Goal: Task Accomplishment & Management: Manage account settings

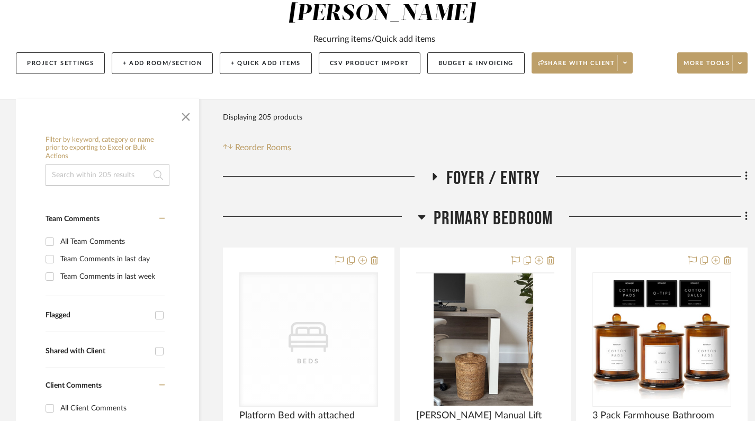
scroll to position [154, 0]
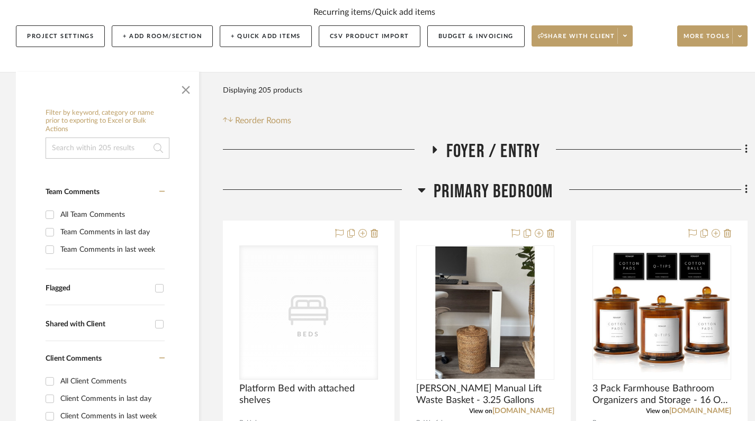
click at [428, 181] on h3 "Primary Bedroom" at bounding box center [486, 192] width 136 height 23
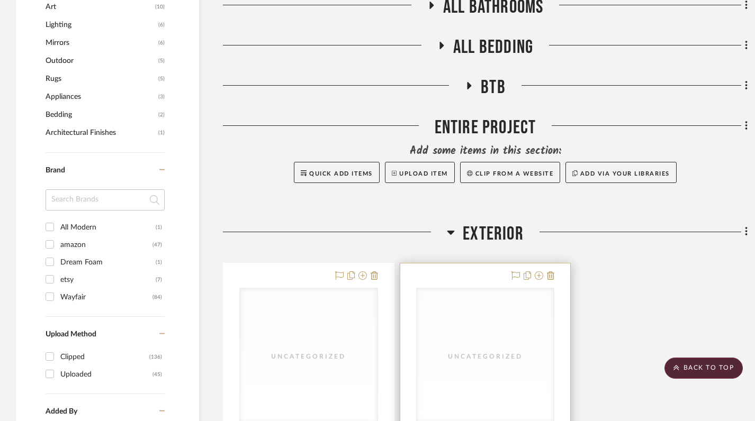
scroll to position [780, 0]
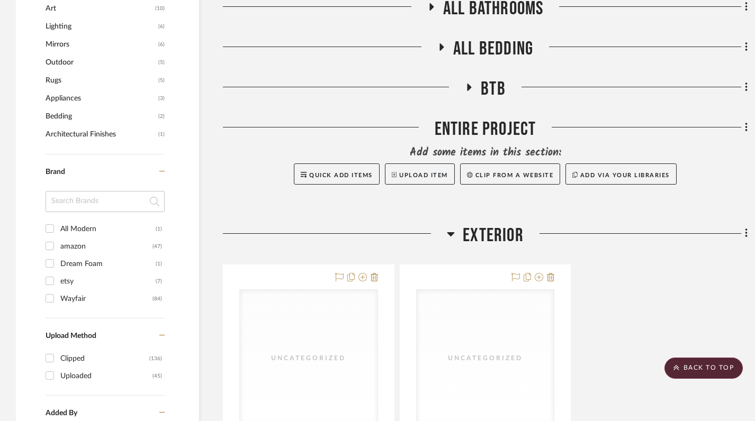
click at [450, 232] on icon at bounding box center [450, 234] width 7 height 4
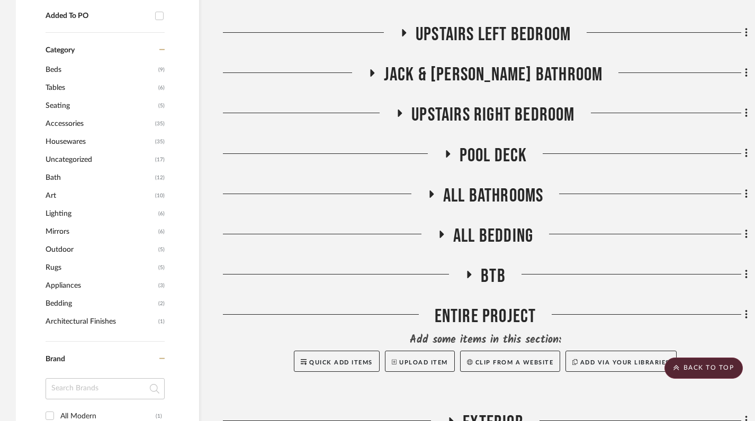
scroll to position [592, 0]
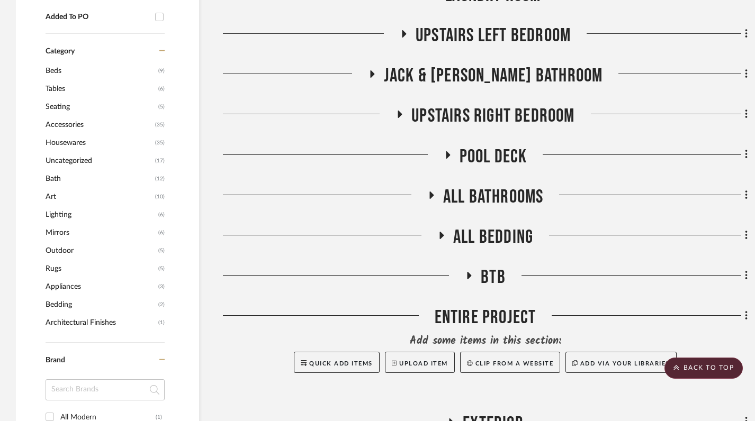
click at [428, 191] on icon at bounding box center [431, 195] width 13 height 8
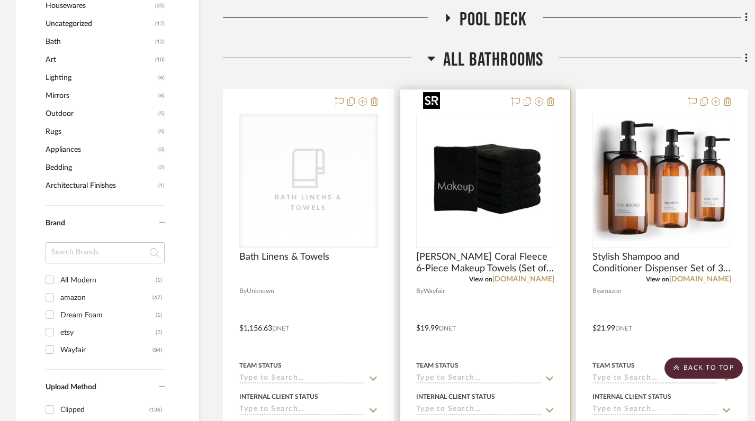
scroll to position [634, 0]
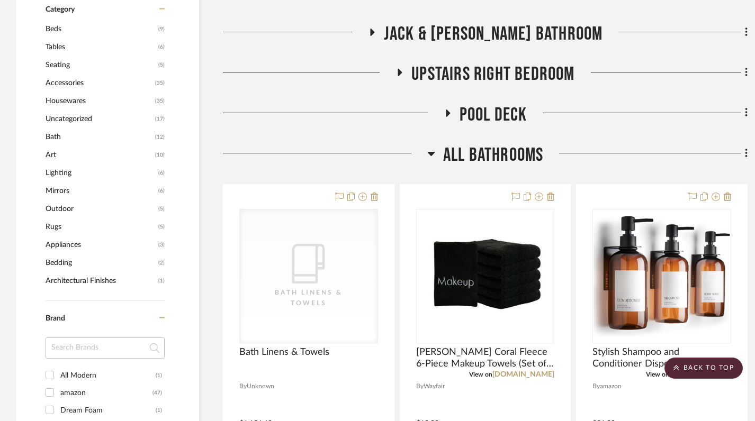
click at [430, 147] on icon at bounding box center [431, 153] width 8 height 13
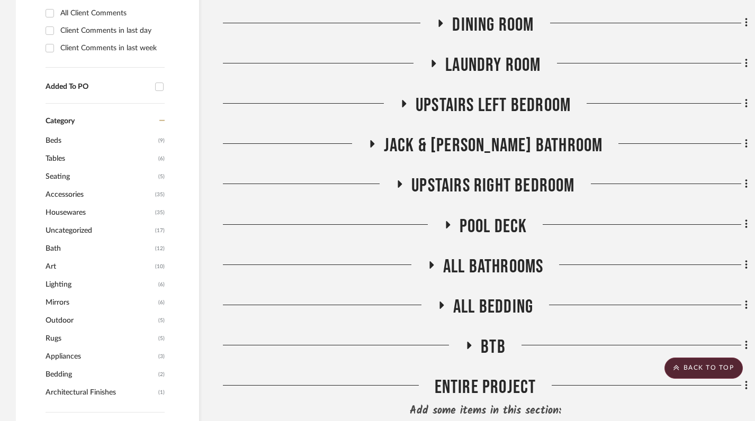
scroll to position [521, 0]
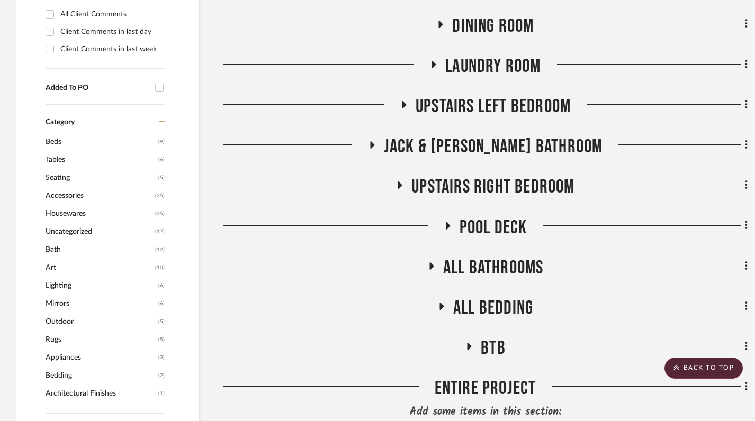
click at [445, 222] on icon at bounding box center [447, 226] width 13 height 8
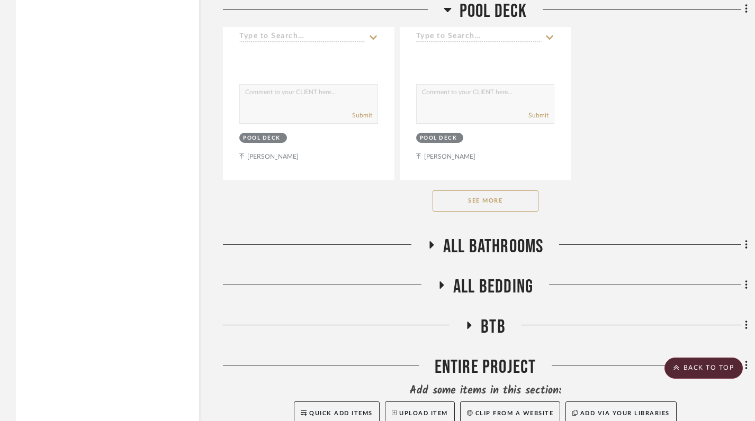
scroll to position [2003, 0]
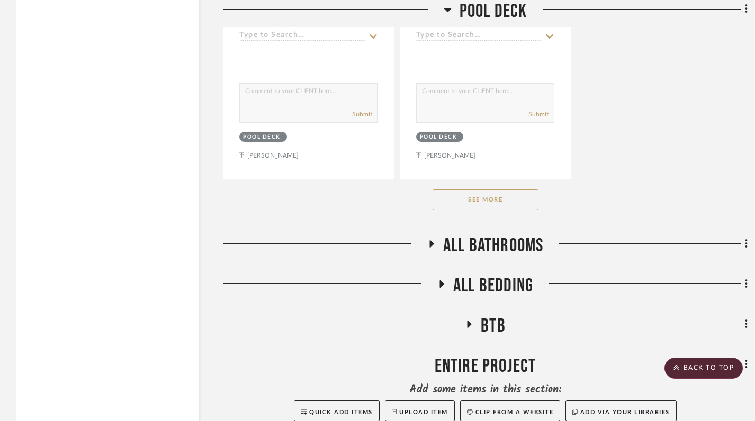
click at [497, 190] on button "See More" at bounding box center [486, 200] width 106 height 21
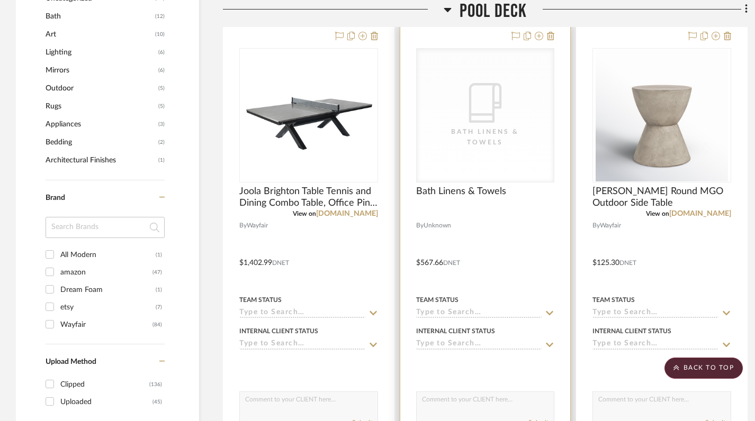
scroll to position [753, 0]
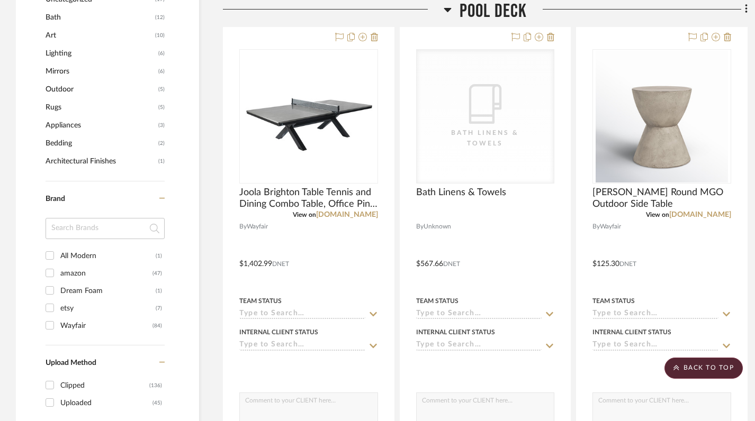
click at [446, 9] on icon at bounding box center [447, 10] width 7 height 4
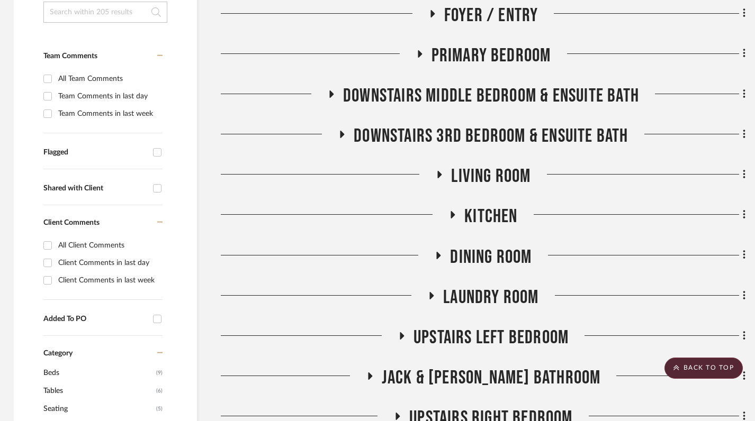
scroll to position [309, 2]
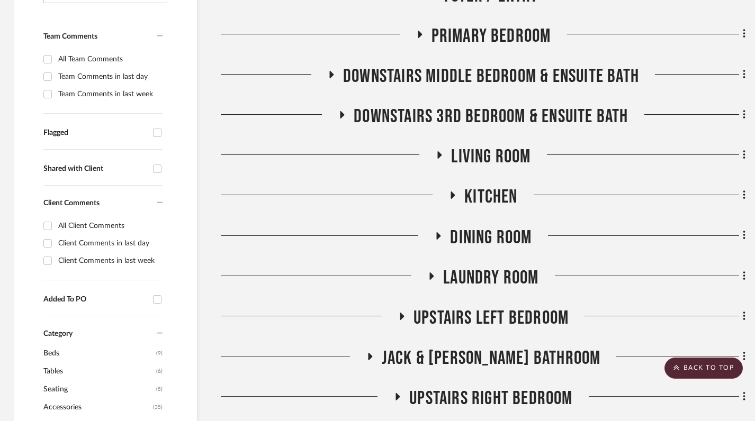
click at [440, 151] on icon at bounding box center [440, 154] width 4 height 7
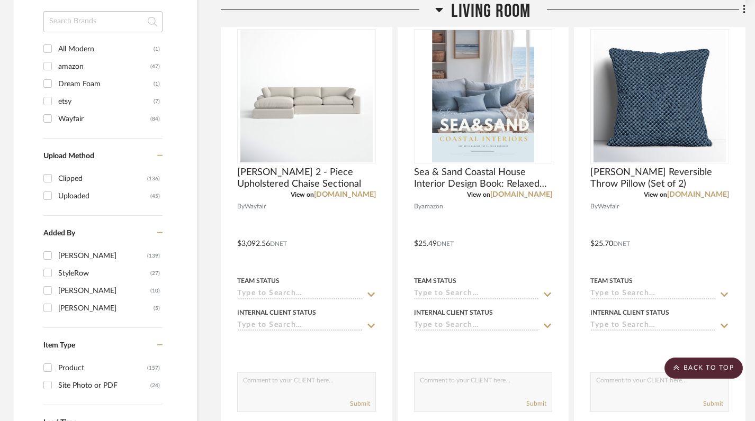
scroll to position [967, 2]
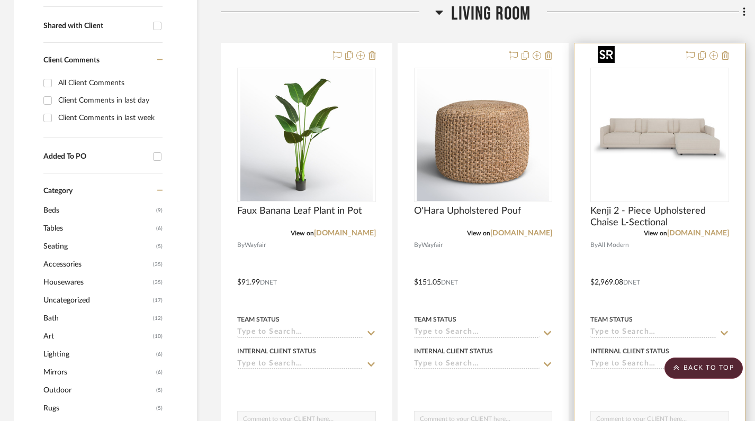
click at [0, 0] on img at bounding box center [0, 0] width 0 height 0
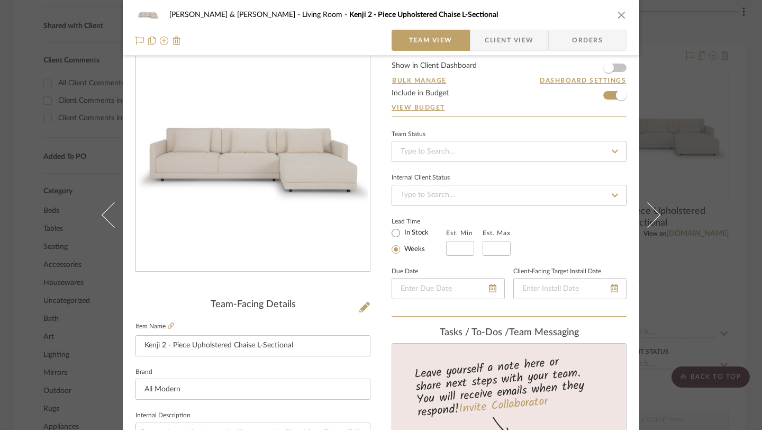
scroll to position [0, 0]
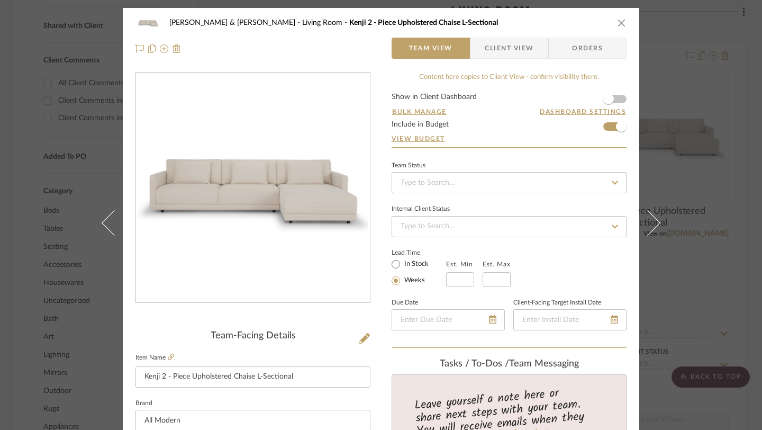
click at [621, 22] on icon "close" at bounding box center [622, 23] width 8 height 8
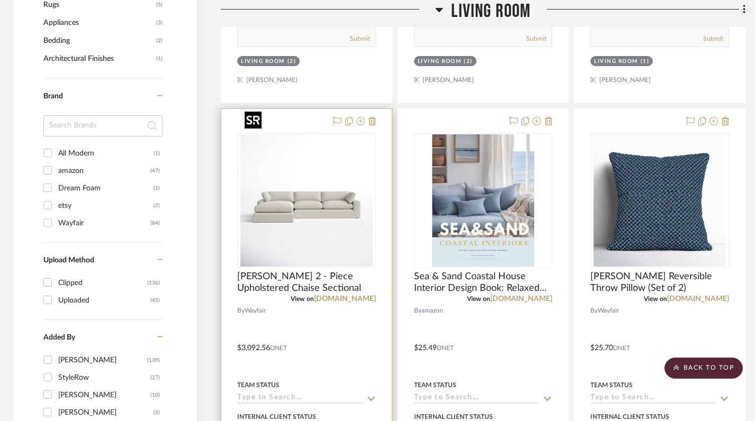
click at [336, 219] on img "0" at bounding box center [306, 200] width 132 height 132
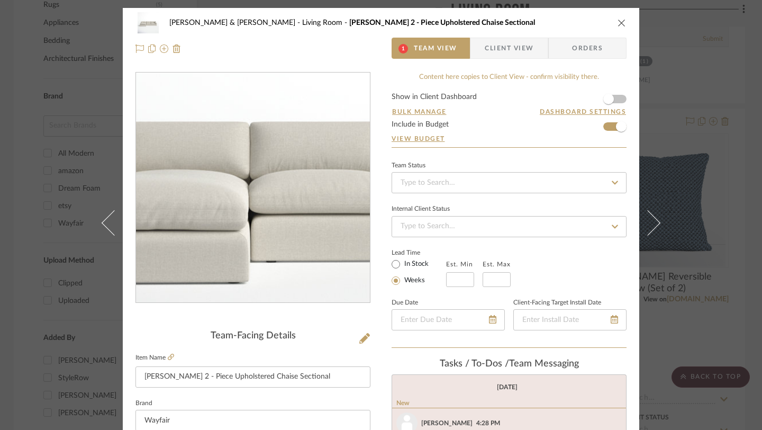
click at [228, 194] on img "0" at bounding box center [253, 188] width 230 height 230
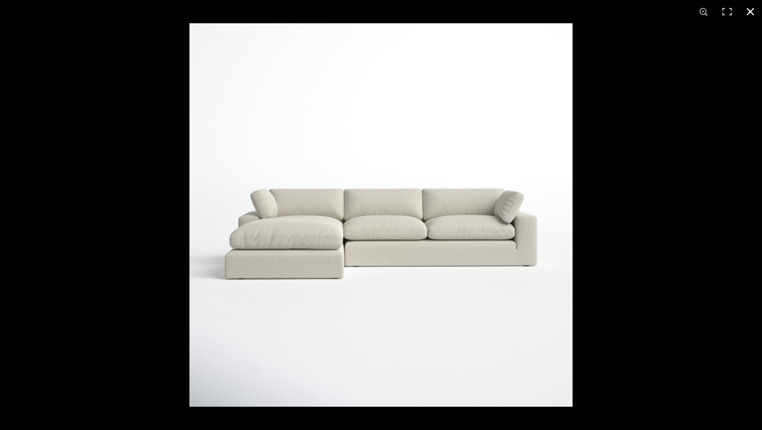
click at [752, 15] on button at bounding box center [750, 11] width 23 height 23
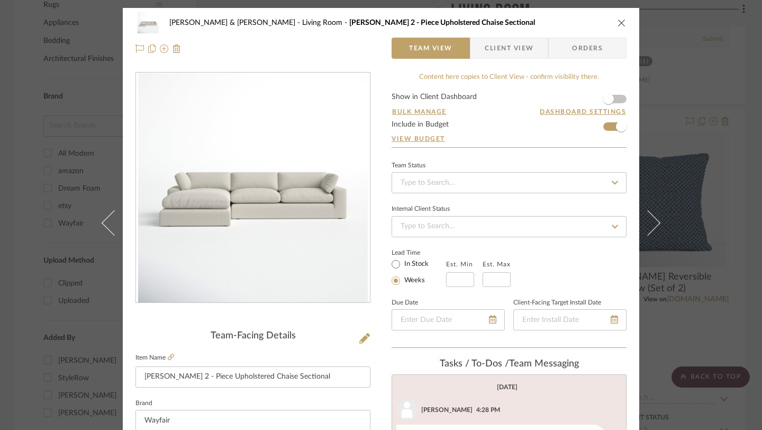
click at [618, 21] on icon "close" at bounding box center [622, 23] width 8 height 8
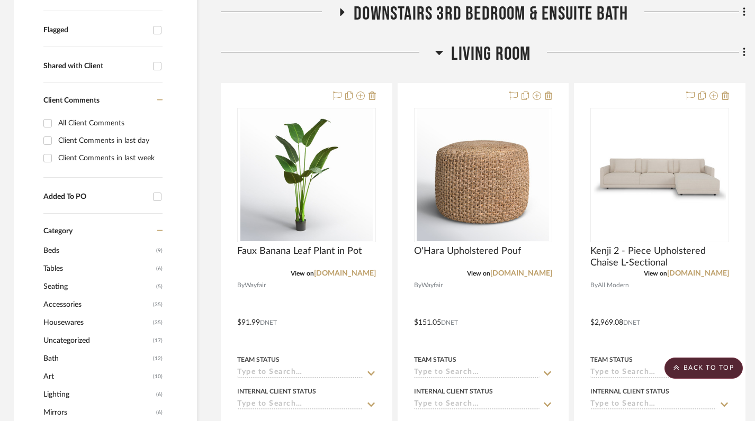
scroll to position [410, 2]
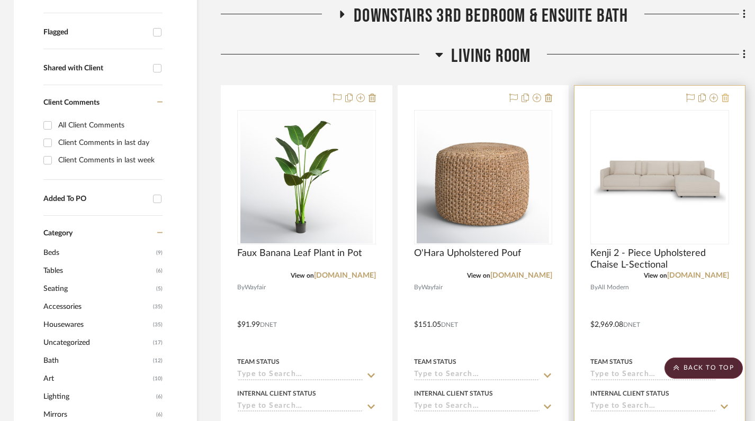
click at [724, 94] on icon at bounding box center [725, 98] width 7 height 8
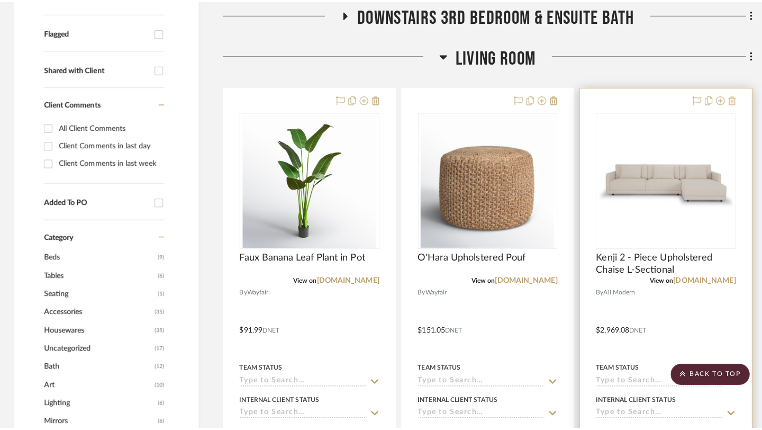
scroll to position [0, 0]
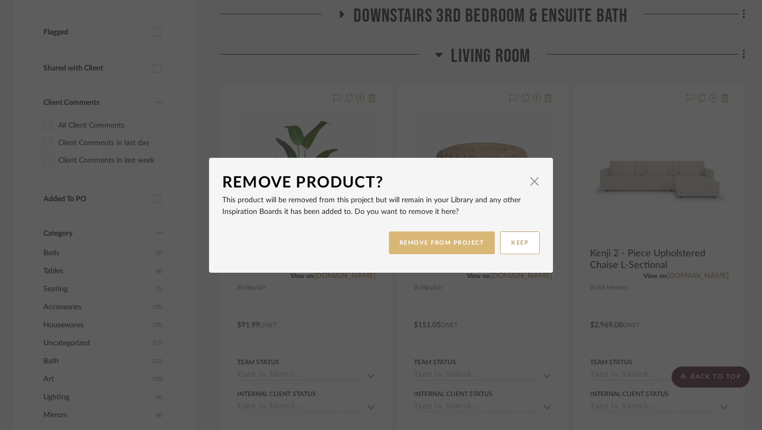
click at [437, 246] on button "REMOVE FROM PROJECT" at bounding box center [442, 242] width 106 height 23
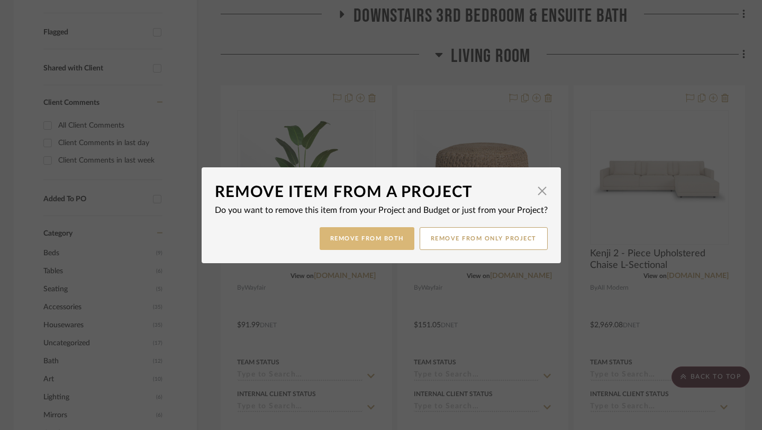
click at [382, 235] on button "Remove from Both" at bounding box center [367, 238] width 95 height 23
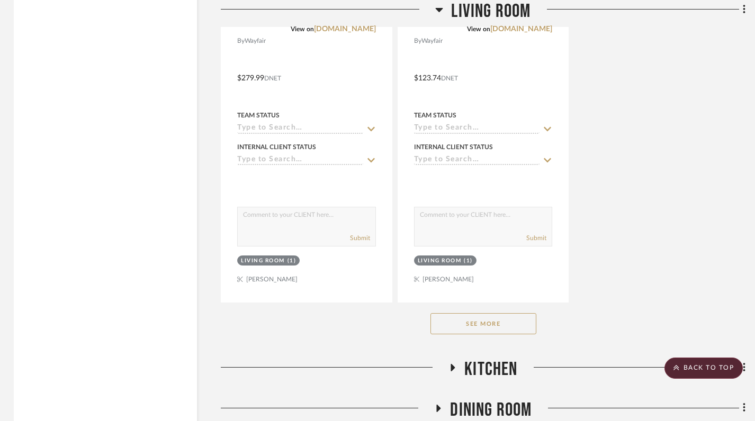
scroll to position [1610, 2]
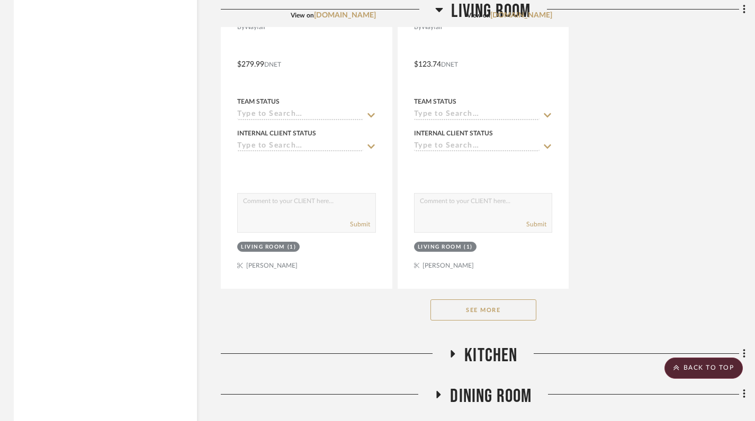
click at [459, 300] on button "See More" at bounding box center [483, 310] width 106 height 21
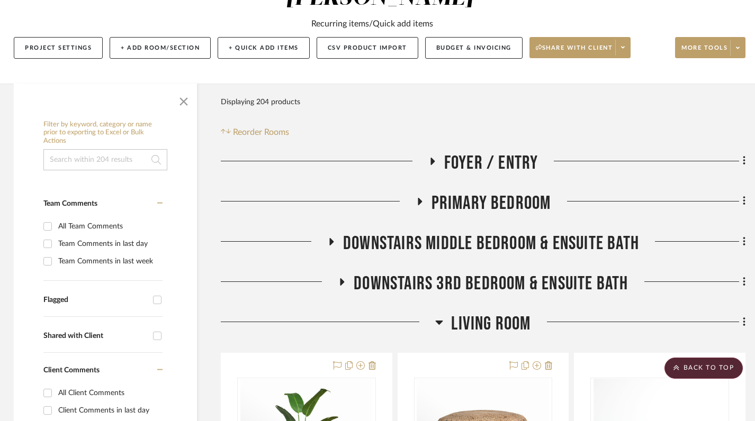
scroll to position [91, 2]
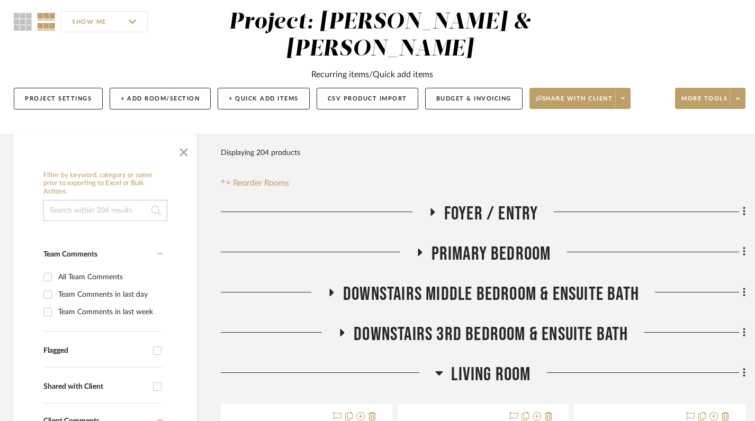
click at [438, 372] on icon at bounding box center [439, 374] width 7 height 4
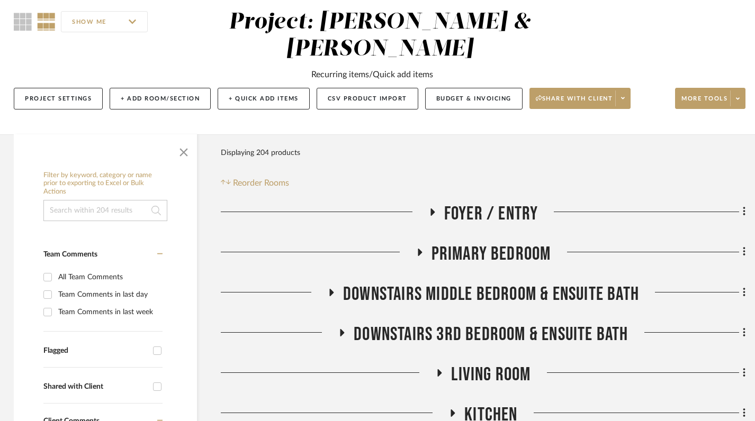
click at [21, 32] on div "SHOW ME" at bounding box center [110, 21] width 193 height 25
click at [21, 24] on icon at bounding box center [23, 22] width 18 height 18
click at [20, 24] on icon at bounding box center [23, 22] width 18 height 18
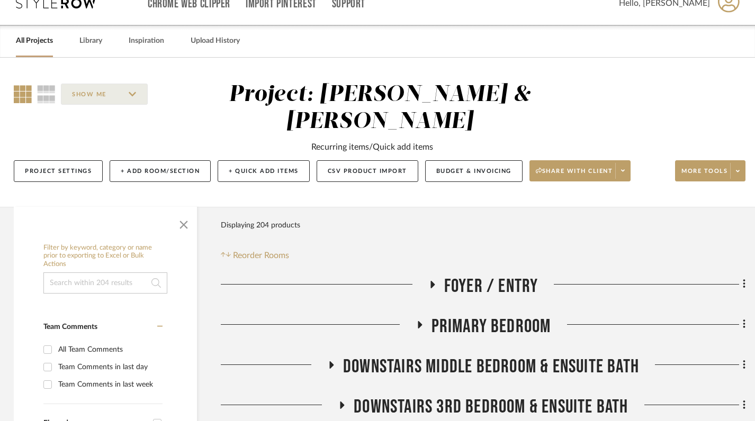
scroll to position [0, 2]
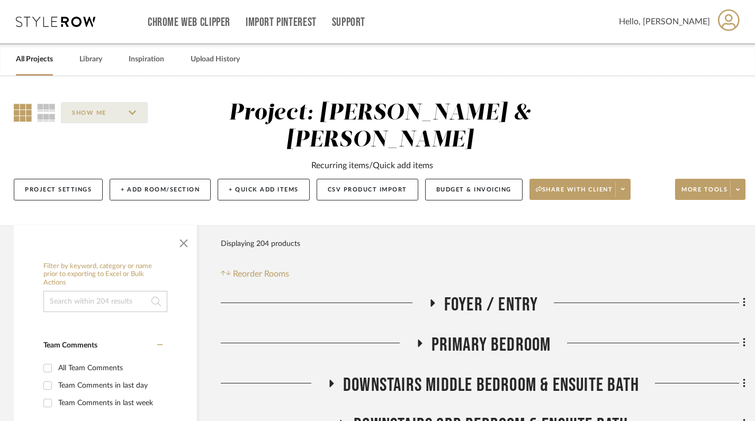
click at [41, 57] on link "All Projects" at bounding box center [34, 59] width 37 height 14
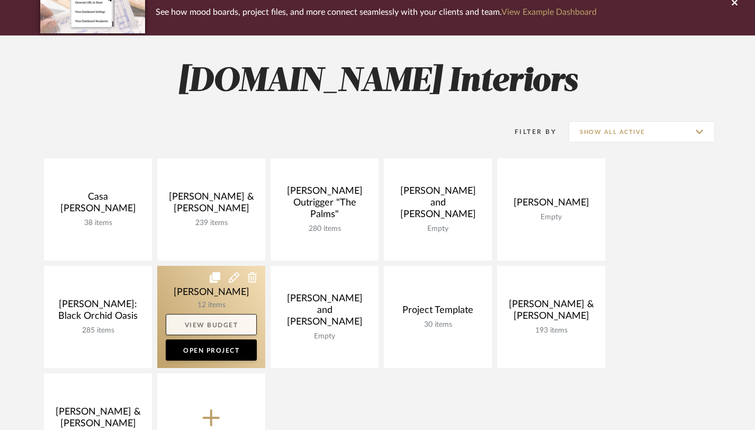
scroll to position [29, 0]
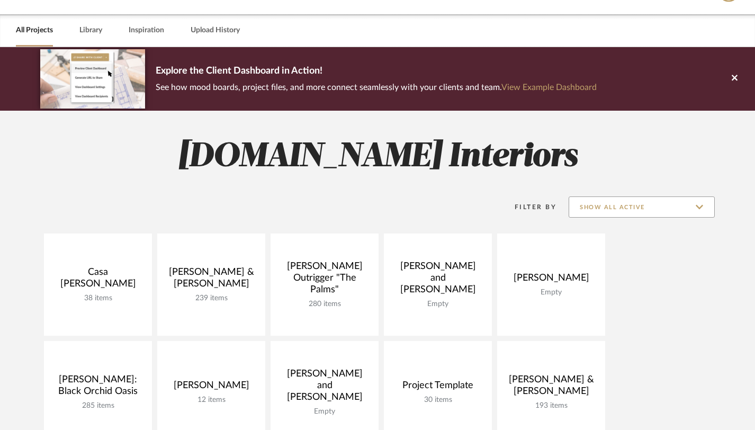
click at [695, 203] on input "Show All Active" at bounding box center [642, 206] width 146 height 21
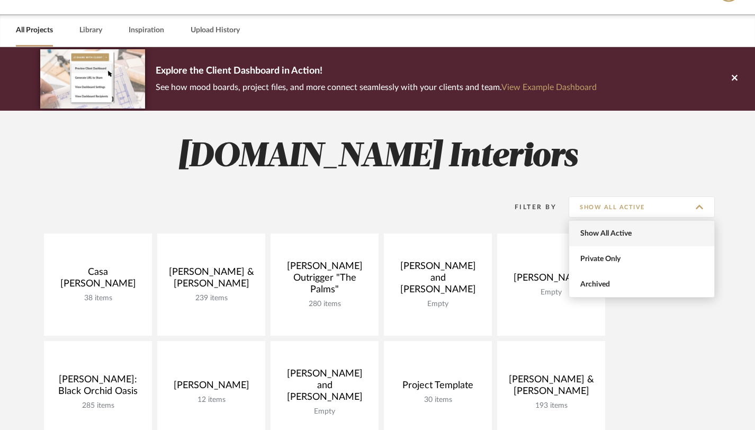
click at [615, 237] on span "Show All Active" at bounding box center [642, 233] width 125 height 9
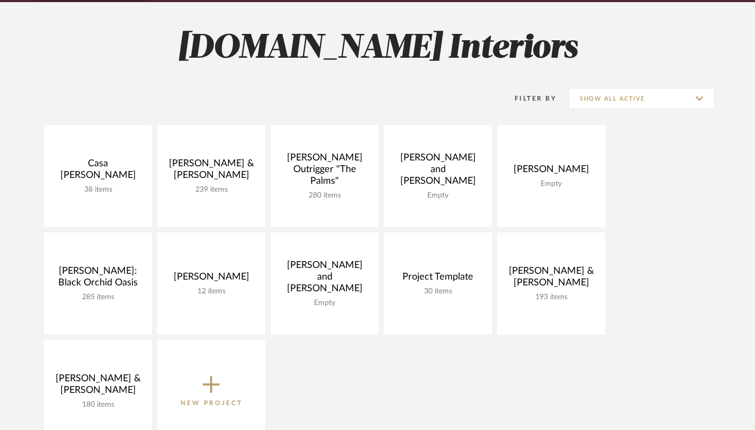
scroll to position [148, 0]
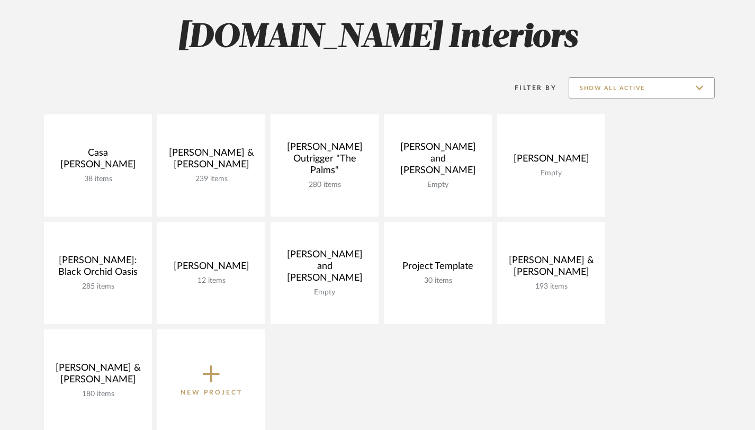
click at [687, 91] on input "Show All Active" at bounding box center [642, 87] width 146 height 21
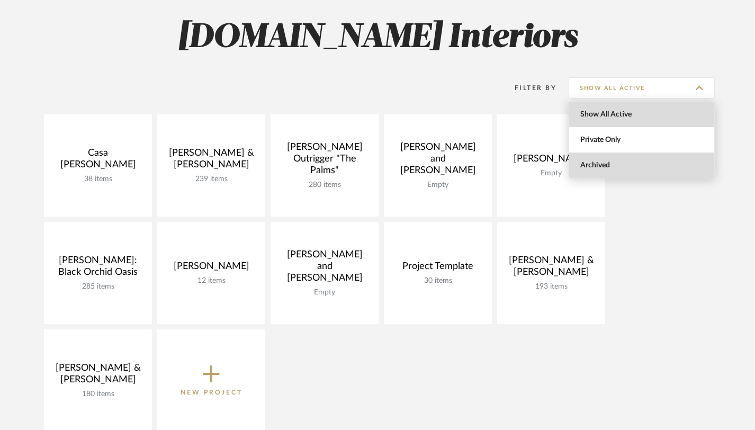
click at [600, 165] on span "Archived" at bounding box center [642, 165] width 125 height 9
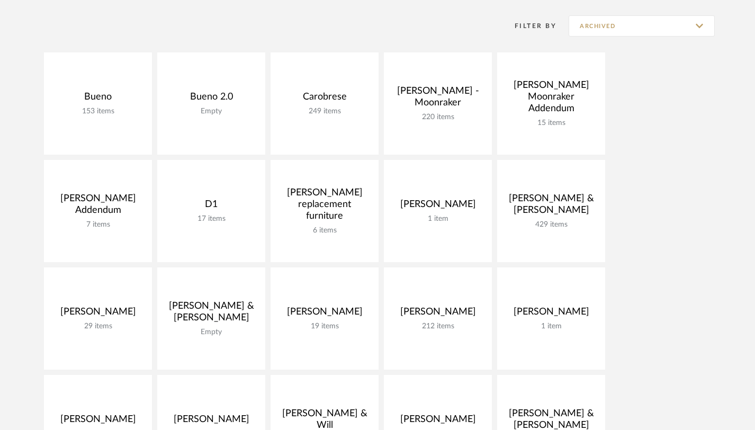
scroll to position [0, 0]
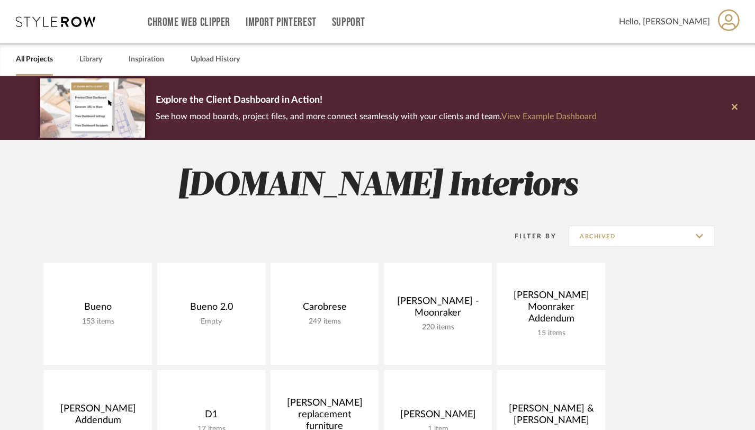
click at [738, 106] on button at bounding box center [734, 108] width 41 height 64
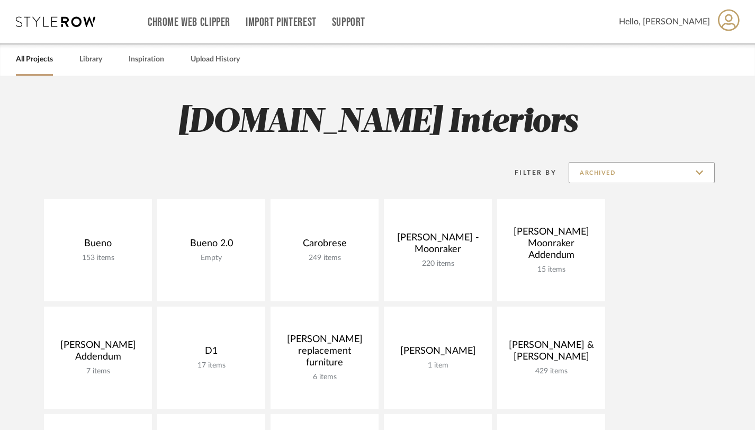
click at [694, 171] on input "Archived" at bounding box center [642, 172] width 146 height 21
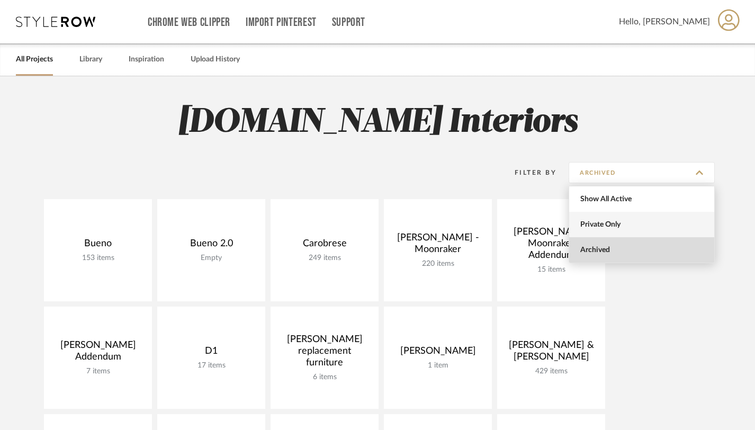
click at [611, 221] on span "Private Only" at bounding box center [642, 224] width 125 height 9
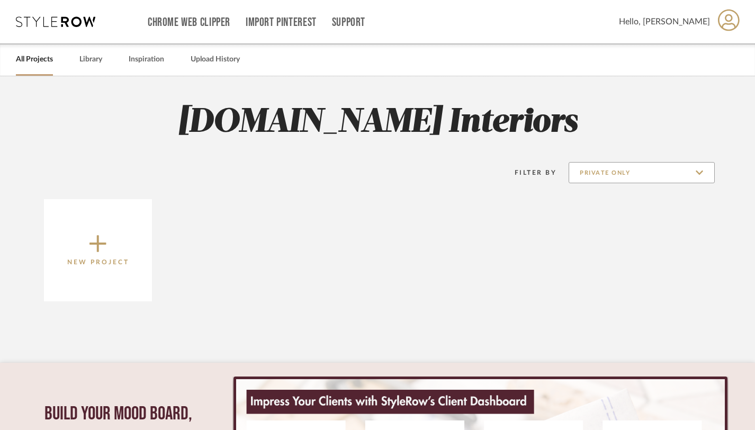
click at [668, 170] on input "Private Only" at bounding box center [642, 172] width 146 height 21
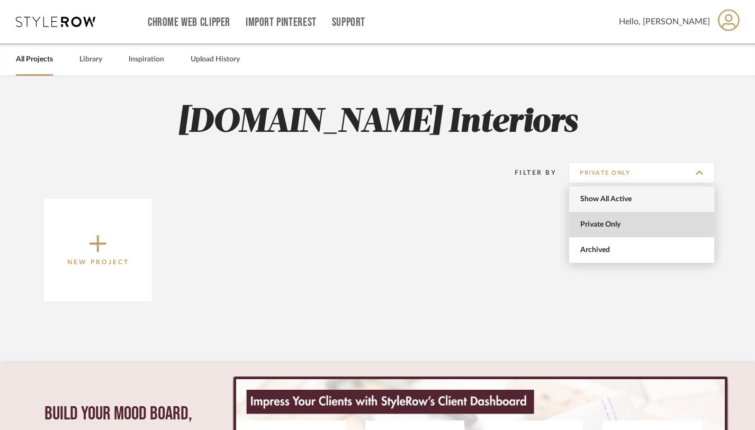
click at [621, 202] on span "Show All Active" at bounding box center [642, 199] width 125 height 9
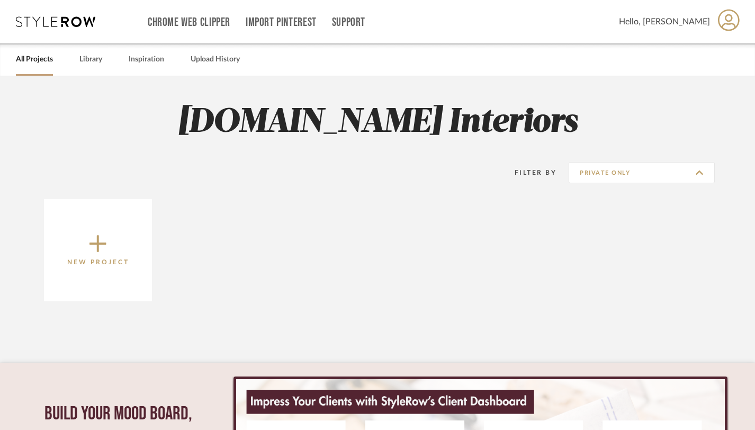
type input "Show All Active"
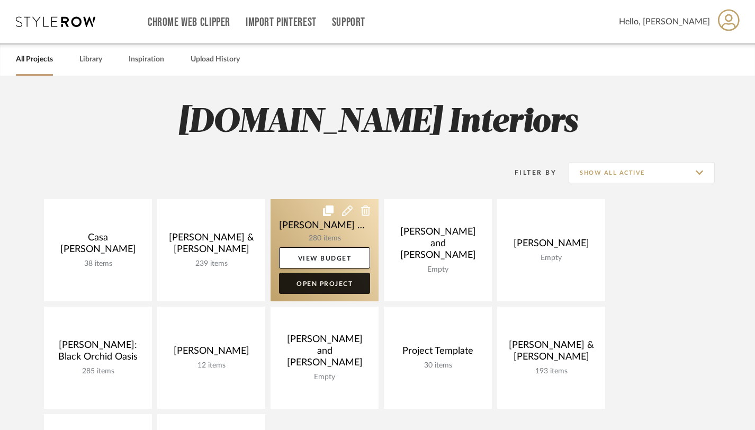
click at [330, 283] on link "Open Project" at bounding box center [324, 283] width 91 height 21
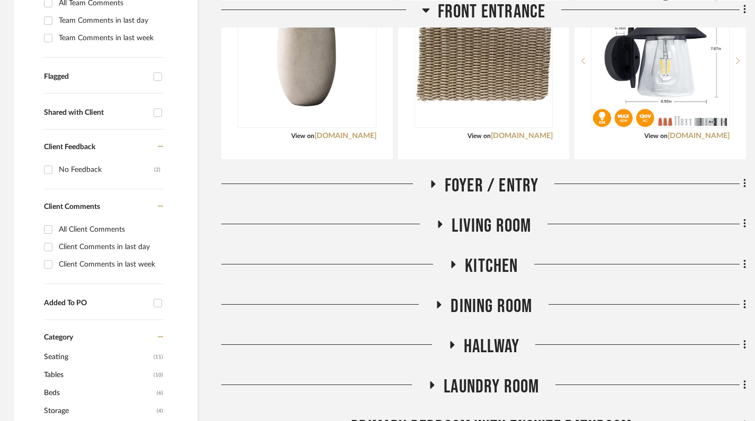
scroll to position [352, 2]
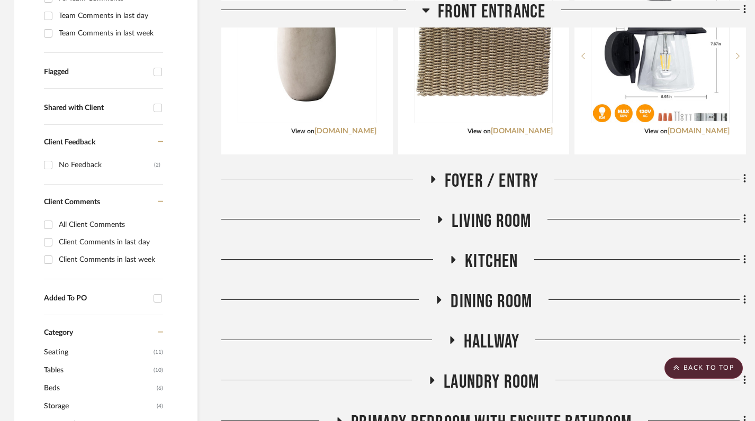
click at [441, 220] on icon at bounding box center [440, 219] width 4 height 7
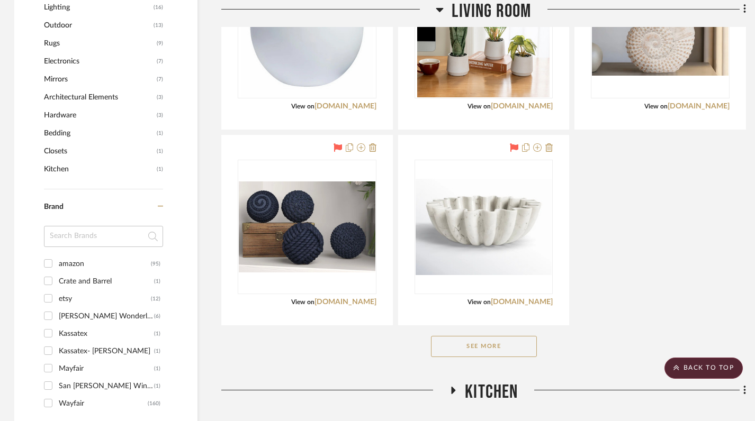
scroll to position [870, 2]
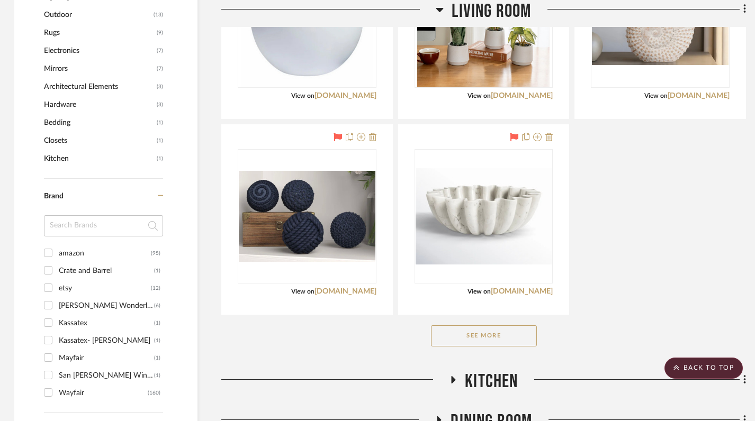
click at [480, 342] on button "See More" at bounding box center [484, 336] width 106 height 21
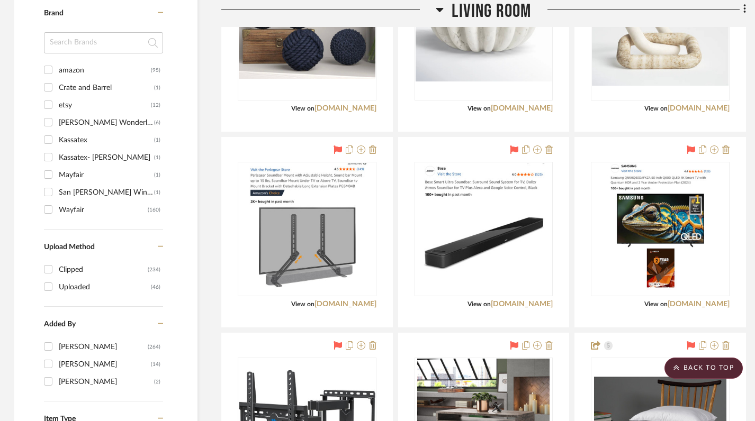
scroll to position [1057, 2]
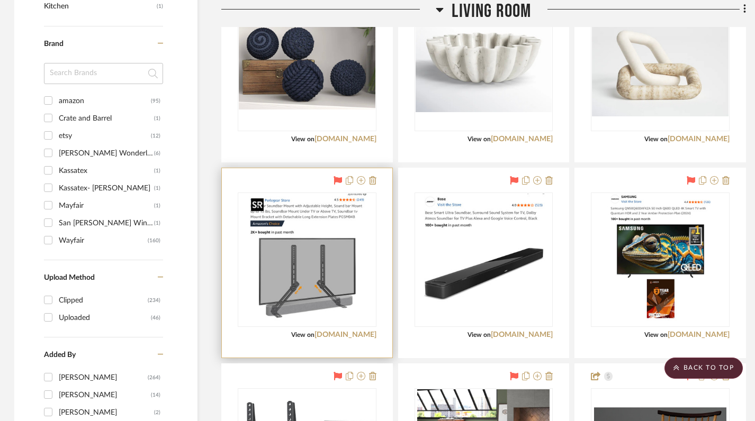
click at [310, 211] on img "0" at bounding box center [307, 260] width 121 height 132
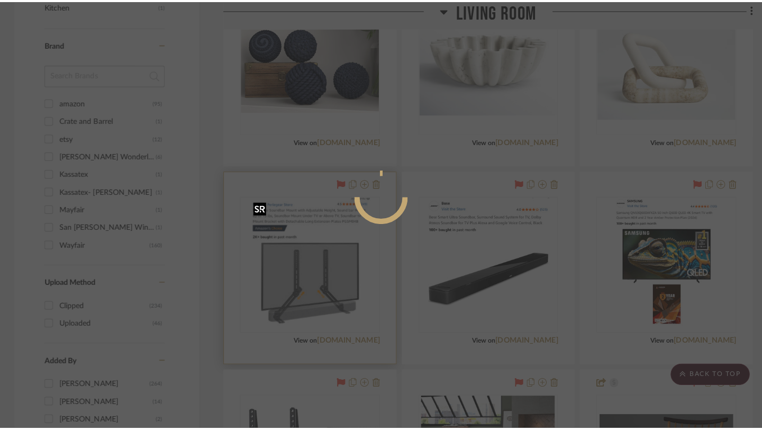
scroll to position [0, 0]
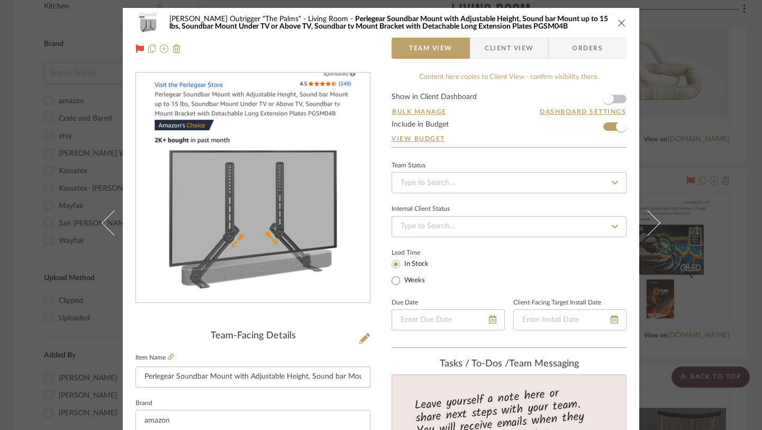
click at [618, 24] on icon "close" at bounding box center [622, 23] width 8 height 8
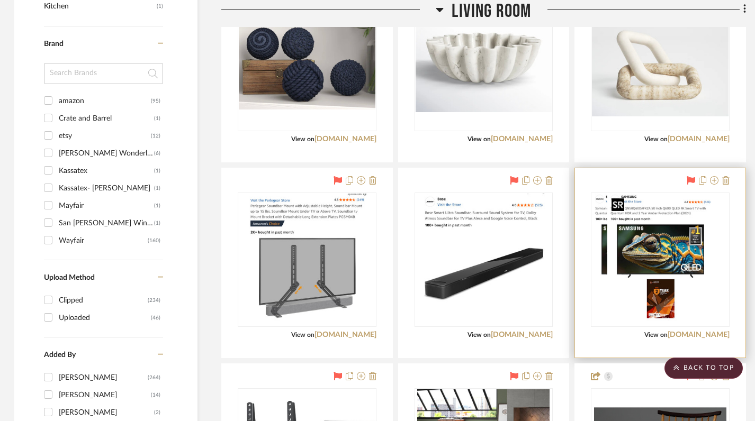
click at [658, 248] on img "0" at bounding box center [645, 260] width 106 height 132
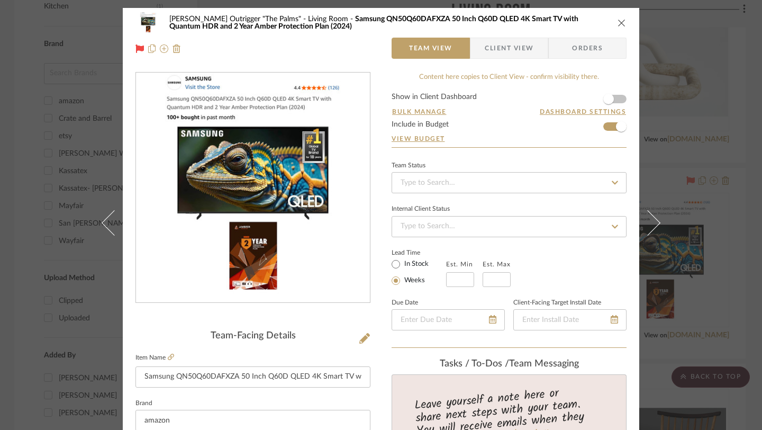
click at [618, 22] on icon "close" at bounding box center [622, 23] width 8 height 8
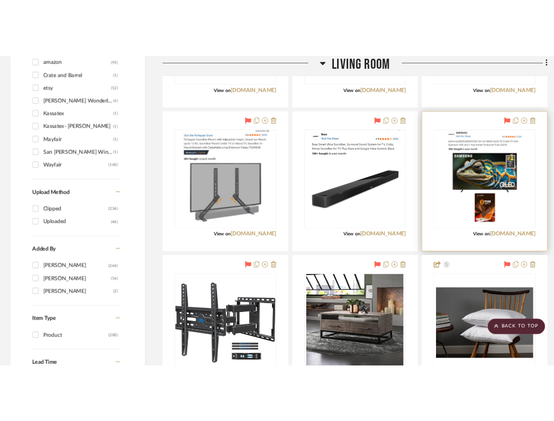
scroll to position [1119, 2]
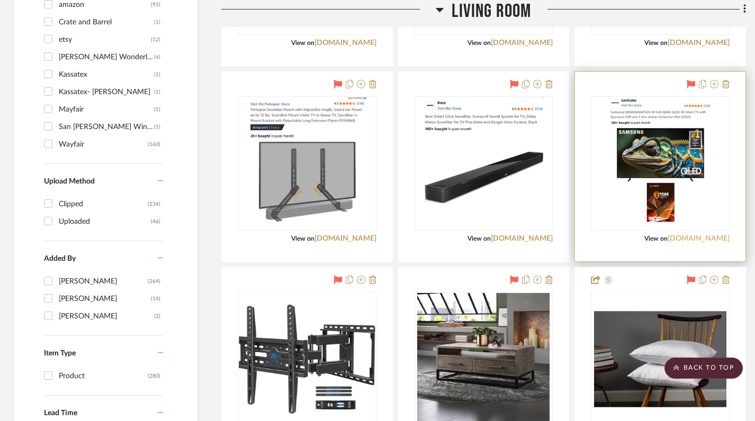
click at [721, 238] on link "[DOMAIN_NAME]" at bounding box center [699, 238] width 62 height 7
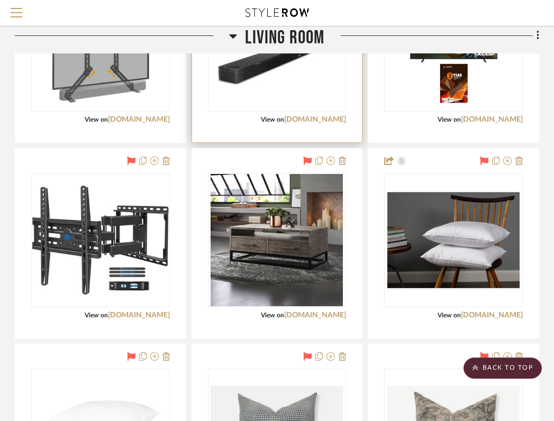
scroll to position [1195, 208]
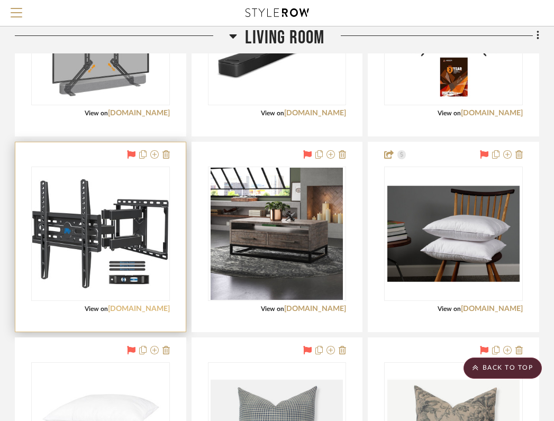
click at [155, 311] on link "[DOMAIN_NAME]" at bounding box center [139, 309] width 62 height 7
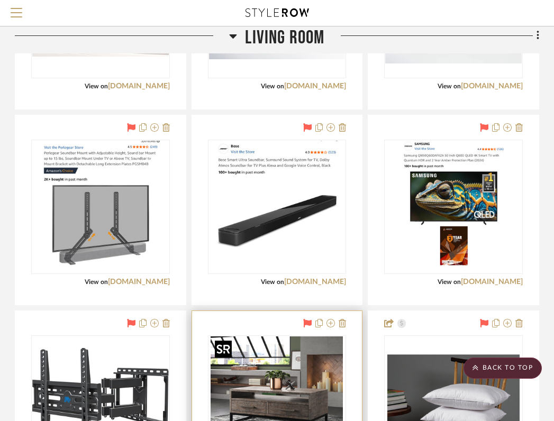
scroll to position [1024, 208]
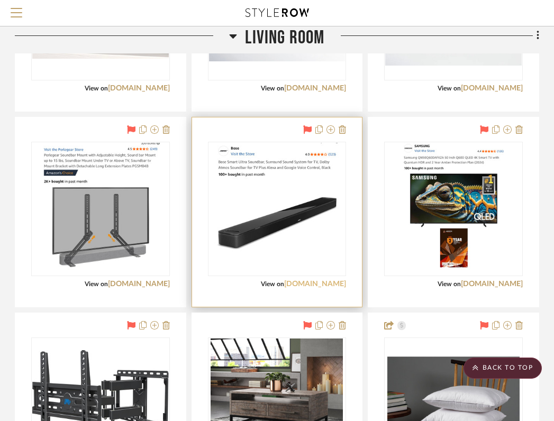
click at [338, 284] on link "[DOMAIN_NAME]" at bounding box center [315, 284] width 62 height 7
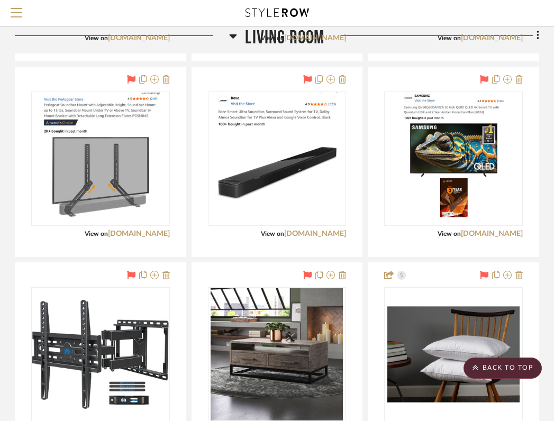
scroll to position [1074, 208]
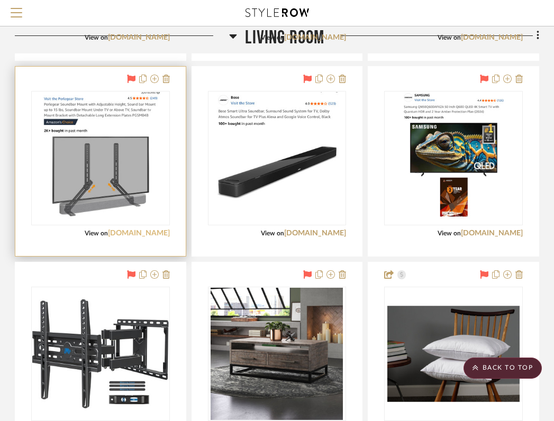
click at [160, 236] on link "[DOMAIN_NAME]" at bounding box center [139, 233] width 62 height 7
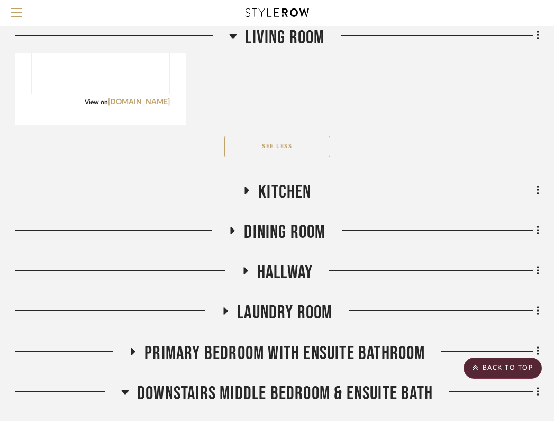
scroll to position [2186, 208]
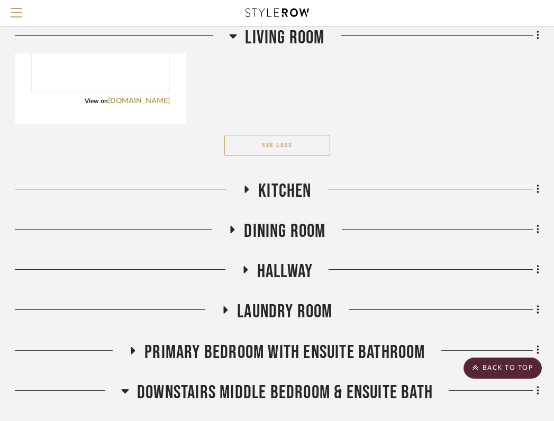
click at [249, 192] on icon at bounding box center [246, 189] width 13 height 8
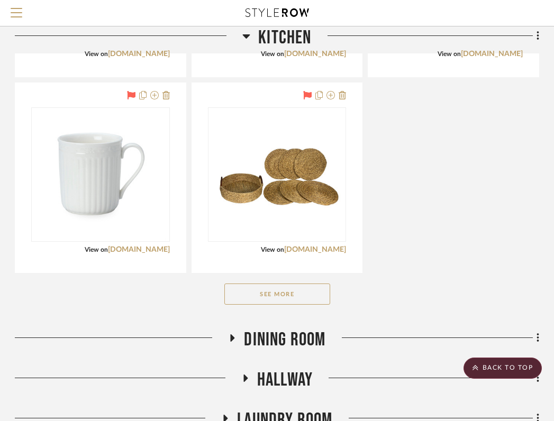
scroll to position [2720, 208]
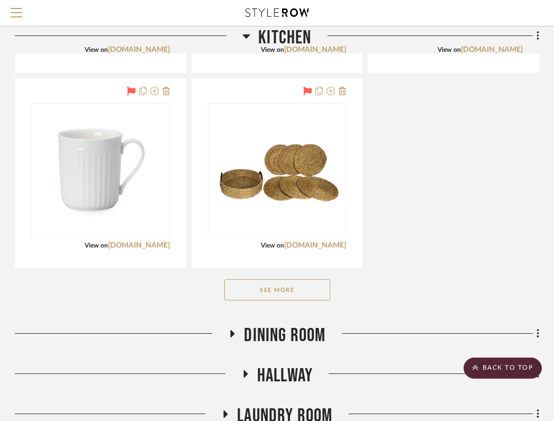
click at [285, 300] on button "See More" at bounding box center [278, 290] width 106 height 21
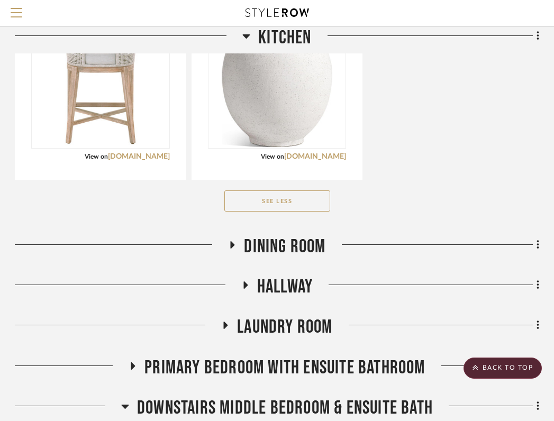
scroll to position [5746, 208]
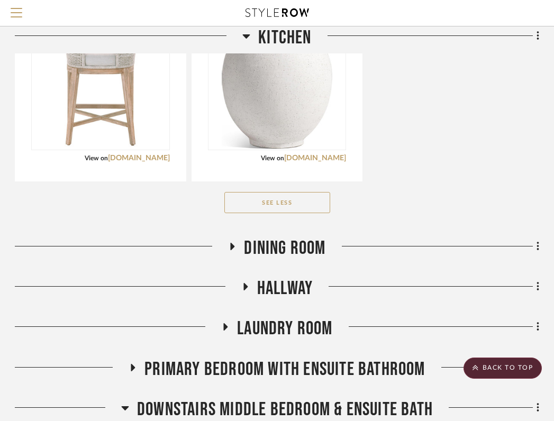
click at [232, 244] on icon at bounding box center [232, 247] width 13 height 8
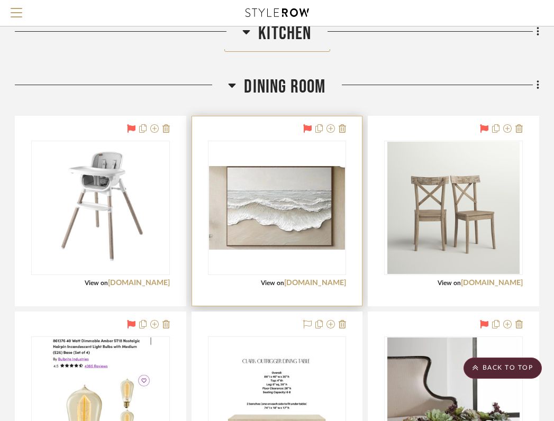
scroll to position [5935, 208]
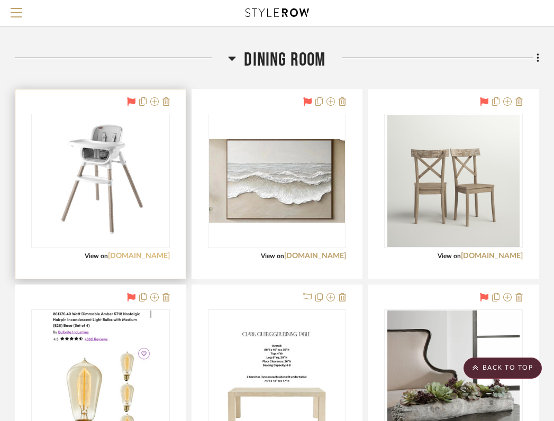
click at [144, 257] on link "[DOMAIN_NAME]" at bounding box center [139, 256] width 62 height 7
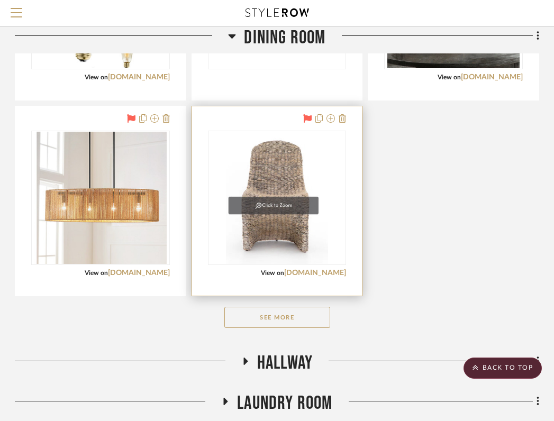
scroll to position [6339, 208]
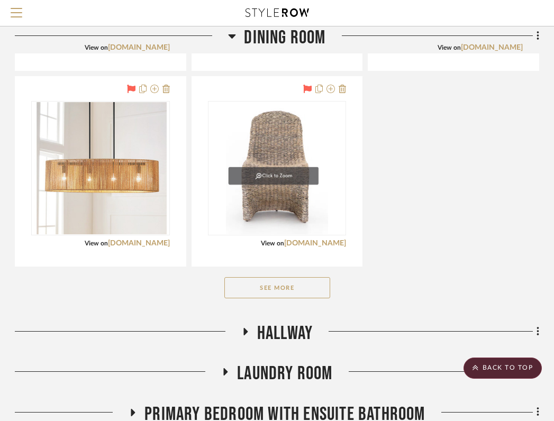
click at [277, 288] on button "See More" at bounding box center [278, 287] width 106 height 21
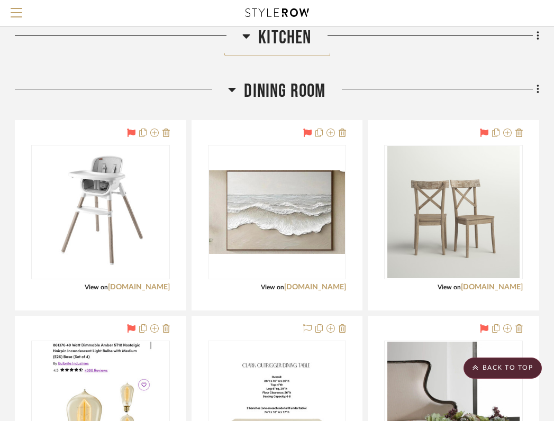
scroll to position [5901, 208]
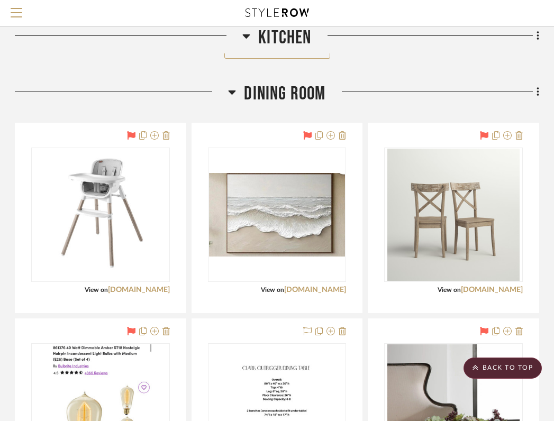
click at [232, 91] on icon at bounding box center [232, 93] width 7 height 4
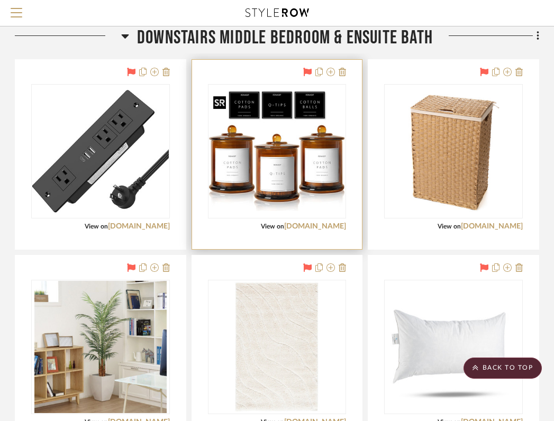
scroll to position [6132, 208]
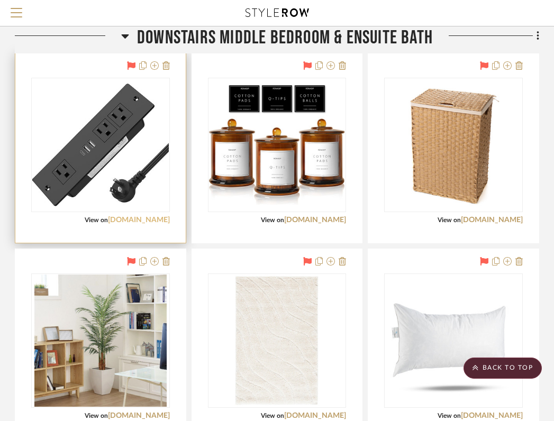
click at [145, 222] on link "[DOMAIN_NAME]" at bounding box center [139, 220] width 62 height 7
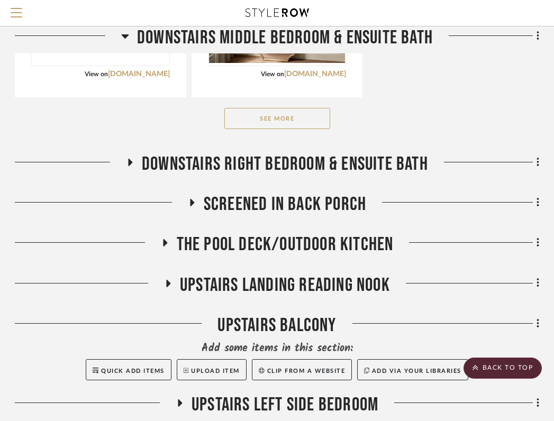
scroll to position [6673, 208]
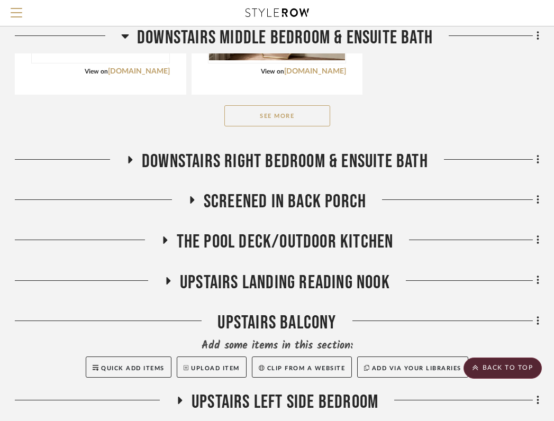
click at [261, 114] on button "See More" at bounding box center [278, 115] width 106 height 21
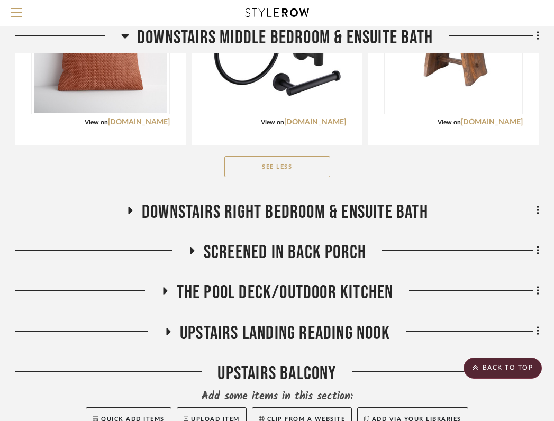
scroll to position [8199, 208]
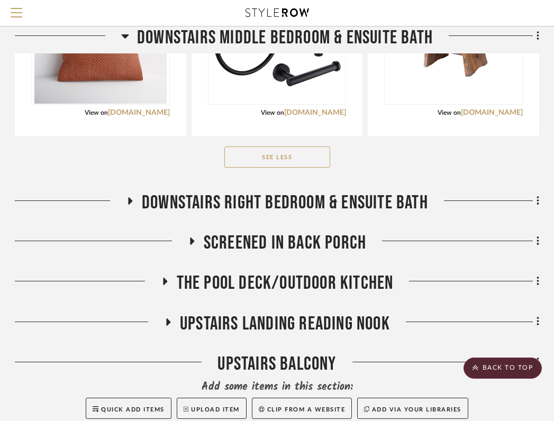
click at [132, 202] on icon at bounding box center [130, 202] width 13 height 8
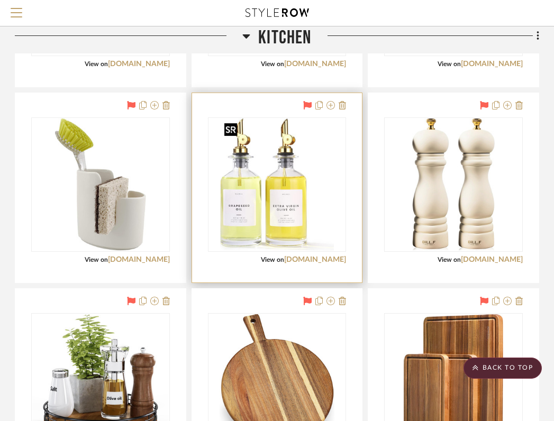
scroll to position [4470, 208]
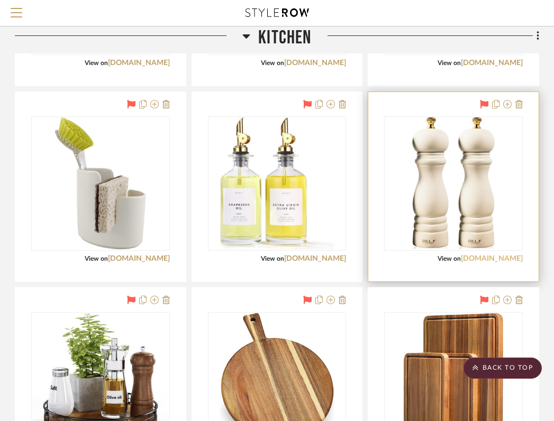
click at [497, 261] on link "[DOMAIN_NAME]" at bounding box center [492, 258] width 62 height 7
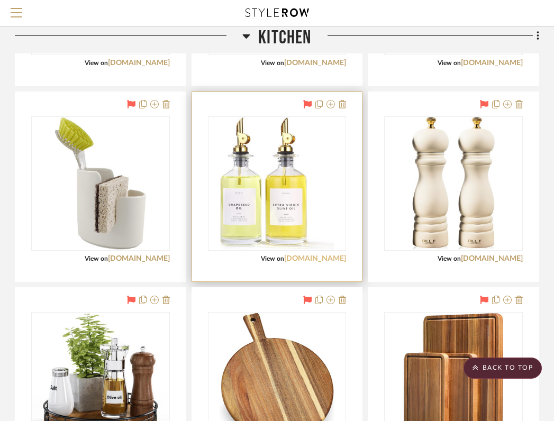
click at [328, 259] on link "[DOMAIN_NAME]" at bounding box center [315, 258] width 62 height 7
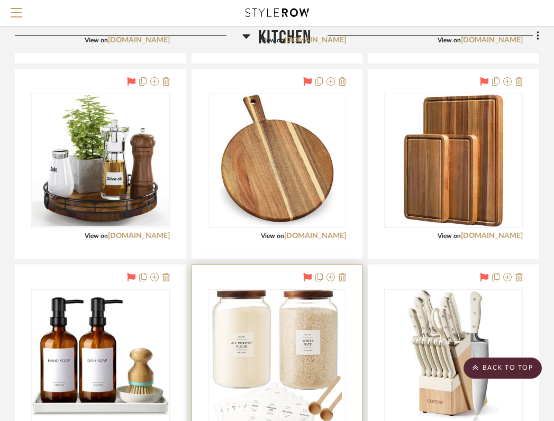
scroll to position [4687, 208]
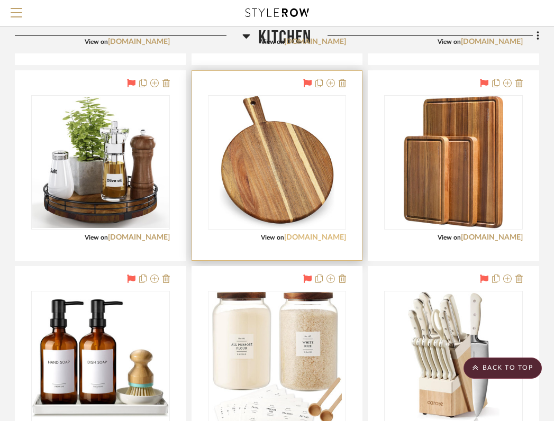
click at [327, 238] on link "[DOMAIN_NAME]" at bounding box center [315, 237] width 62 height 7
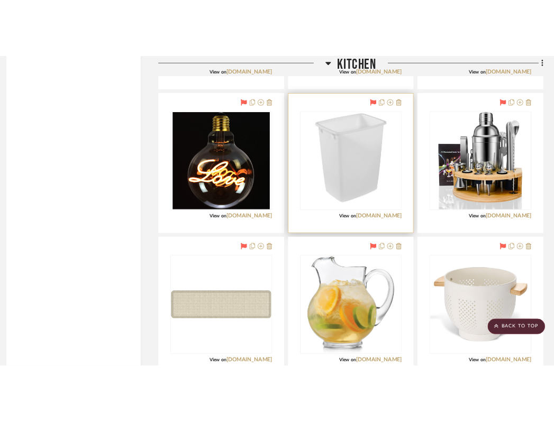
scroll to position [2897, 7]
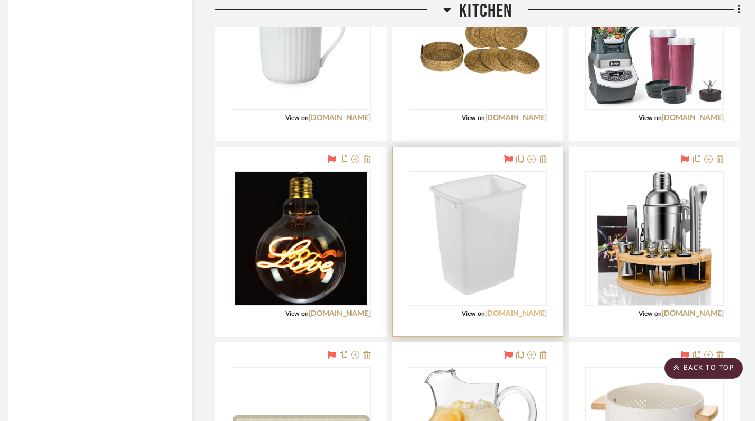
click at [538, 317] on link "[DOMAIN_NAME]" at bounding box center [516, 313] width 62 height 7
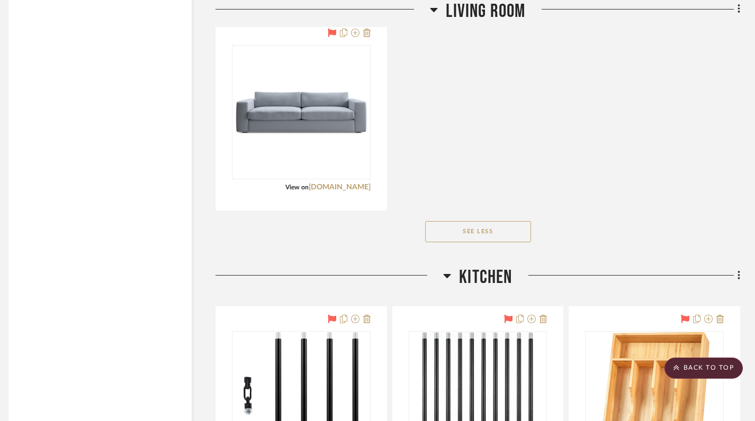
scroll to position [2144, 7]
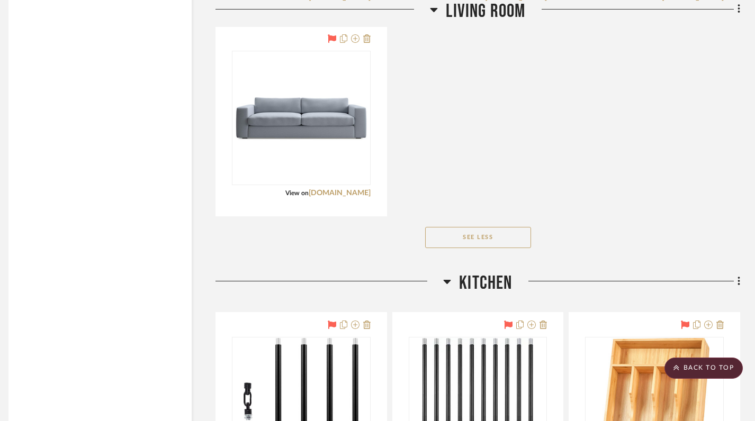
click at [451, 281] on h3 "Kitchen" at bounding box center [477, 283] width 69 height 23
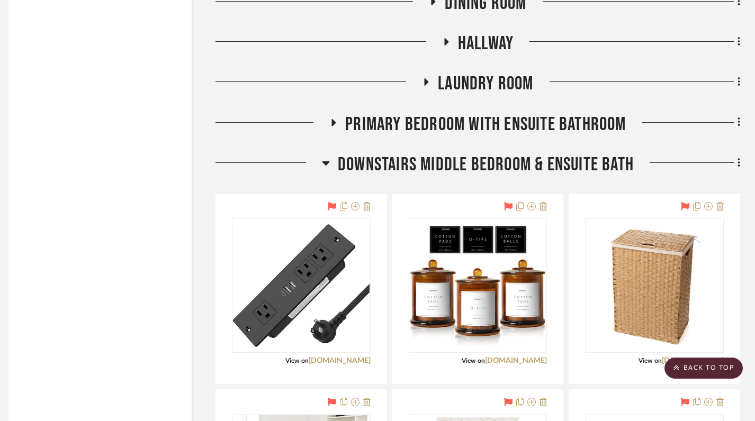
scroll to position [2465, 7]
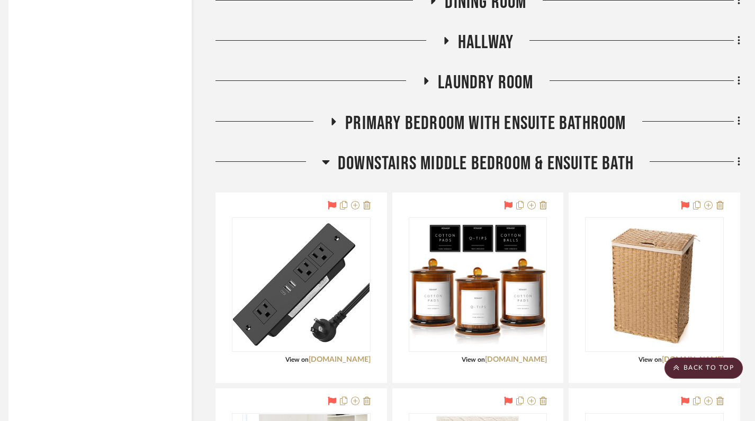
click at [326, 161] on icon at bounding box center [325, 162] width 7 height 4
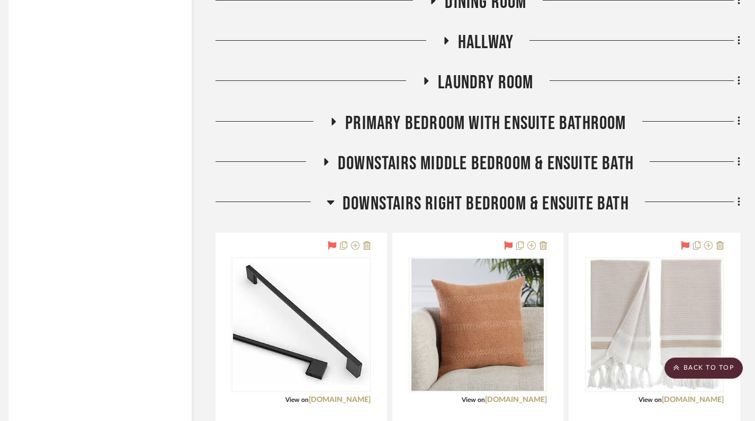
click at [329, 203] on icon at bounding box center [330, 203] width 7 height 4
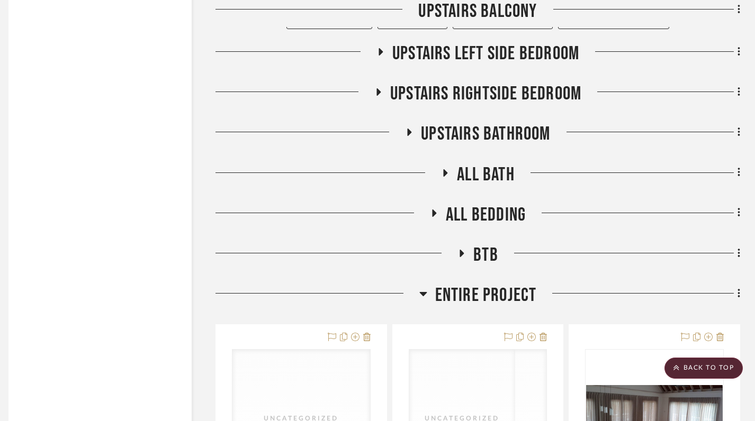
scroll to position [2856, 7]
click at [462, 254] on icon at bounding box center [462, 253] width 4 height 7
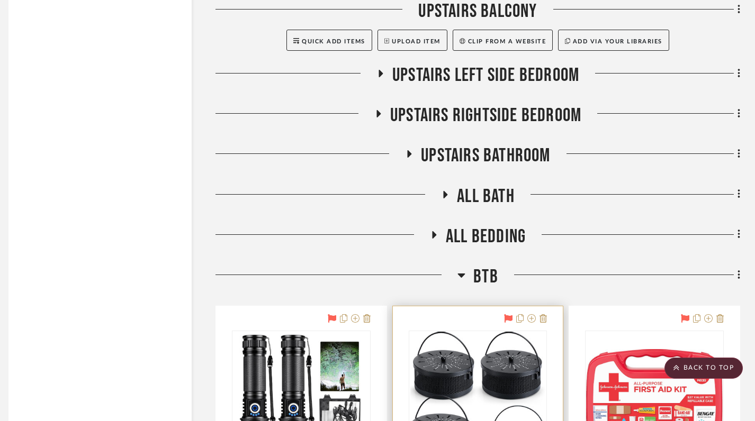
scroll to position [2825, 7]
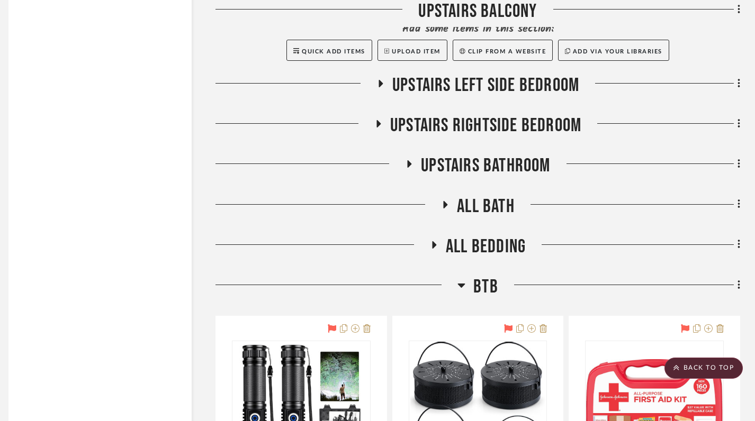
click at [435, 244] on icon at bounding box center [434, 244] width 4 height 7
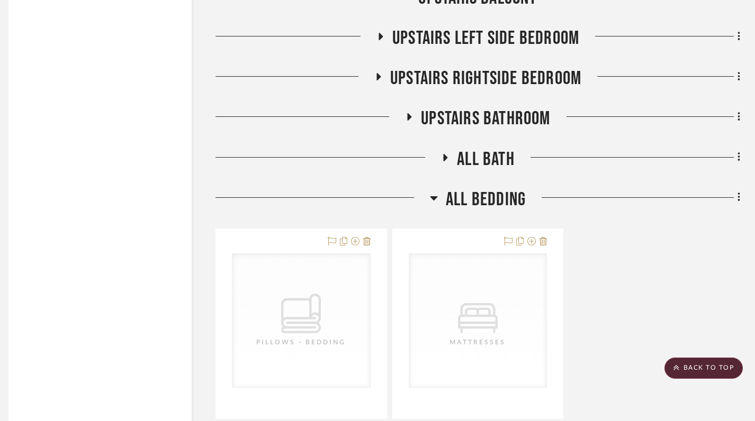
scroll to position [2799, 7]
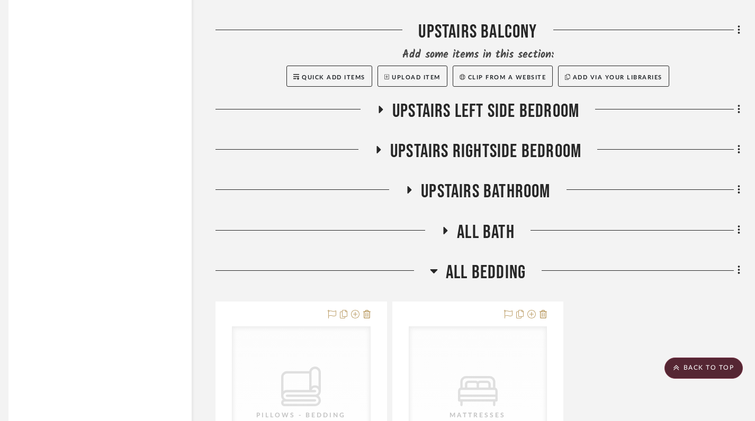
click at [445, 229] on icon at bounding box center [446, 230] width 4 height 7
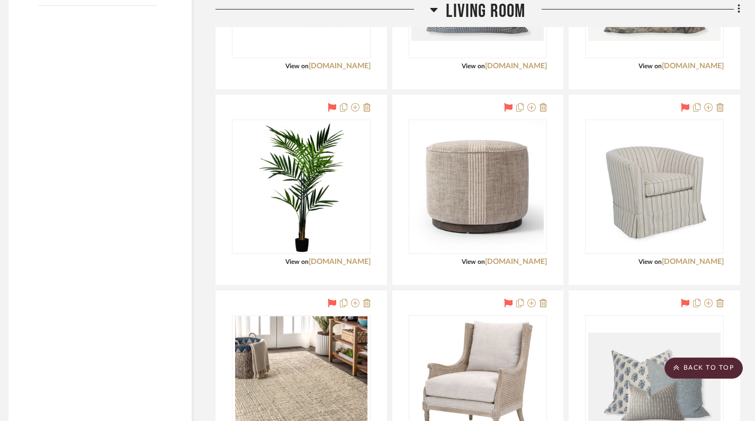
scroll to position [1682, 7]
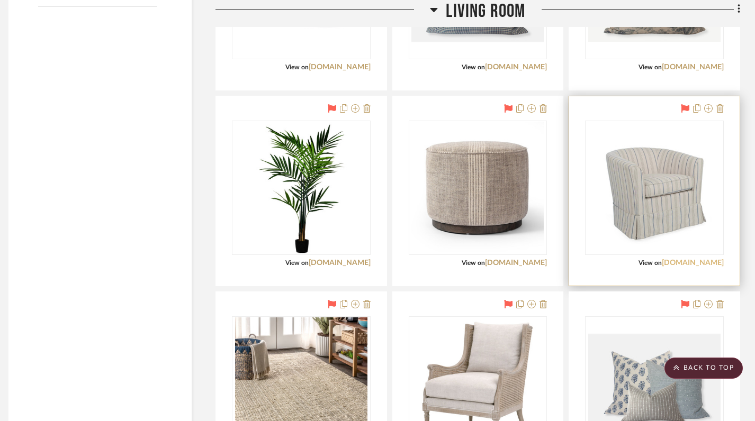
click at [696, 265] on link "[DOMAIN_NAME]" at bounding box center [693, 262] width 62 height 7
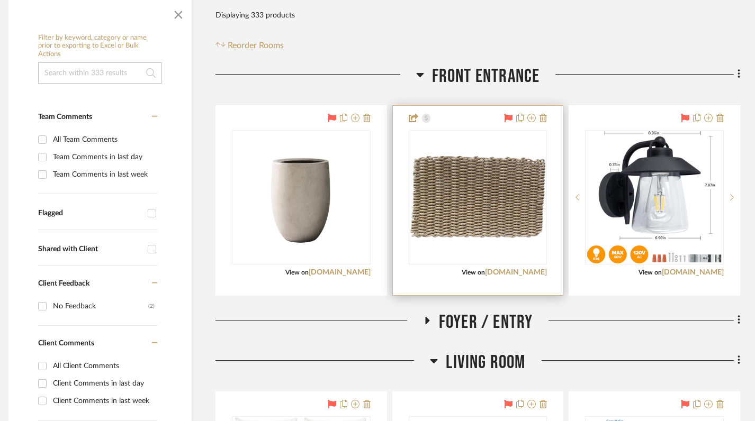
scroll to position [253, 7]
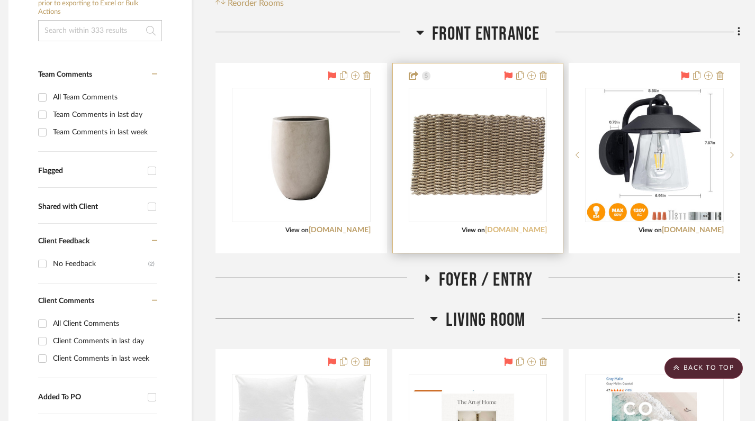
click at [526, 229] on link "[DOMAIN_NAME]" at bounding box center [516, 230] width 62 height 7
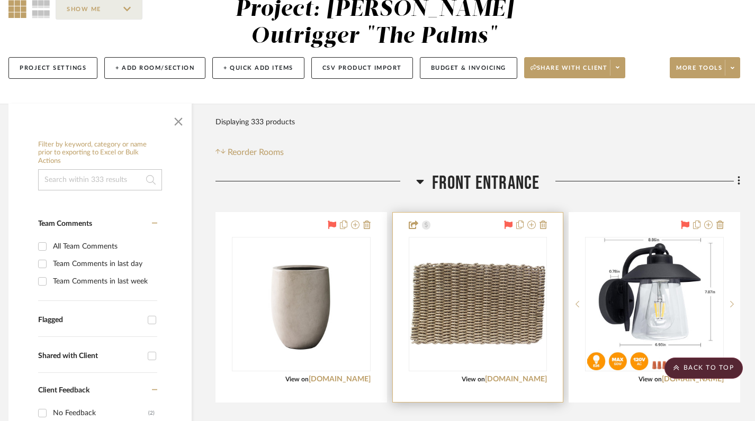
scroll to position [98, 7]
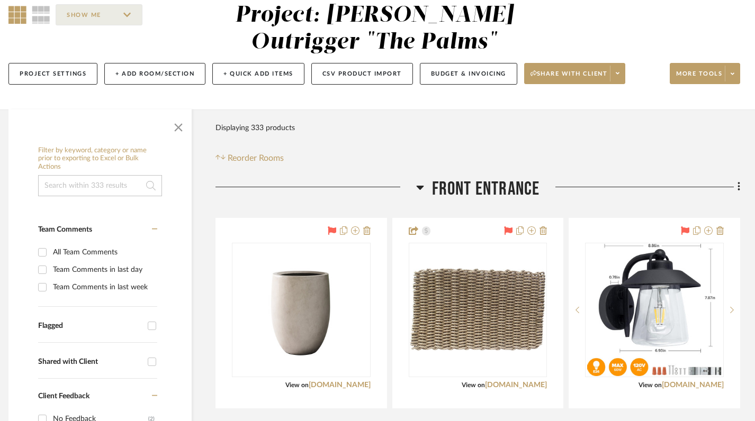
click at [414, 184] on div at bounding box center [316, 191] width 201 height 27
click at [418, 187] on icon at bounding box center [419, 188] width 7 height 4
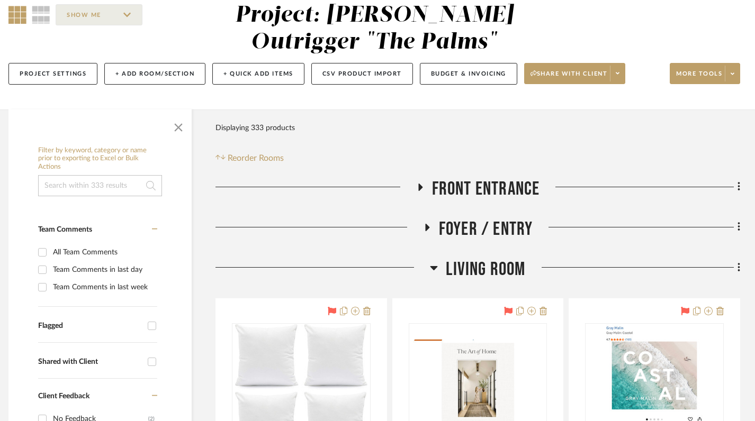
scroll to position [0, 7]
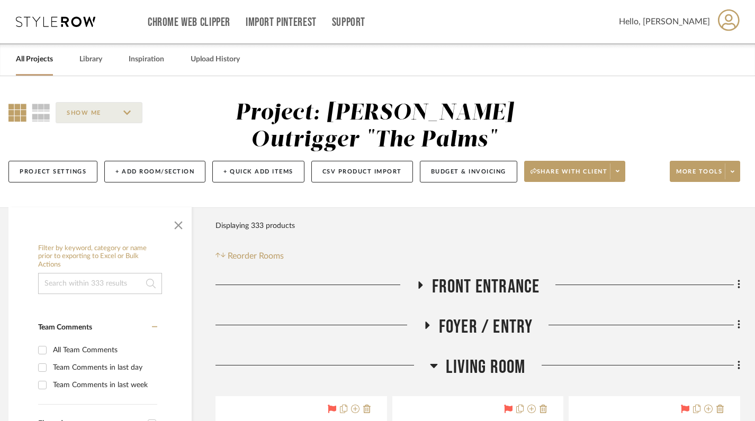
click at [36, 58] on link "All Projects" at bounding box center [34, 59] width 37 height 14
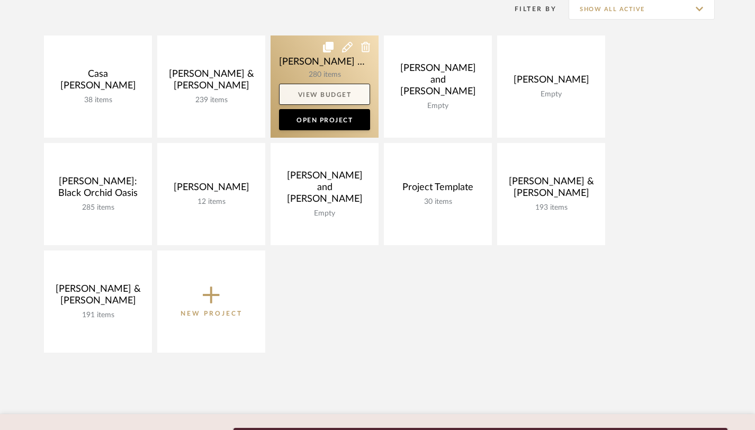
scroll to position [174, 0]
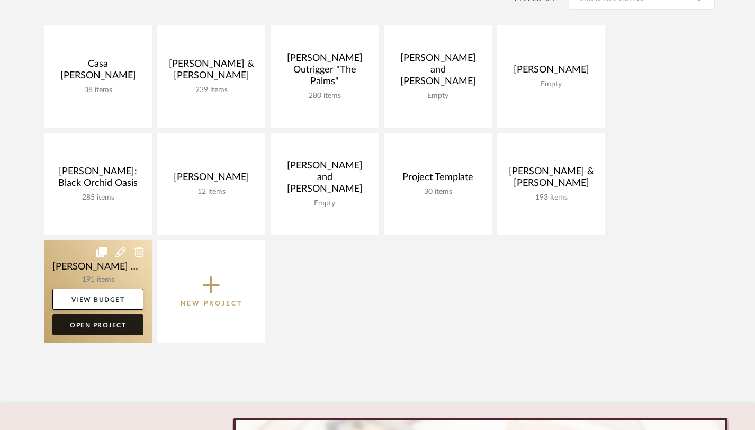
click at [106, 325] on link "Open Project" at bounding box center [97, 324] width 91 height 21
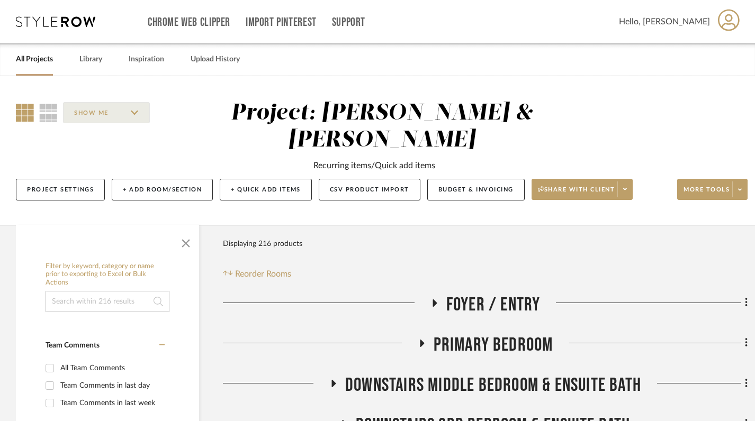
click at [432, 299] on icon at bounding box center [434, 303] width 13 height 8
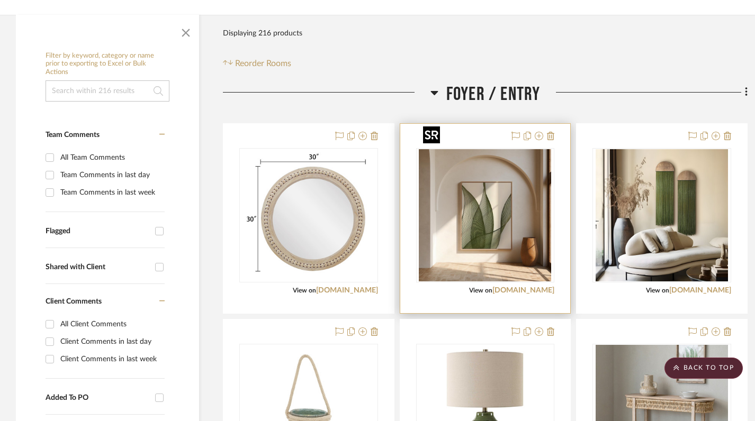
scroll to position [207, 0]
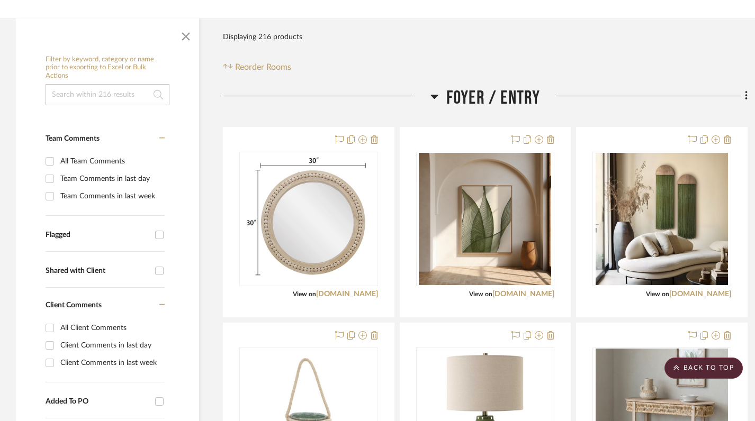
click at [435, 90] on icon at bounding box center [434, 96] width 8 height 13
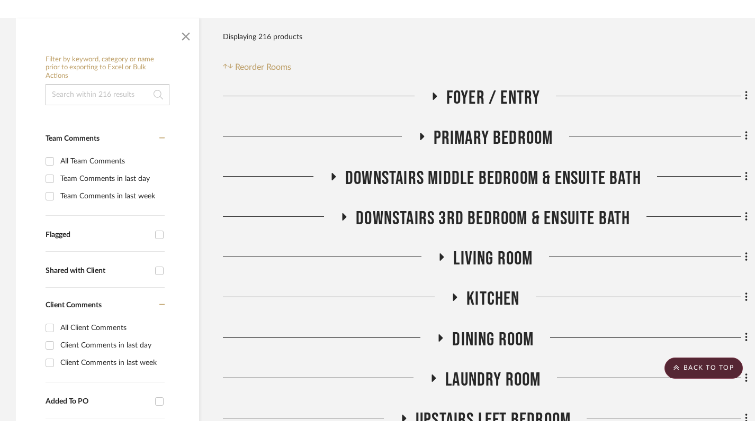
click at [420, 133] on icon at bounding box center [422, 136] width 4 height 7
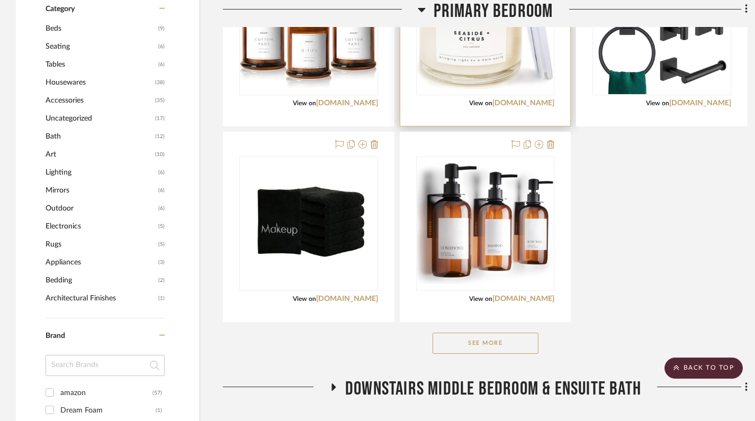
scroll to position [635, 0]
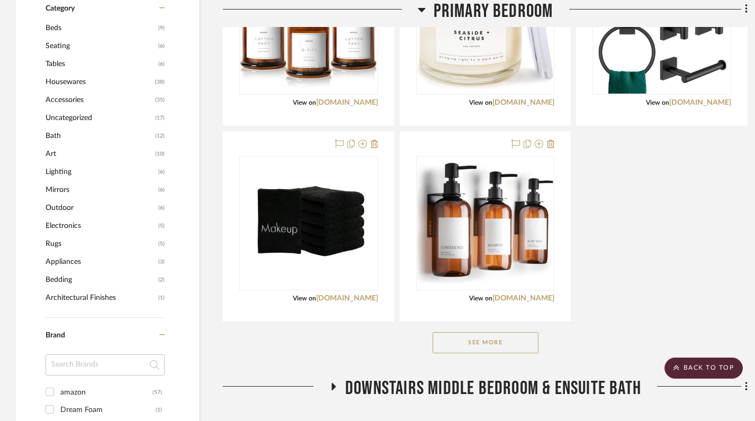
click at [483, 333] on button "See More" at bounding box center [486, 343] width 106 height 21
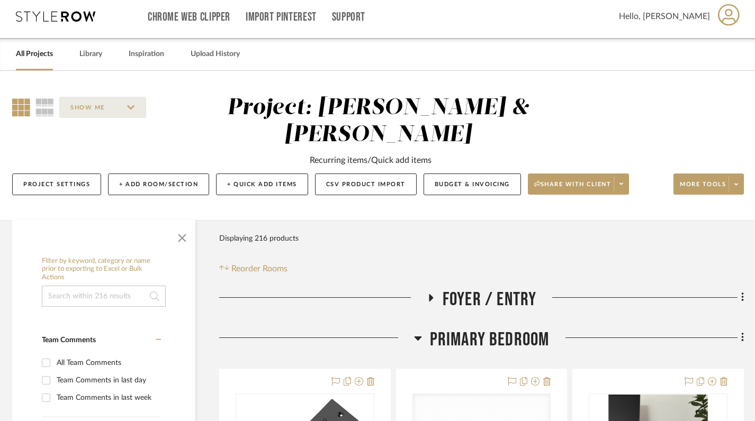
scroll to position [6, 6]
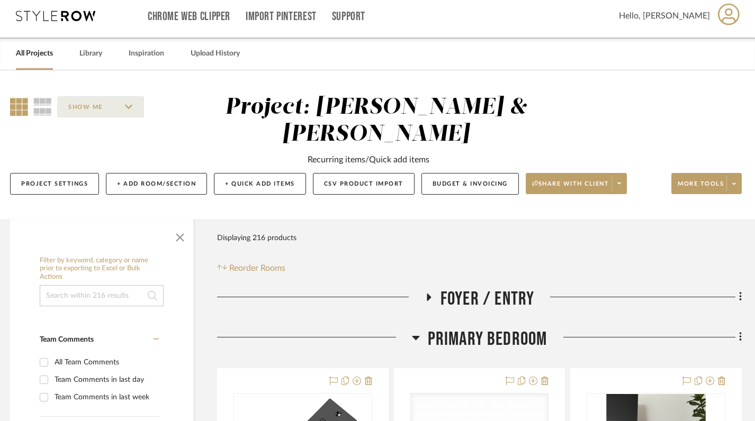
click at [421, 328] on h3 "Primary Bedroom" at bounding box center [480, 339] width 136 height 23
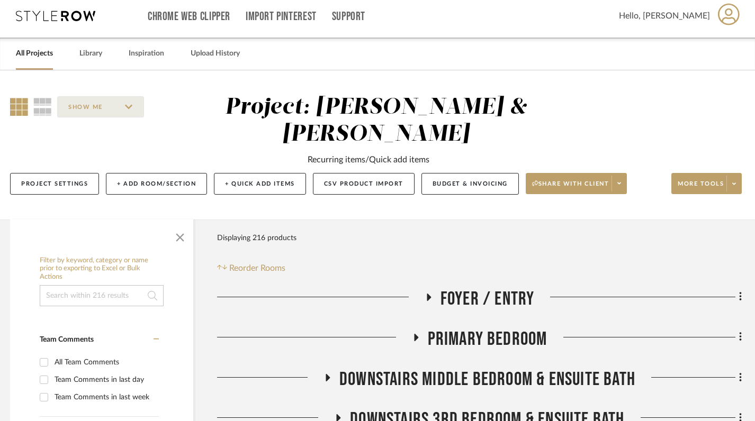
click at [30, 58] on link "All Projects" at bounding box center [34, 54] width 37 height 14
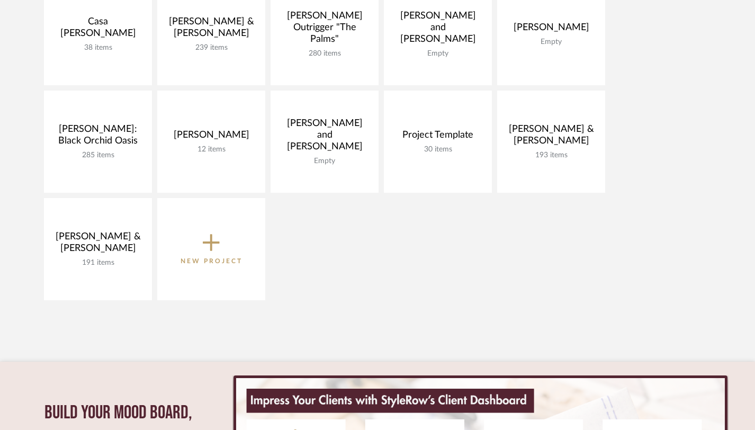
scroll to position [227, 0]
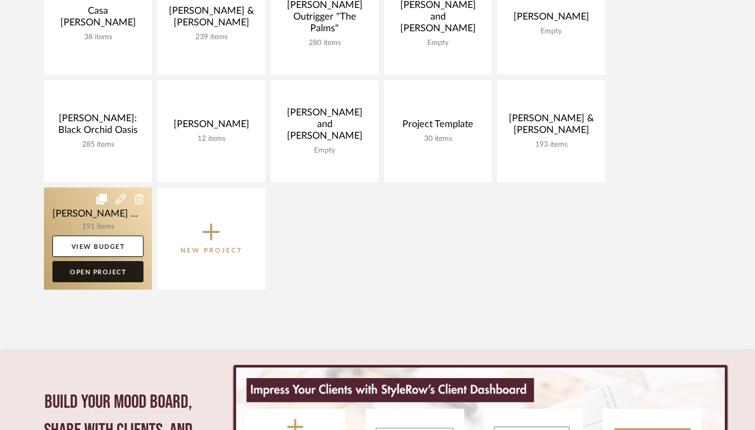
click at [95, 269] on link "Open Project" at bounding box center [97, 271] width 91 height 21
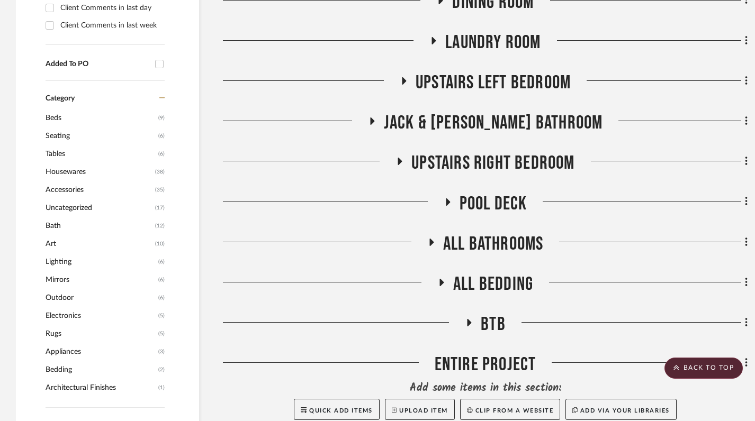
scroll to position [545, 0]
click at [472, 319] on icon at bounding box center [469, 323] width 13 height 8
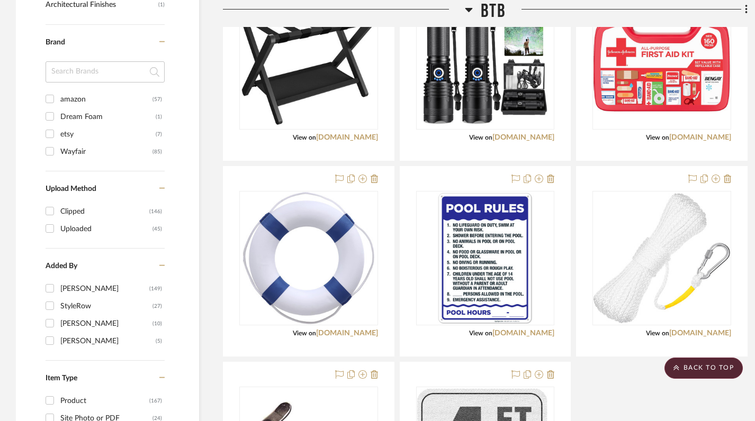
scroll to position [935, 0]
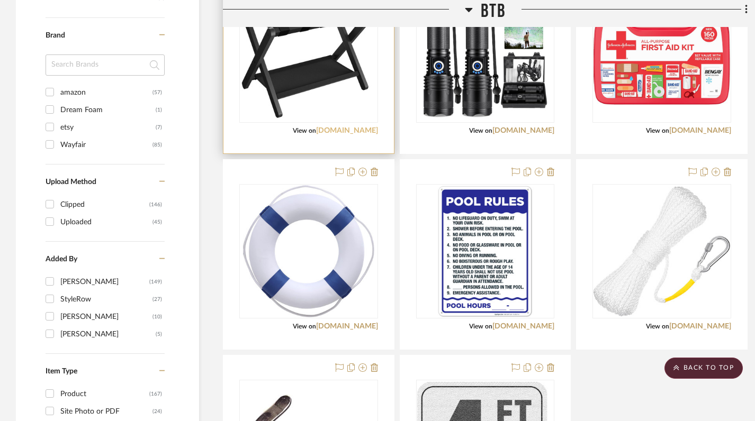
click at [355, 127] on link "[DOMAIN_NAME]" at bounding box center [347, 130] width 62 height 7
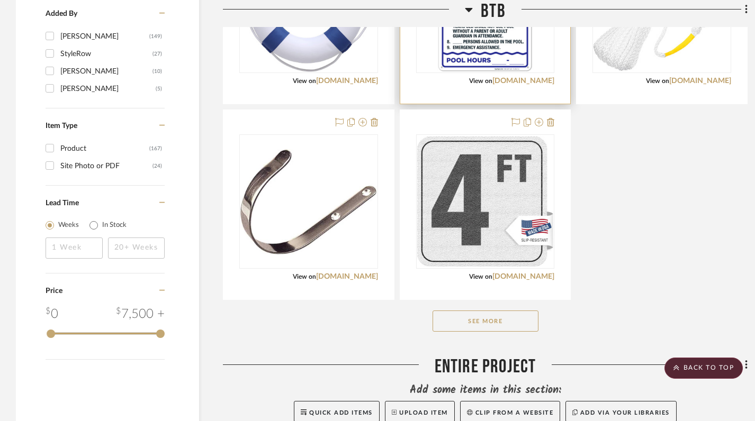
scroll to position [1181, 0]
click at [490, 310] on button "See More" at bounding box center [486, 320] width 106 height 21
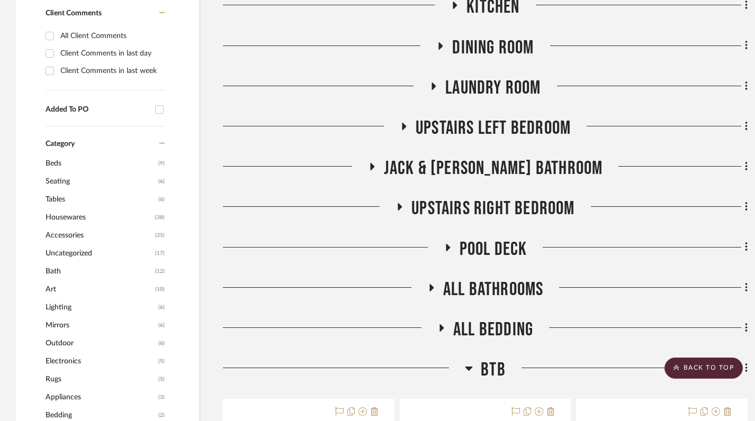
scroll to position [498, 0]
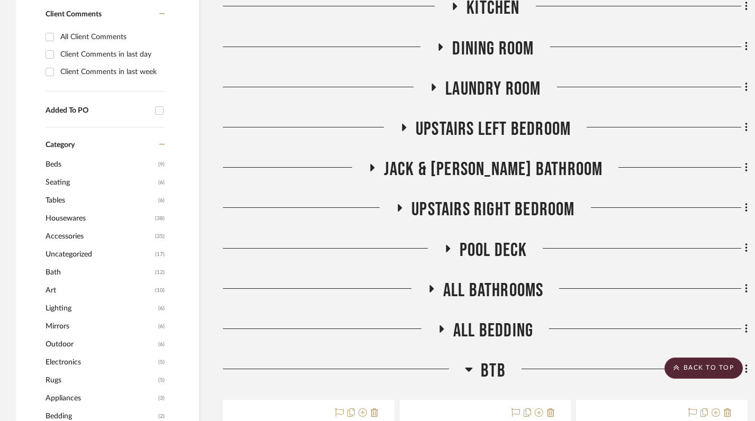
click at [466, 363] on icon at bounding box center [469, 369] width 8 height 13
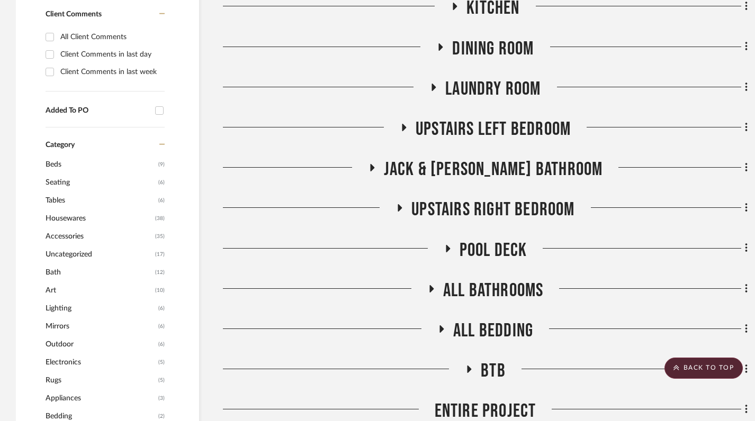
click at [434, 285] on icon at bounding box center [431, 289] width 13 height 8
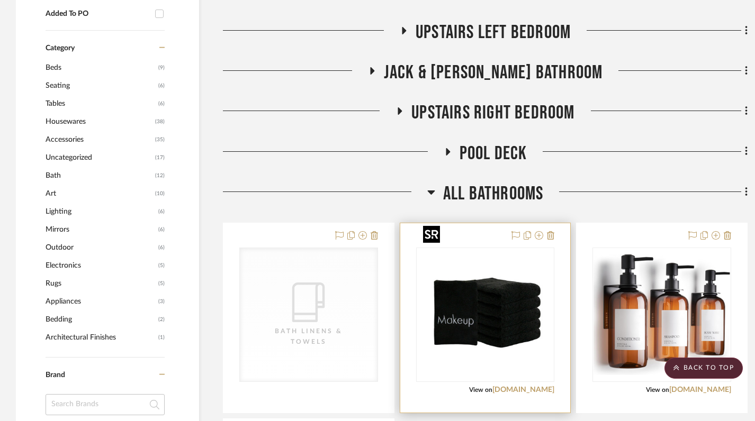
scroll to position [566, 0]
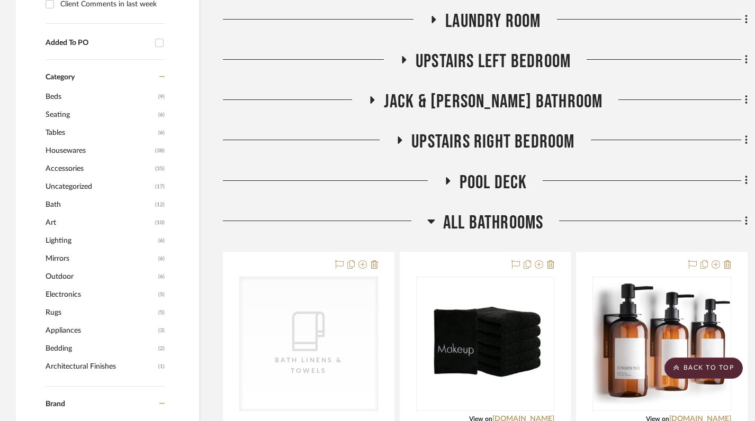
click at [433, 215] on icon at bounding box center [431, 221] width 8 height 13
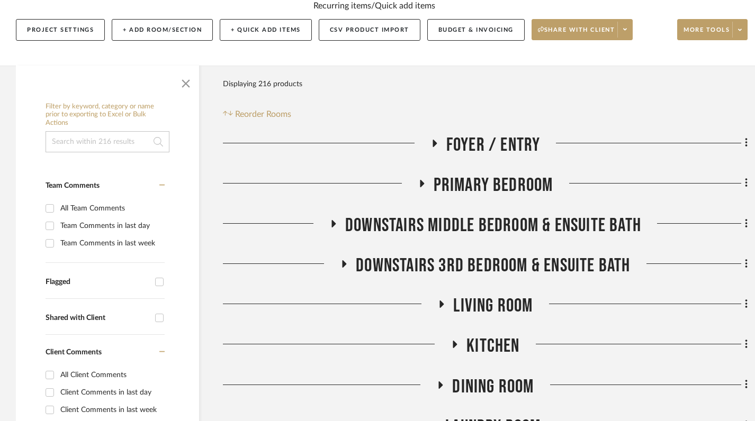
scroll to position [161, 0]
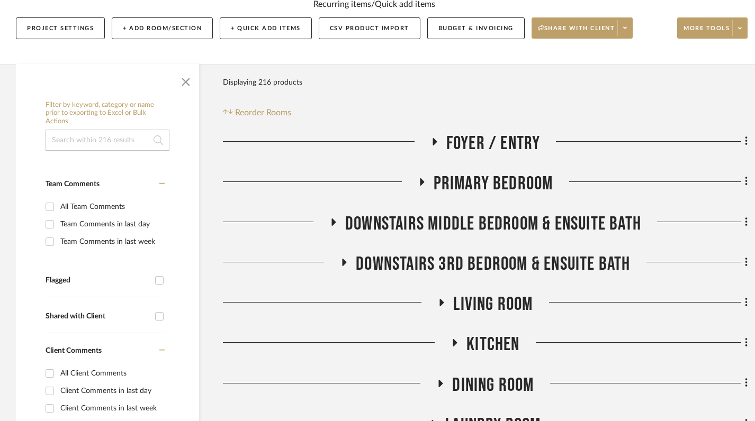
click at [446, 293] on h3 "Living Room" at bounding box center [484, 304] width 95 height 23
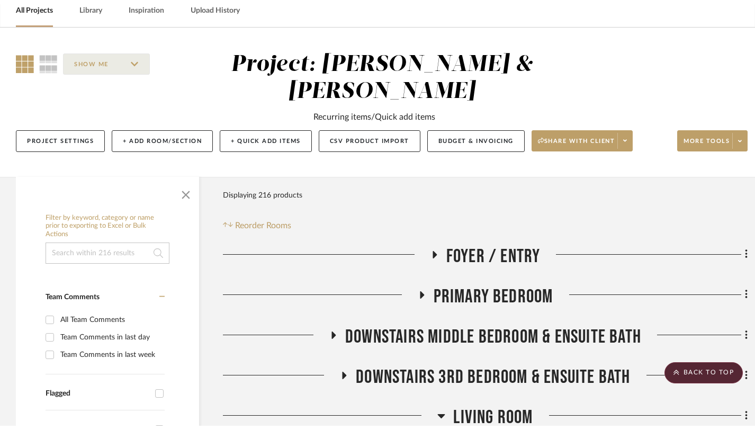
scroll to position [37, 0]
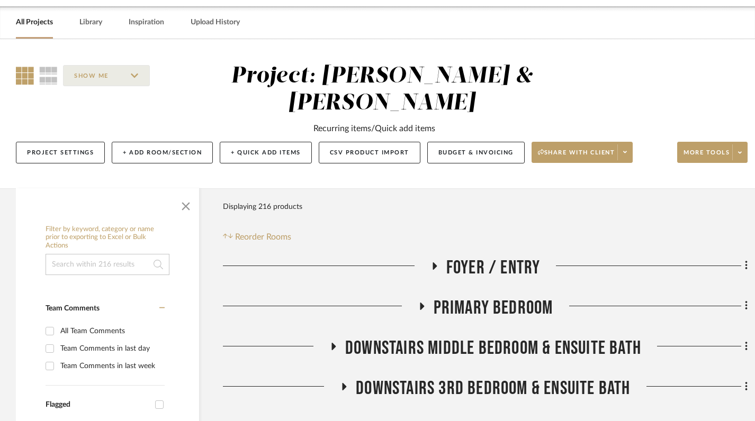
click at [41, 22] on link "All Projects" at bounding box center [34, 22] width 37 height 14
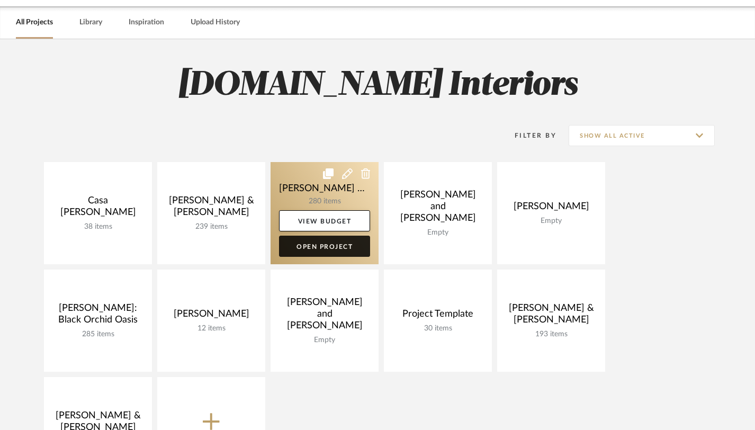
click at [321, 244] on link "Open Project" at bounding box center [324, 246] width 91 height 21
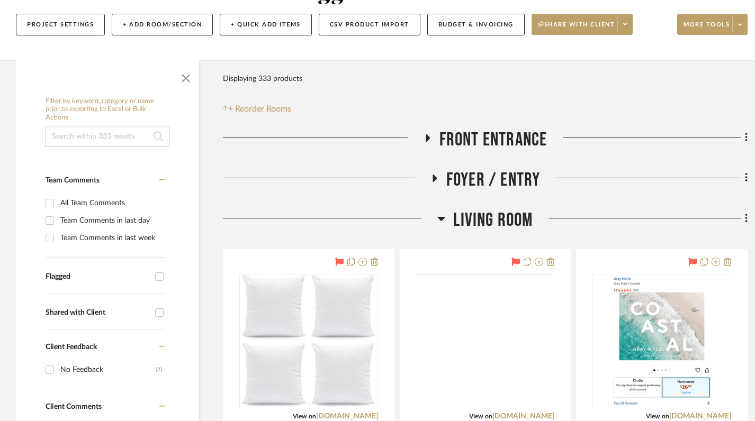
scroll to position [148, 0]
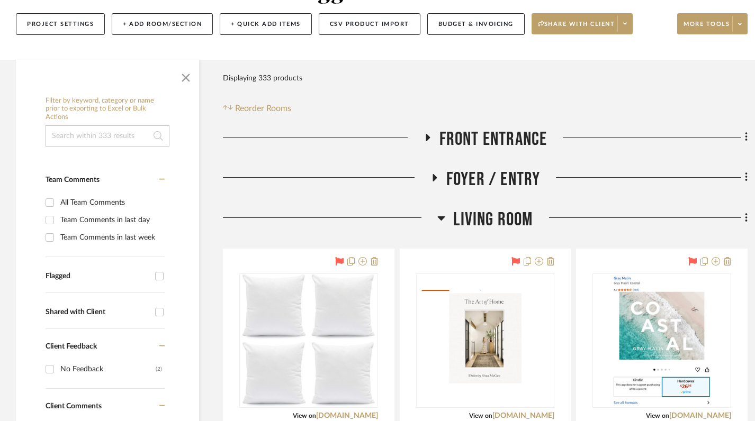
click at [432, 176] on icon at bounding box center [434, 178] width 13 height 8
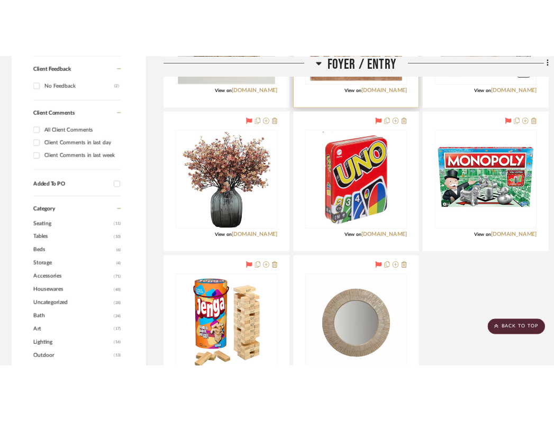
scroll to position [496, 0]
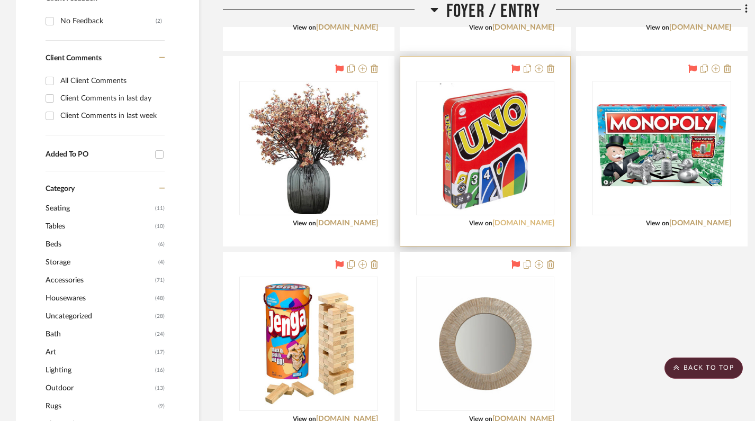
click at [550, 225] on link "[DOMAIN_NAME]" at bounding box center [523, 223] width 62 height 7
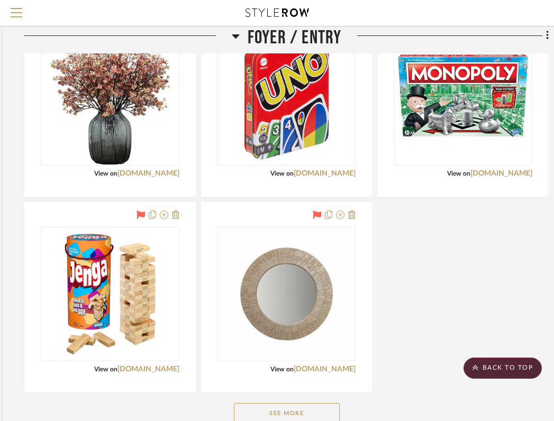
scroll to position [504, 199]
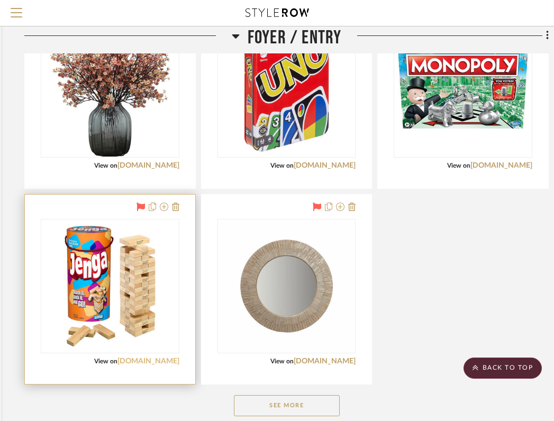
click at [172, 362] on link "[DOMAIN_NAME]" at bounding box center [149, 361] width 62 height 7
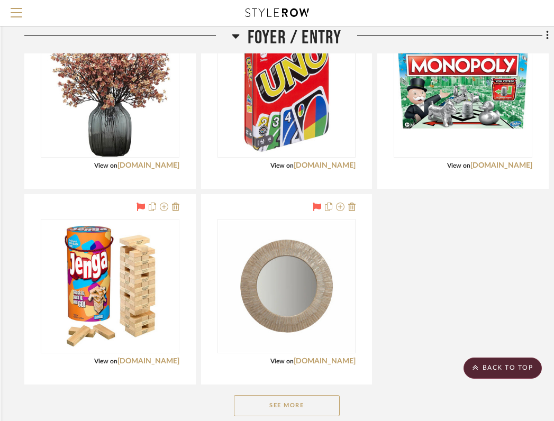
click at [298, 410] on button "See More" at bounding box center [287, 406] width 106 height 21
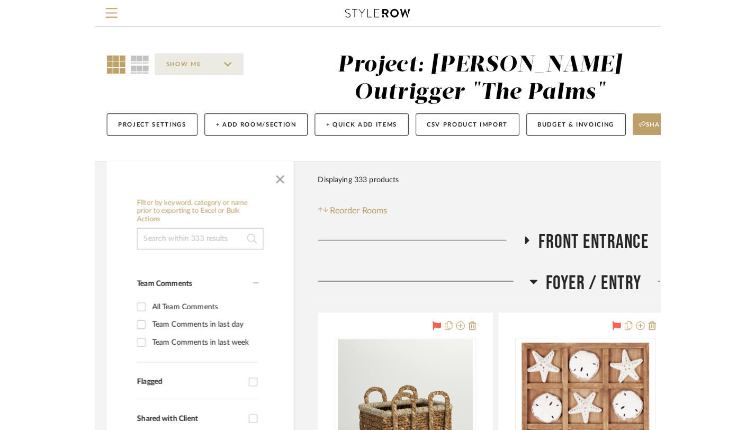
scroll to position [0, 0]
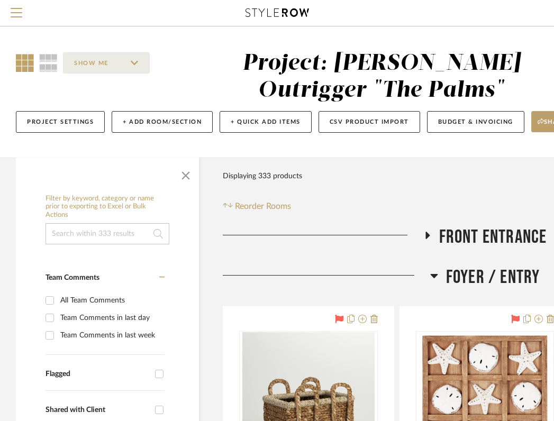
click at [26, 56] on icon at bounding box center [25, 63] width 18 height 18
click at [22, 62] on icon at bounding box center [25, 63] width 18 height 18
click at [20, 10] on span "Menu" at bounding box center [17, 16] width 12 height 16
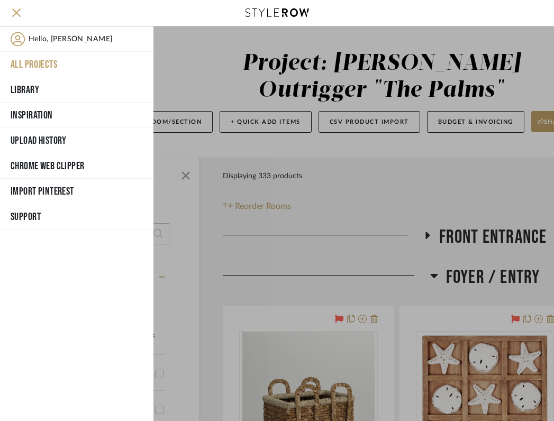
click at [38, 66] on button "All Projects" at bounding box center [77, 64] width 154 height 25
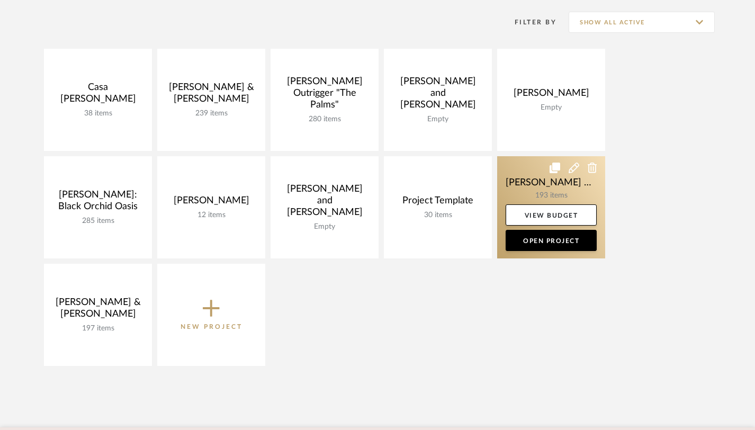
scroll to position [157, 0]
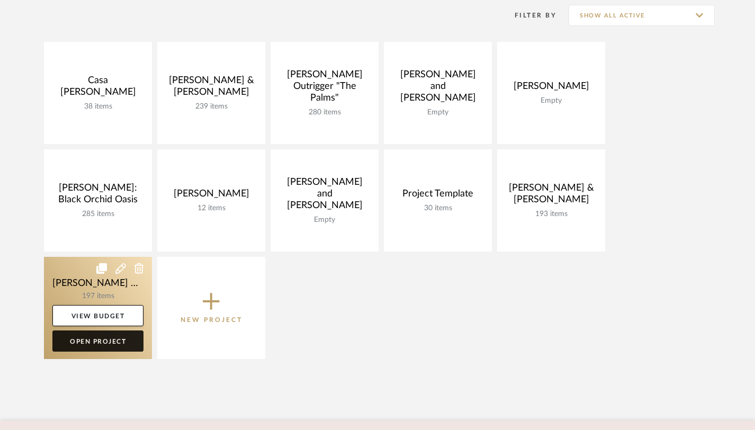
click at [106, 344] on link "Open Project" at bounding box center [97, 340] width 91 height 21
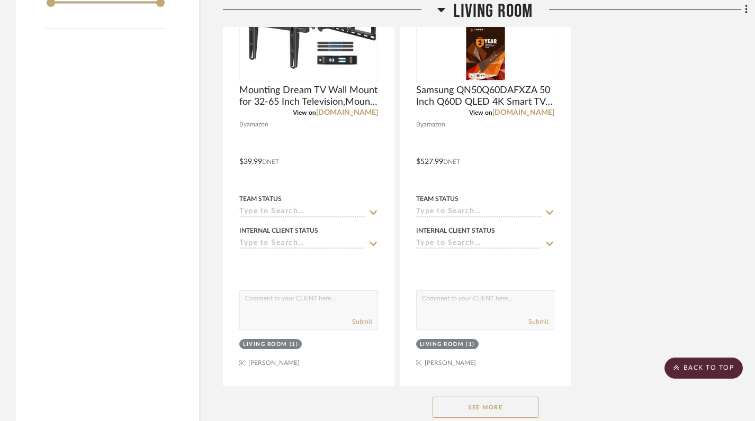
scroll to position [1580, 0]
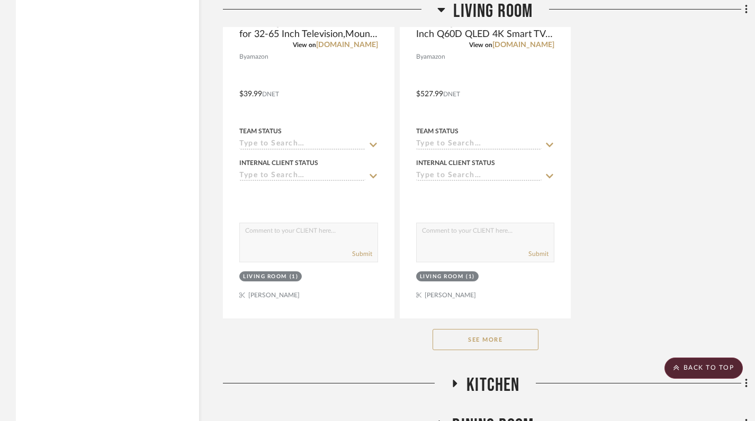
click at [492, 329] on button "See More" at bounding box center [486, 339] width 106 height 21
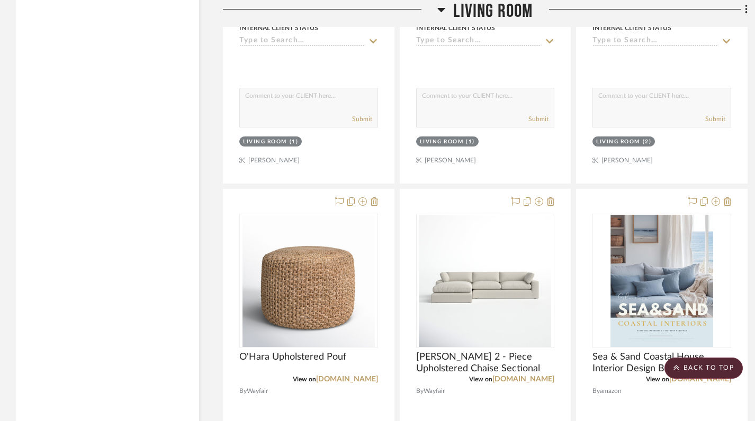
scroll to position [1716, 0]
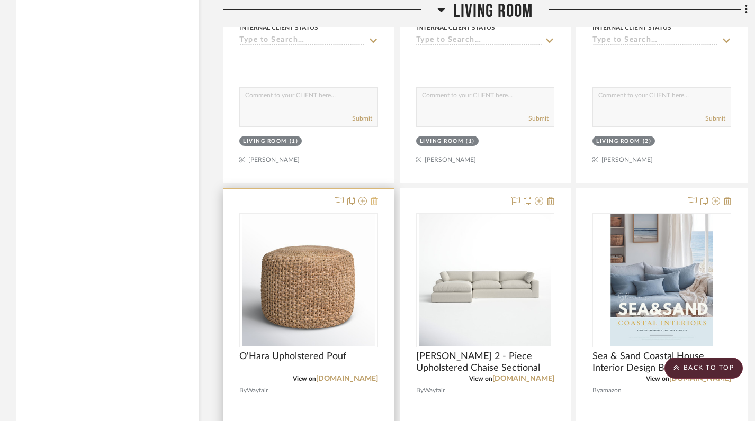
click at [375, 197] on icon at bounding box center [374, 201] width 7 height 8
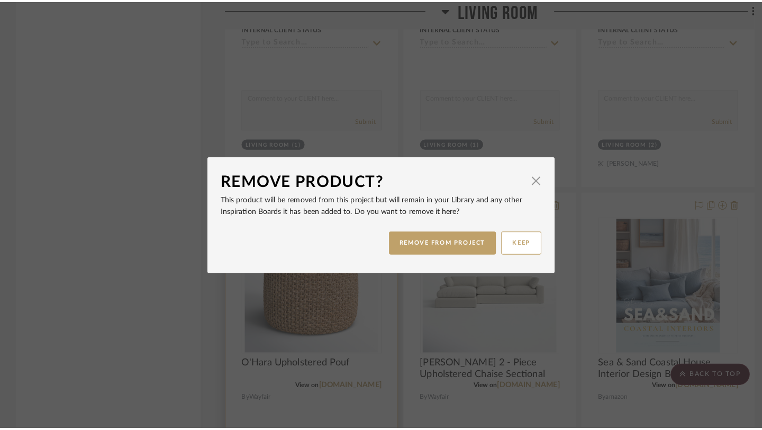
scroll to position [0, 0]
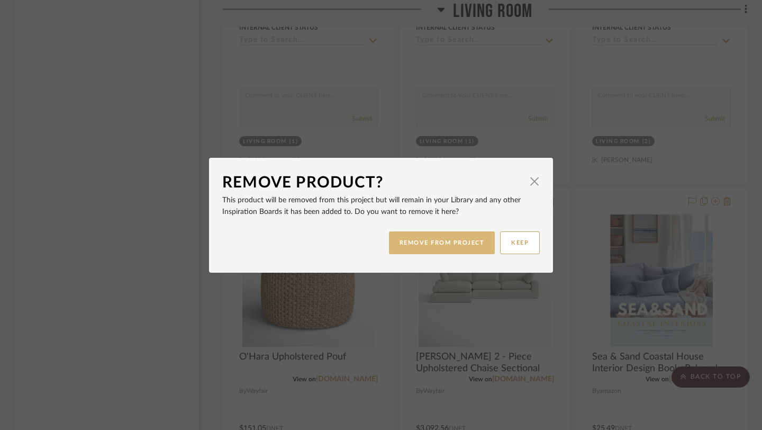
click at [433, 244] on button "REMOVE FROM PROJECT" at bounding box center [442, 242] width 106 height 23
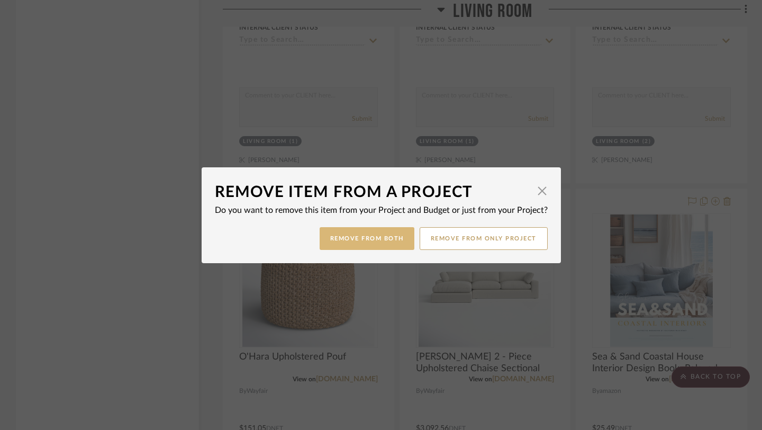
click at [387, 243] on button "Remove from Both" at bounding box center [367, 238] width 95 height 23
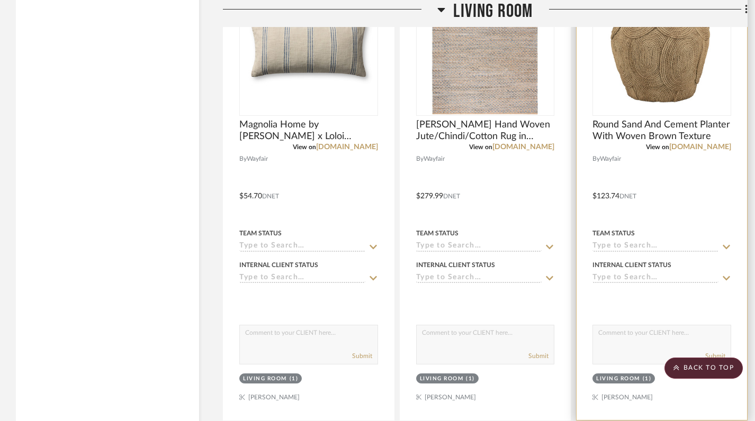
scroll to position [2482, 0]
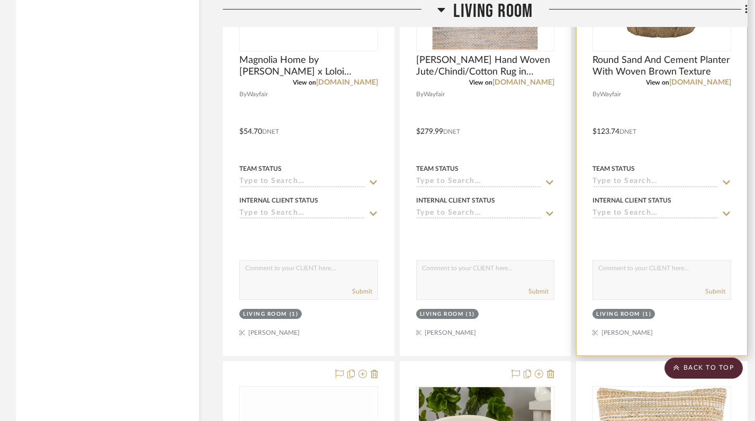
click at [643, 311] on div "(1)" at bounding box center [647, 315] width 9 height 8
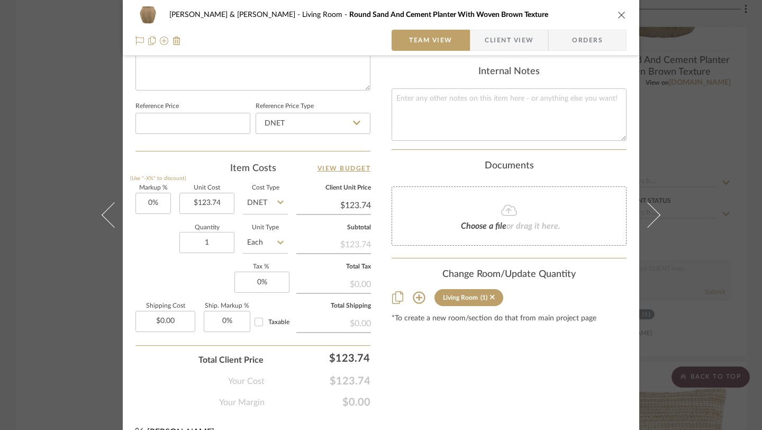
scroll to position [556, 0]
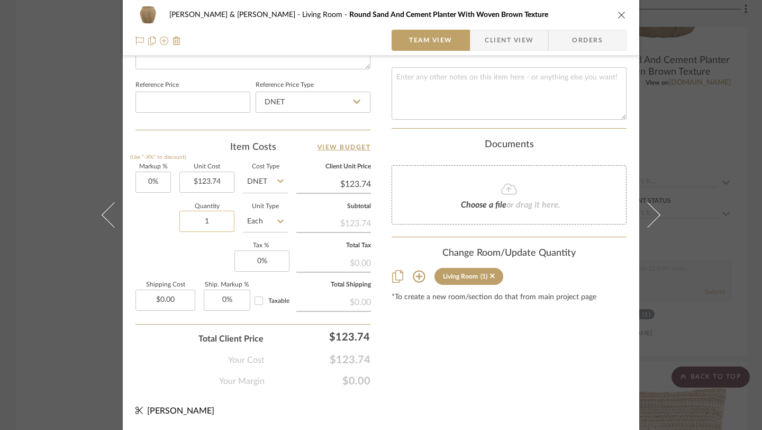
click at [213, 220] on input "1" at bounding box center [206, 221] width 55 height 21
type input "2"
click at [620, 11] on icon "close" at bounding box center [622, 15] width 8 height 8
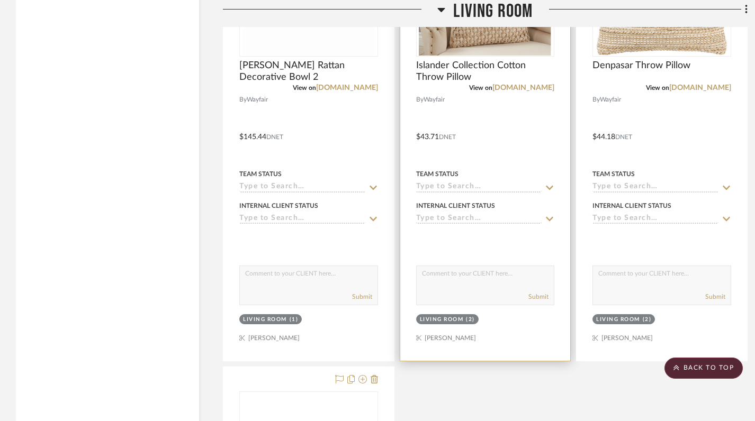
scroll to position [2947, 0]
click at [472, 315] on div "(2)" at bounding box center [470, 319] width 9 height 8
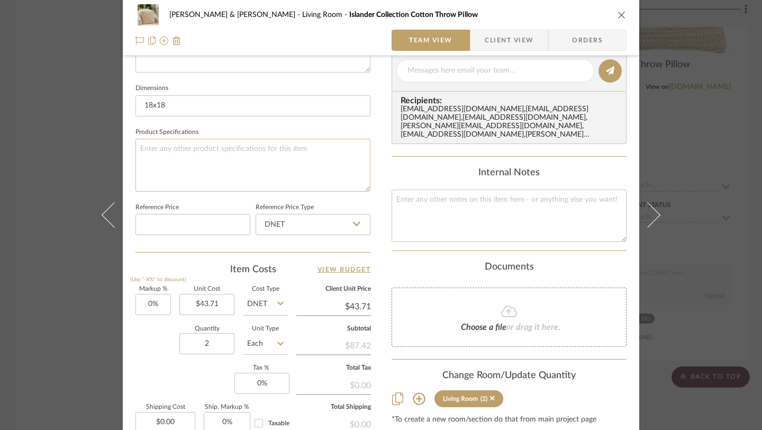
scroll to position [444, 0]
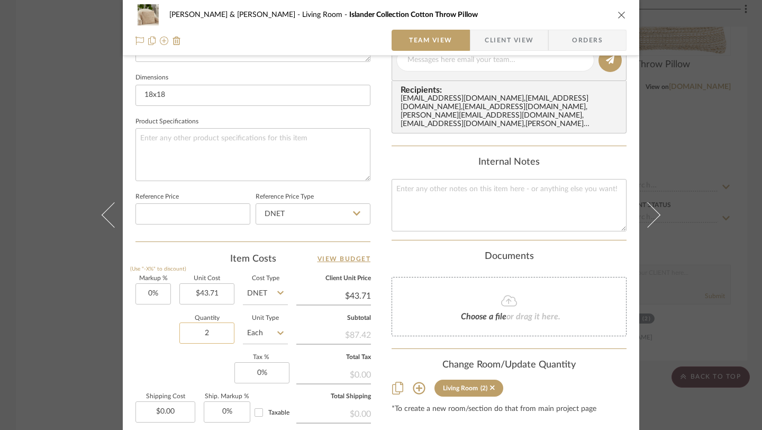
click at [205, 334] on input "2" at bounding box center [206, 332] width 55 height 21
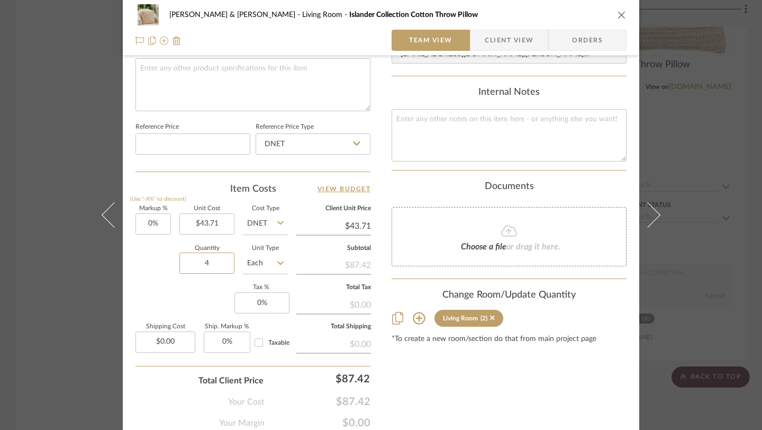
scroll to position [556, 0]
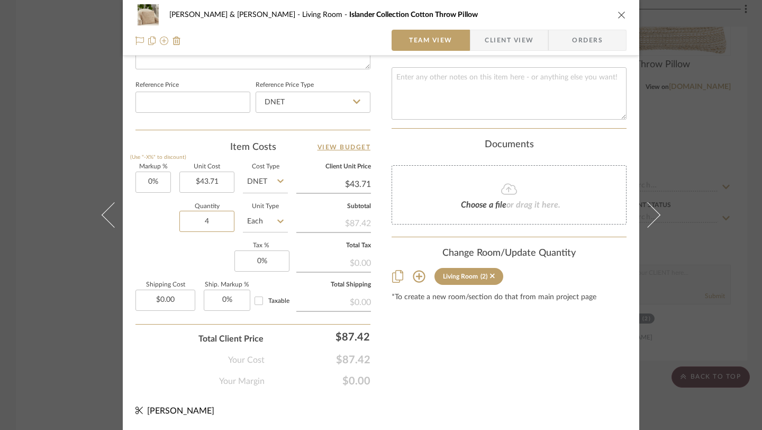
type input "4"
click at [617, 20] on div "Tracy & Dan McMahon Living Room Islander Collection Cotton Throw Pillow" at bounding box center [381, 14] width 491 height 21
click at [619, 15] on icon "close" at bounding box center [622, 15] width 8 height 8
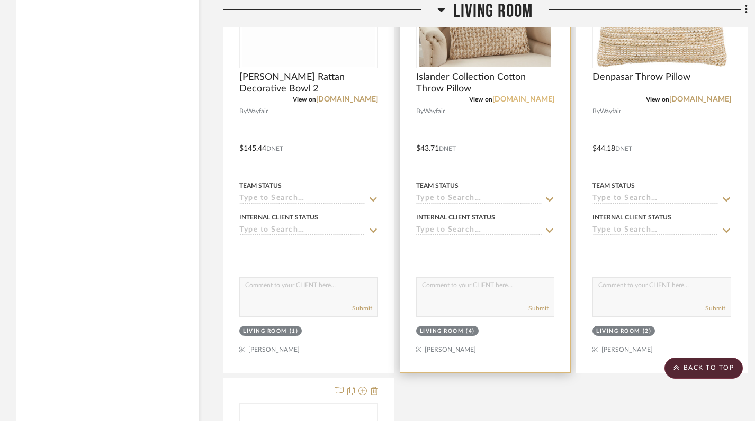
scroll to position [2936, 0]
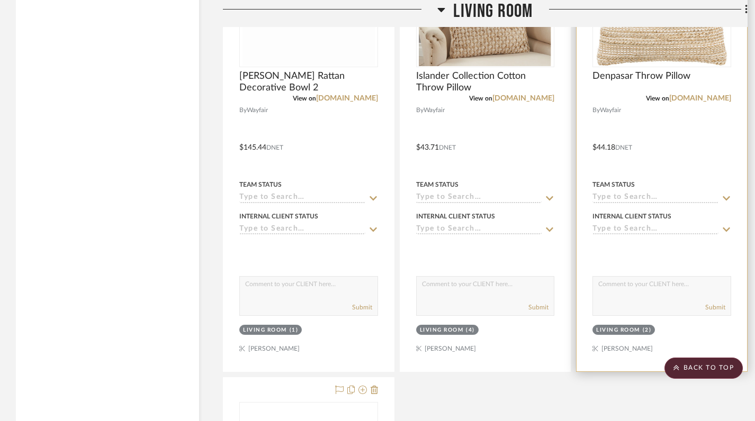
click at [618, 327] on div "Living Room" at bounding box center [618, 331] width 44 height 8
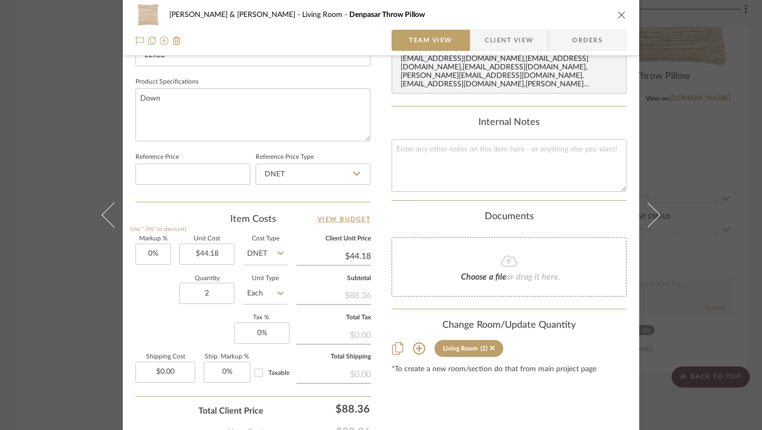
scroll to position [484, 0]
click at [620, 16] on icon "close" at bounding box center [622, 15] width 8 height 8
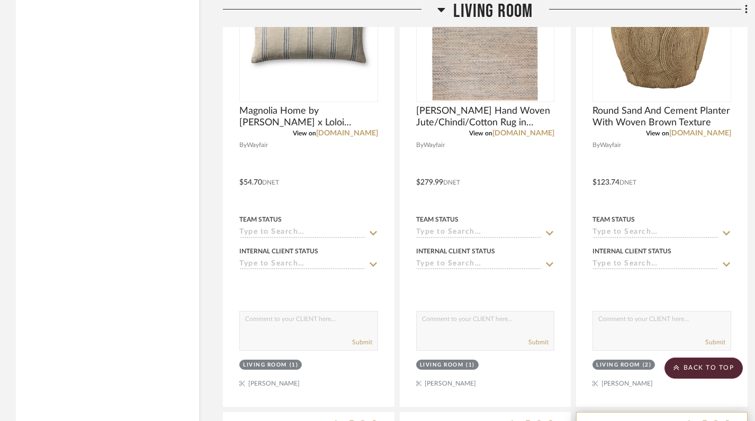
scroll to position [2434, 0]
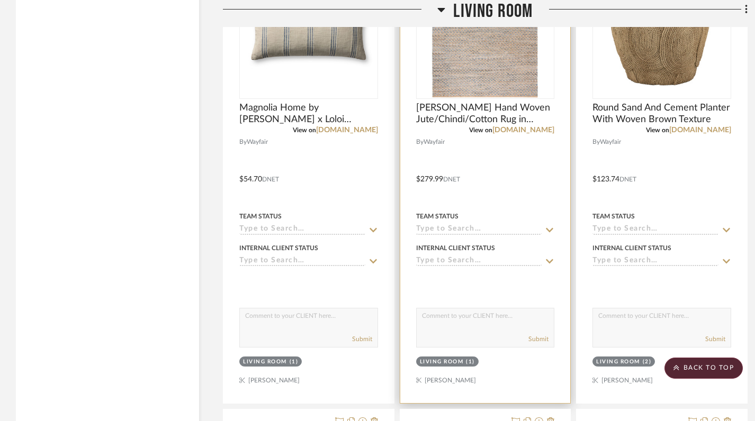
click at [504, 150] on div at bounding box center [485, 171] width 170 height 463
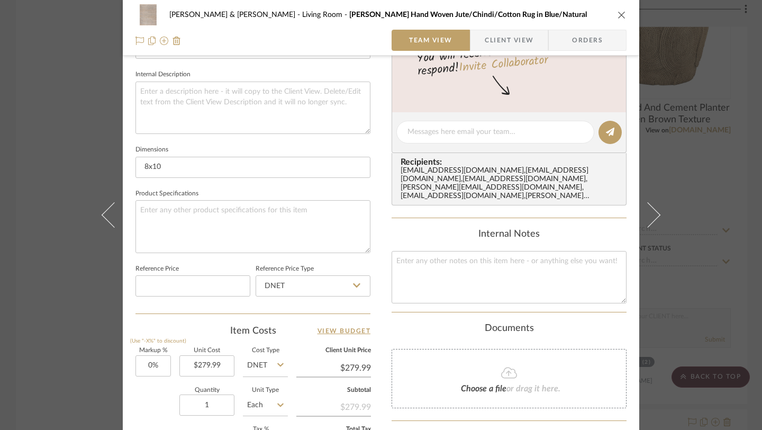
scroll to position [373, 0]
click at [618, 17] on icon "close" at bounding box center [622, 15] width 8 height 8
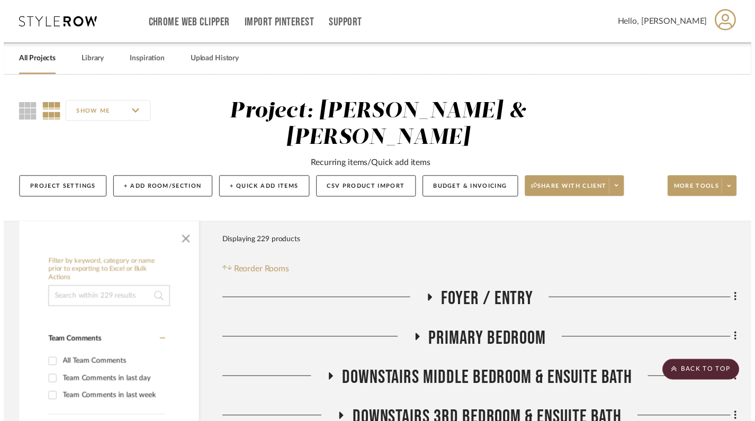
scroll to position [2434, 0]
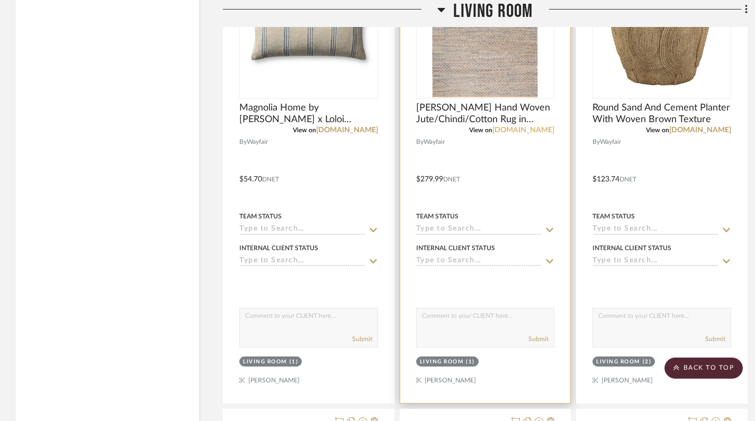
click at [529, 127] on link "[DOMAIN_NAME]" at bounding box center [523, 130] width 62 height 7
click at [492, 64] on img "0" at bounding box center [485, 32] width 132 height 132
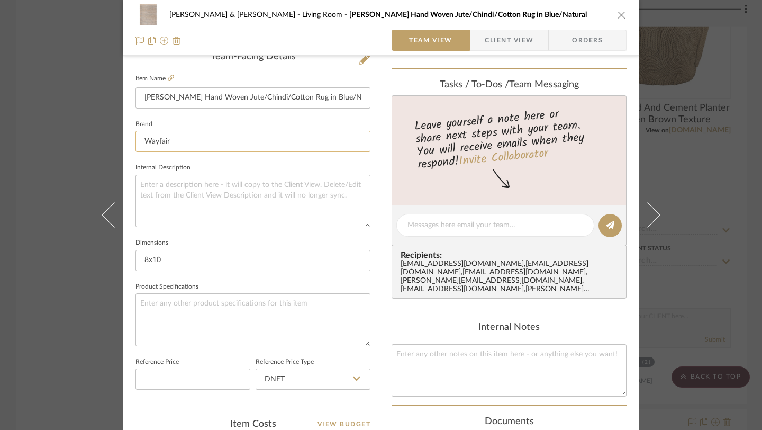
scroll to position [281, 0]
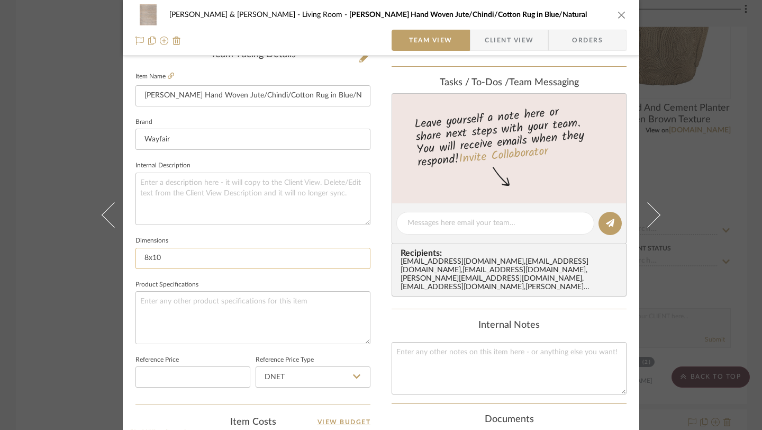
click at [190, 258] on input "8x10" at bounding box center [253, 258] width 235 height 21
type input "8"
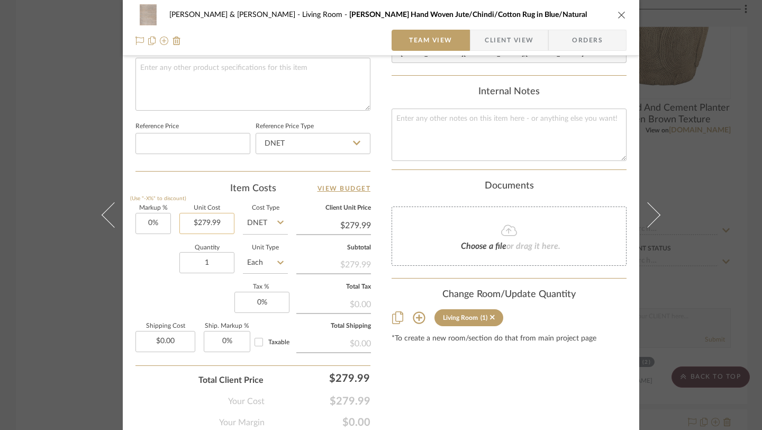
scroll to position [527, 0]
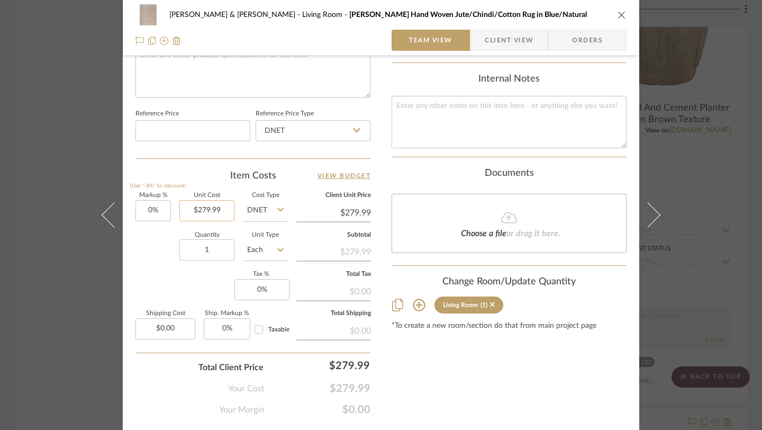
type input "10x13"
type input "279.99"
click at [214, 210] on input "279.99" at bounding box center [206, 210] width 55 height 21
type input "$499.99"
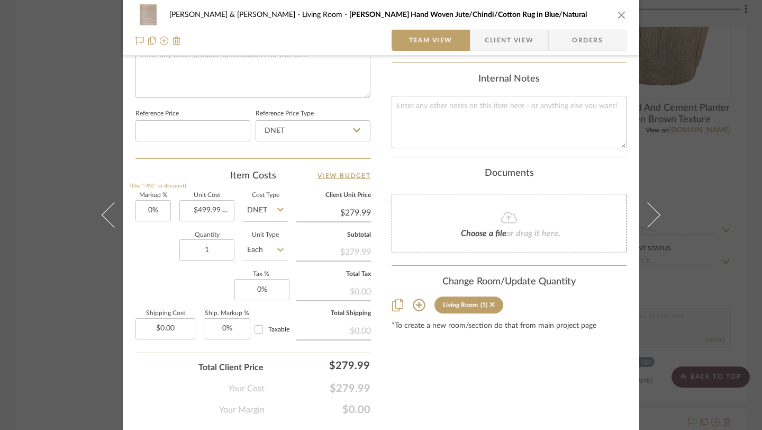
type input "$499.99"
click at [618, 14] on icon "close" at bounding box center [622, 15] width 8 height 8
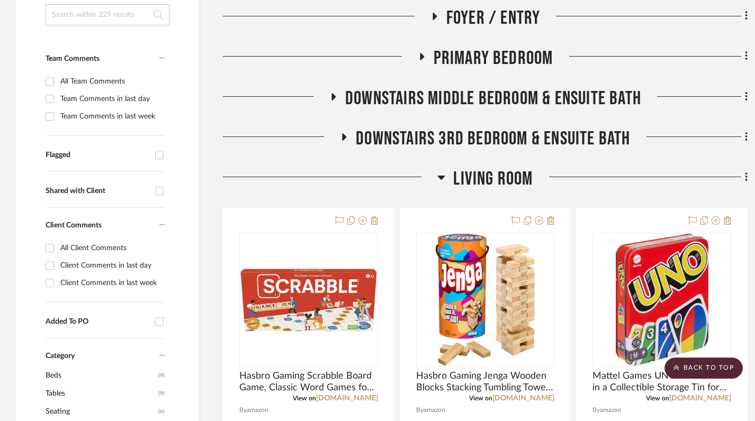
scroll to position [203, 0]
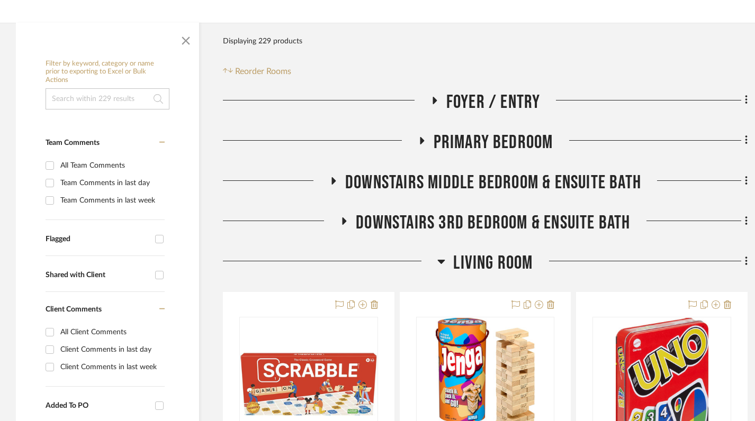
click at [441, 255] on icon at bounding box center [441, 261] width 8 height 13
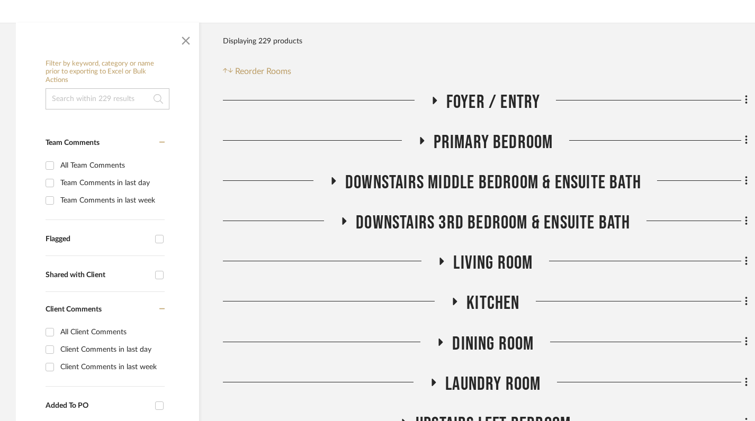
click at [455, 298] on icon at bounding box center [454, 302] width 13 height 8
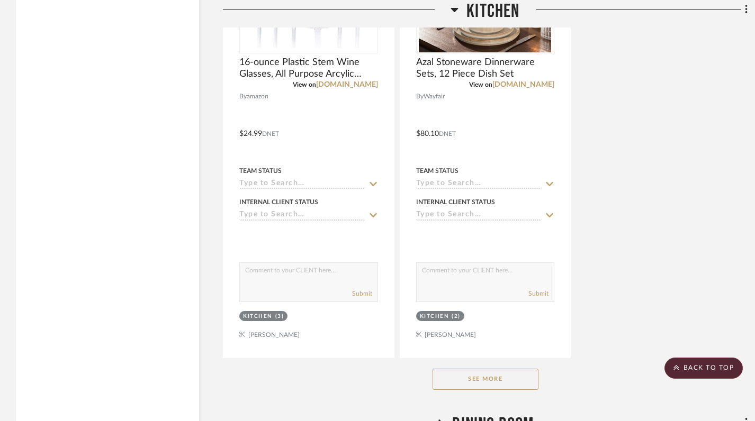
scroll to position [1584, 0]
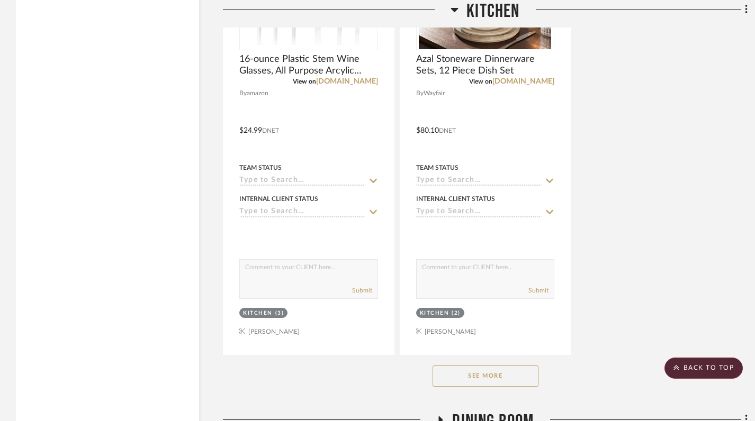
click at [491, 366] on button "See More" at bounding box center [486, 376] width 106 height 21
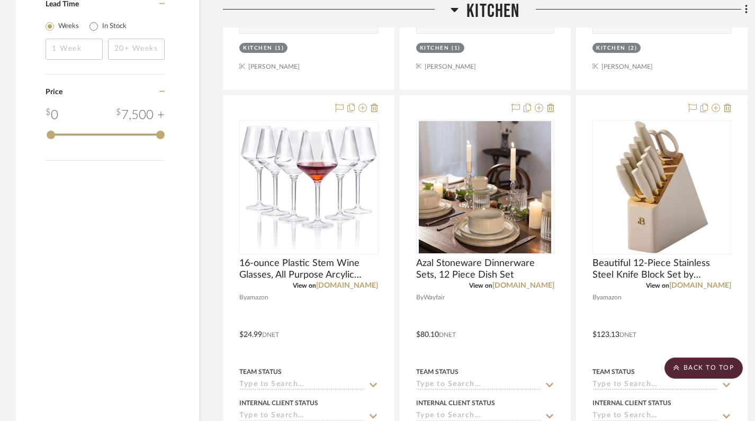
scroll to position [1398, 0]
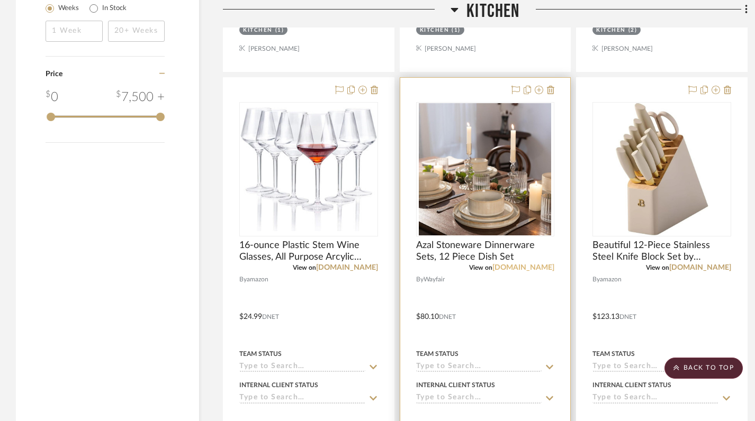
click at [526, 264] on link "[DOMAIN_NAME]" at bounding box center [523, 267] width 62 height 7
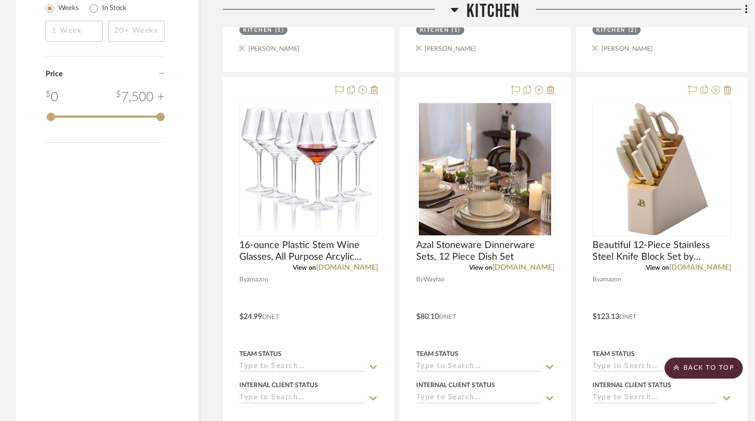
click at [453, 7] on icon at bounding box center [455, 9] width 8 height 13
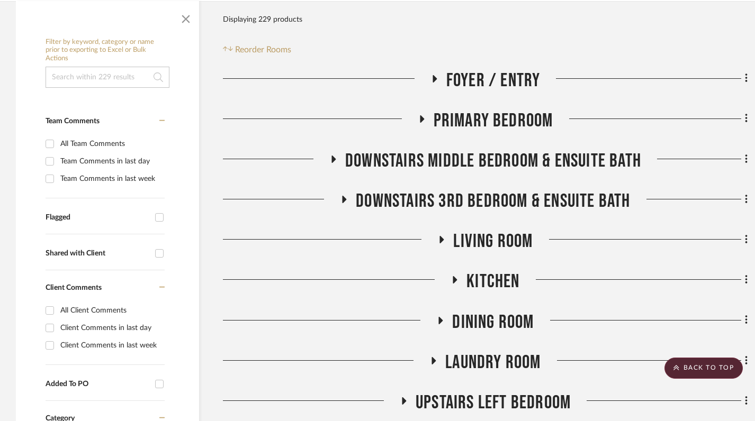
scroll to position [226, 0]
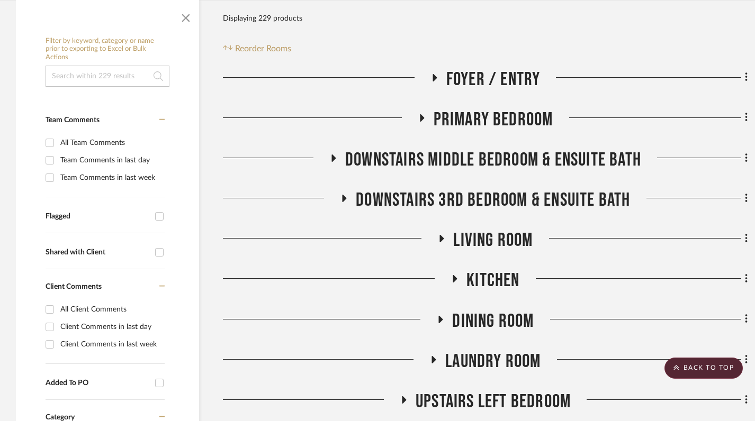
click at [332, 155] on icon at bounding box center [334, 158] width 4 height 7
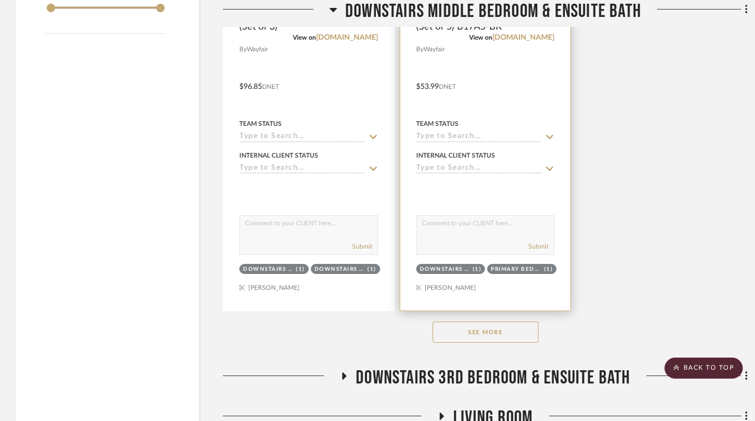
scroll to position [1510, 0]
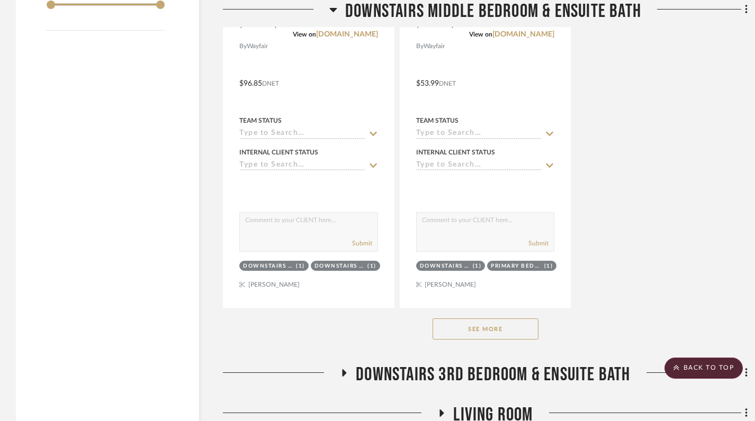
click at [489, 319] on button "See More" at bounding box center [486, 329] width 106 height 21
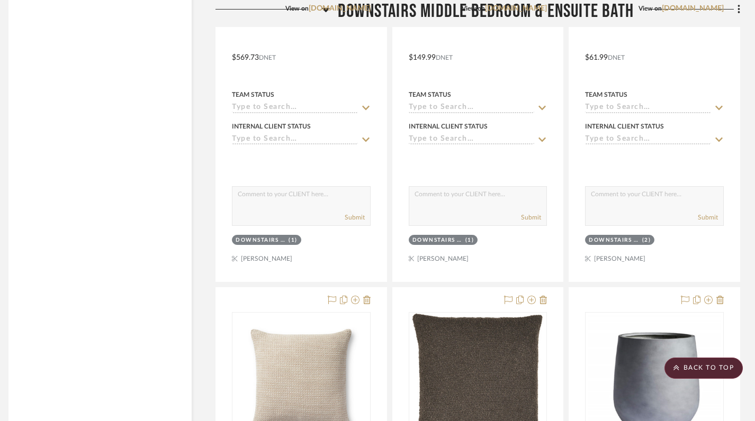
scroll to position [2205, 7]
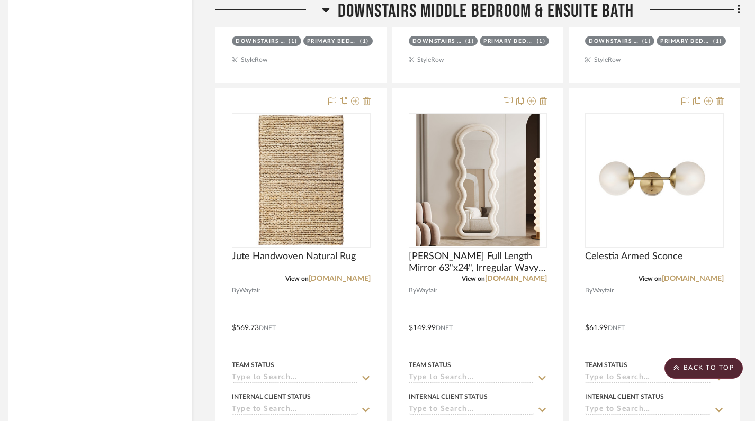
click at [327, 6] on icon at bounding box center [326, 9] width 8 height 13
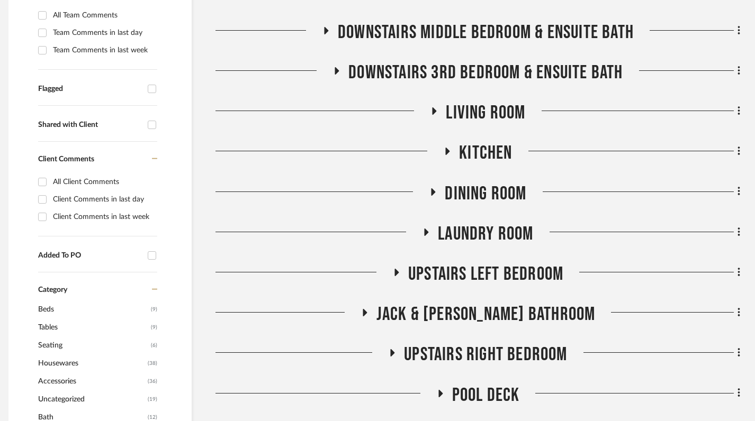
scroll to position [354, 7]
click at [396, 268] on icon at bounding box center [396, 271] width 4 height 7
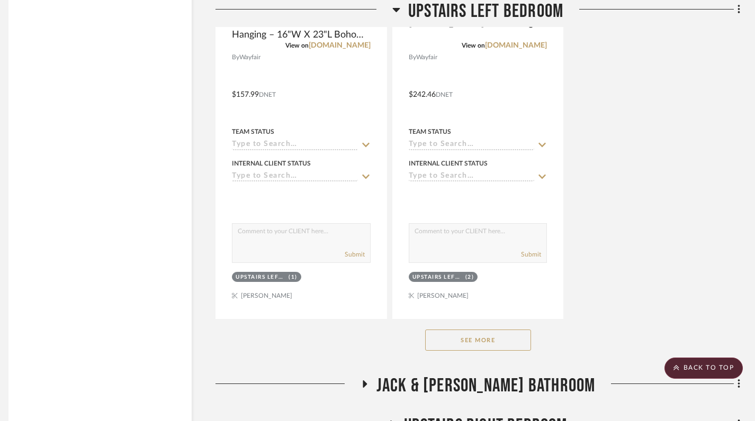
scroll to position [1745, 7]
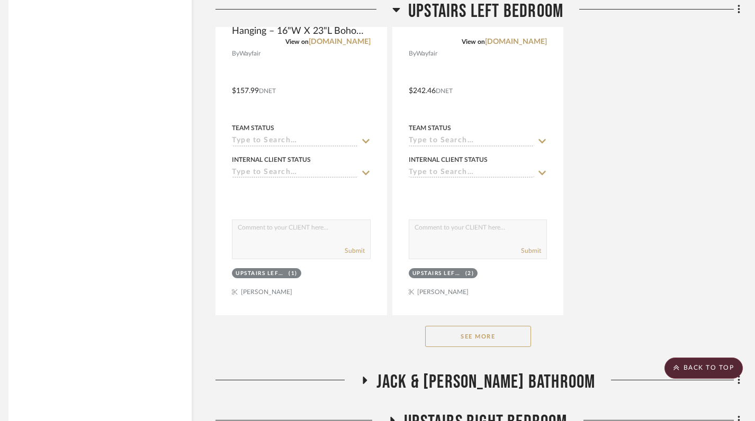
click at [481, 326] on button "See More" at bounding box center [478, 336] width 106 height 21
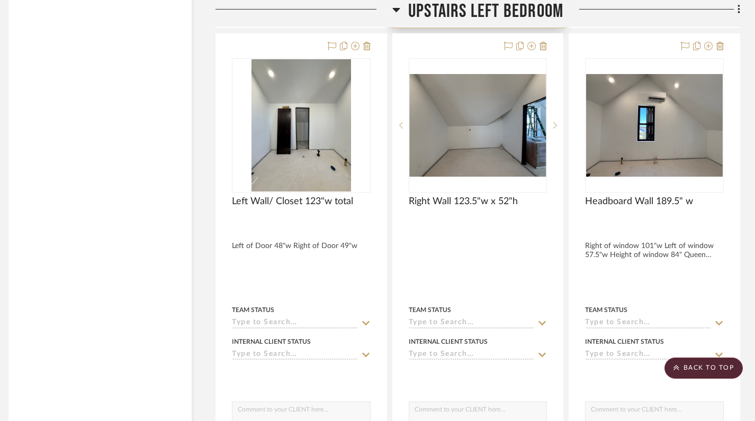
scroll to position [2965, 7]
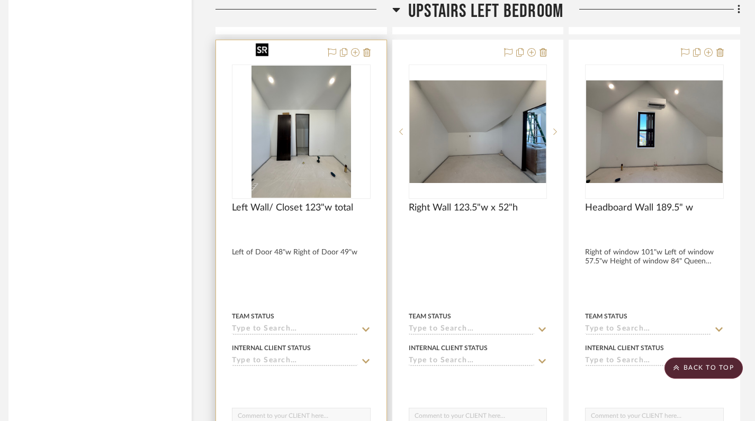
click at [313, 137] on img "0" at bounding box center [302, 132] width 100 height 132
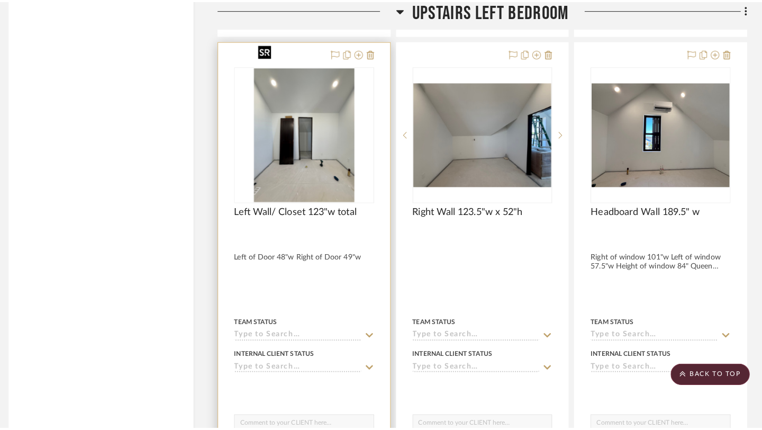
scroll to position [0, 0]
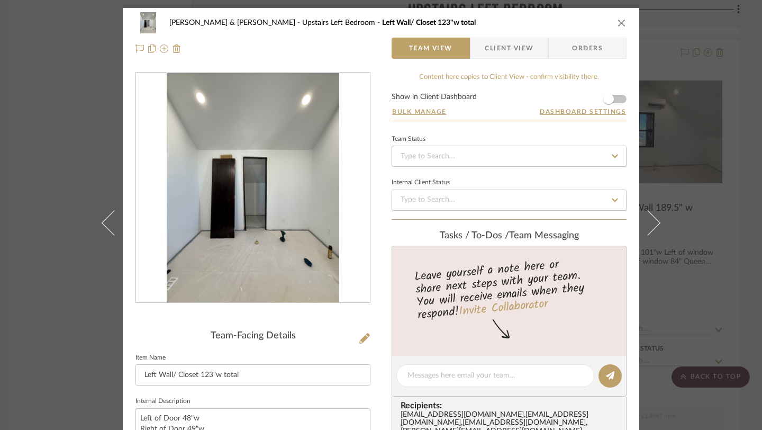
click at [616, 30] on div "Tracy & Dan McMahon Upstairs Left Bedroom Left Wall/ Closet 123"w total" at bounding box center [381, 22] width 491 height 21
click at [618, 23] on icon "close" at bounding box center [622, 23] width 8 height 8
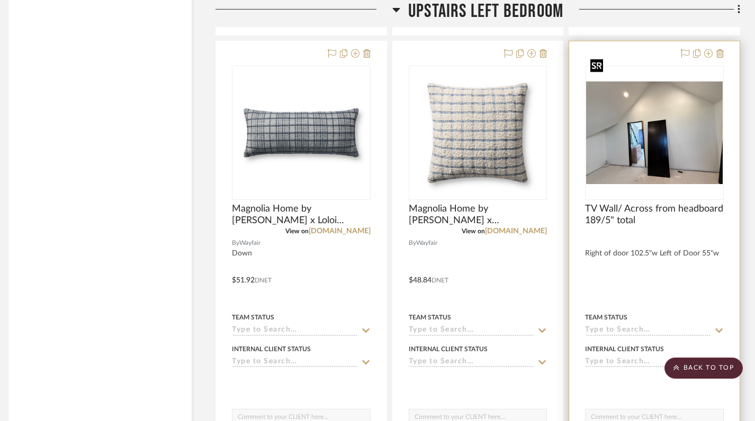
click at [641, 121] on img "0" at bounding box center [654, 133] width 137 height 103
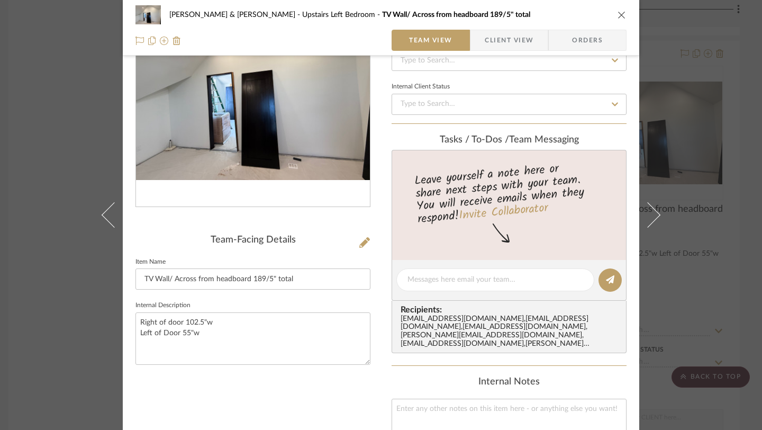
scroll to position [96, 0]
click at [618, 13] on icon "close" at bounding box center [622, 15] width 8 height 8
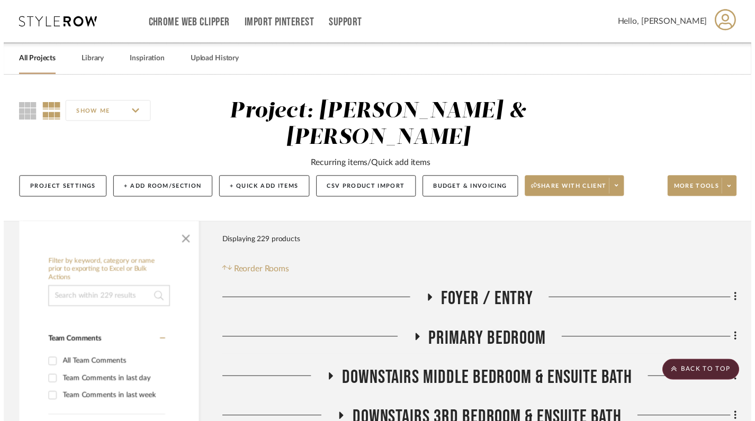
scroll to position [2494, 7]
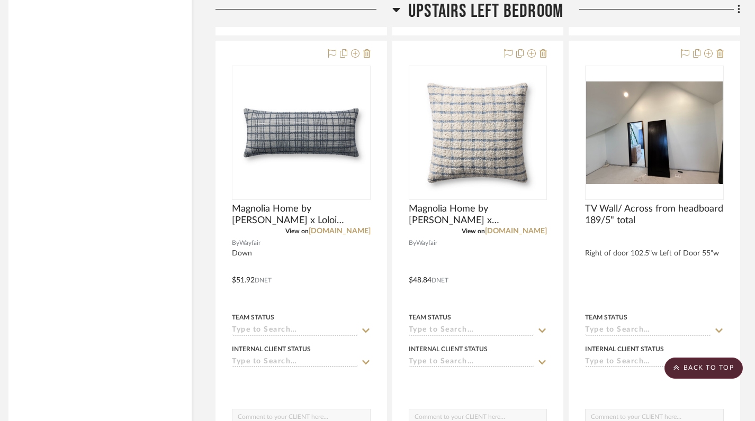
click at [398, 11] on icon at bounding box center [396, 9] width 8 height 13
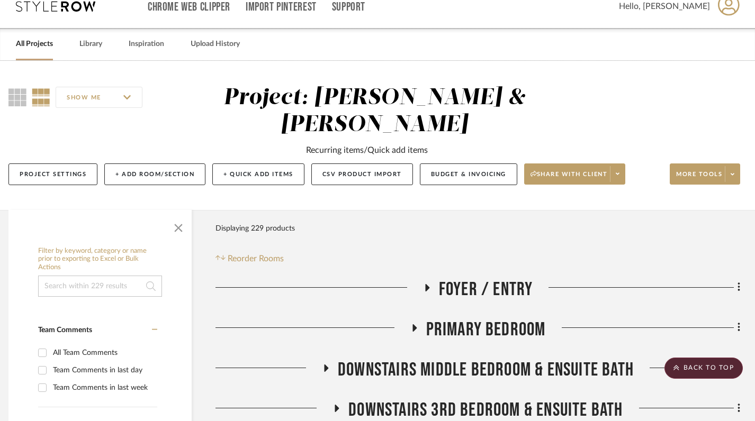
scroll to position [0, 7]
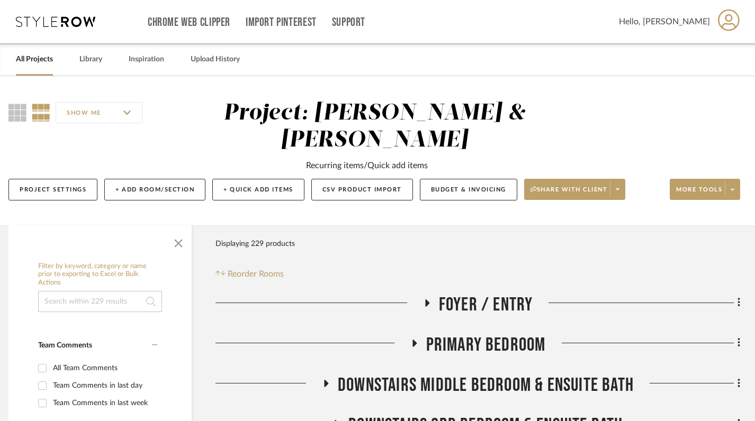
click at [31, 61] on link "All Projects" at bounding box center [34, 59] width 37 height 14
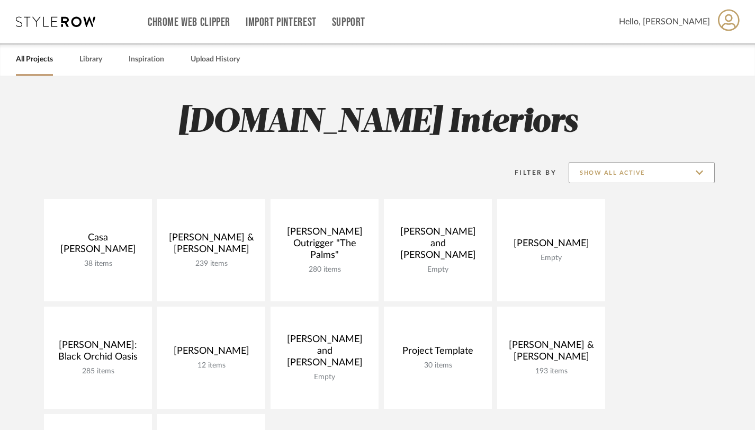
click at [701, 174] on input "Show All Active" at bounding box center [642, 172] width 146 height 21
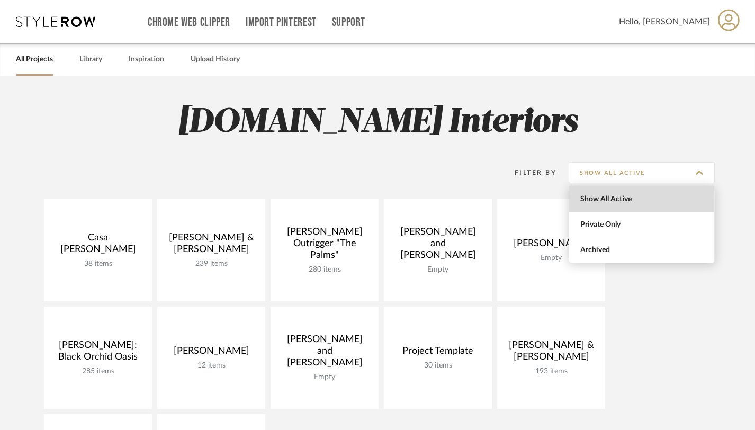
click at [611, 203] on span "Show All Active" at bounding box center [642, 199] width 125 height 9
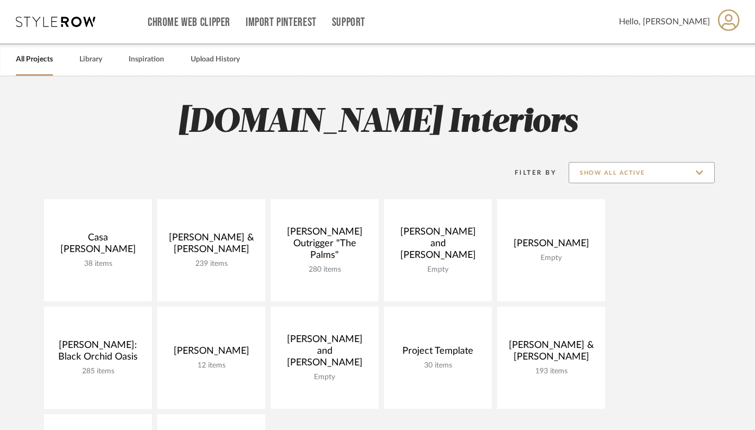
click at [698, 173] on input "Show All Active" at bounding box center [642, 172] width 146 height 21
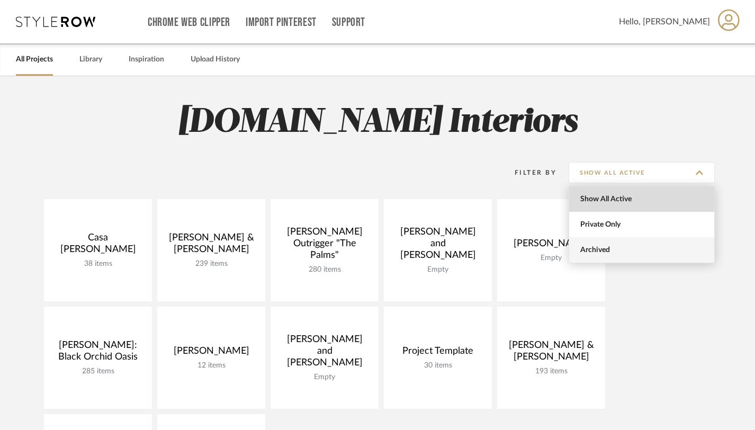
click at [600, 247] on span "Archived" at bounding box center [642, 250] width 125 height 9
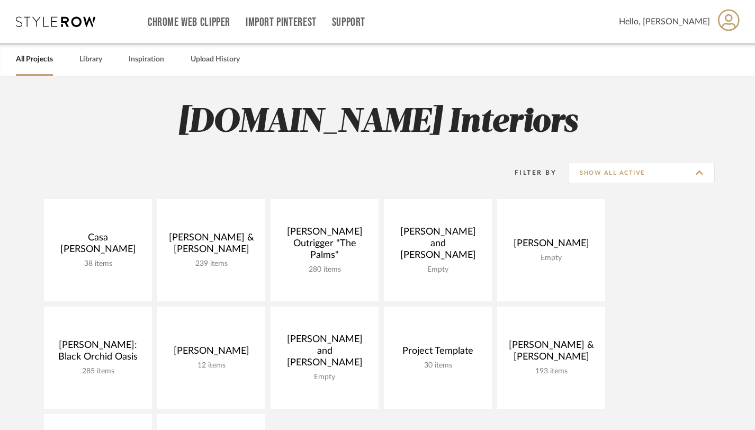
type input "Archived"
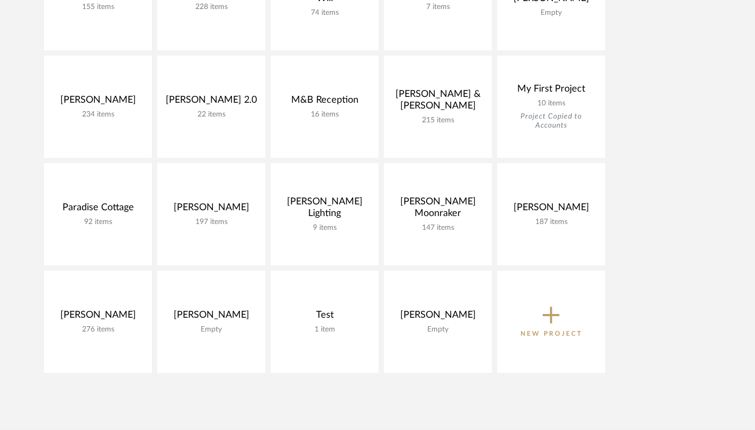
scroll to position [577, 0]
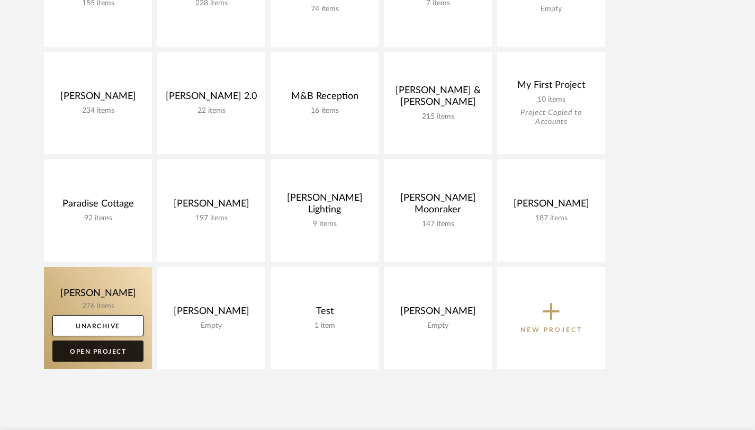
click at [102, 348] on link "Open Project" at bounding box center [97, 350] width 91 height 21
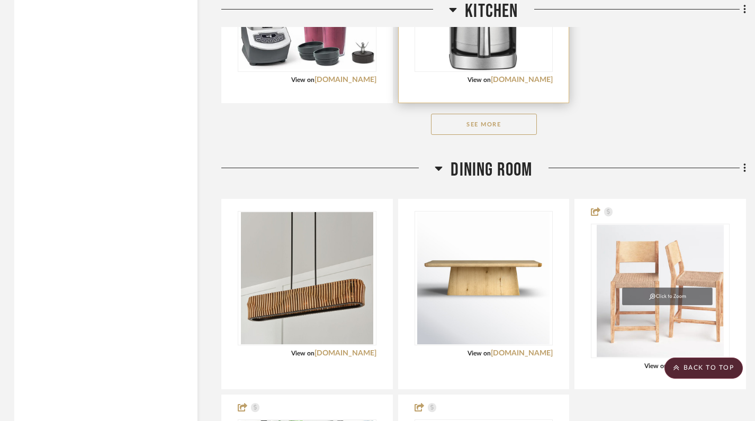
scroll to position [1659, 2]
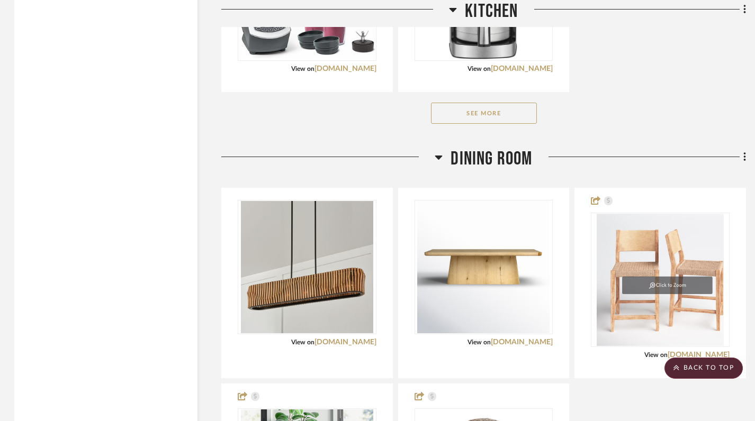
click at [477, 115] on button "See More" at bounding box center [484, 113] width 106 height 21
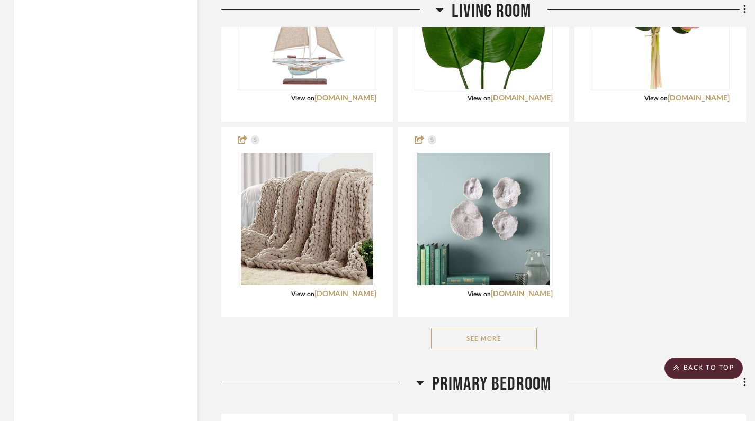
scroll to position [4527, 2]
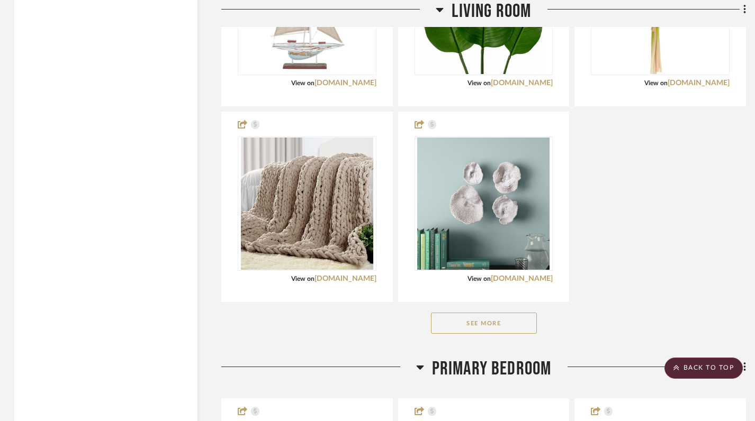
click at [484, 326] on button "See More" at bounding box center [484, 323] width 106 height 21
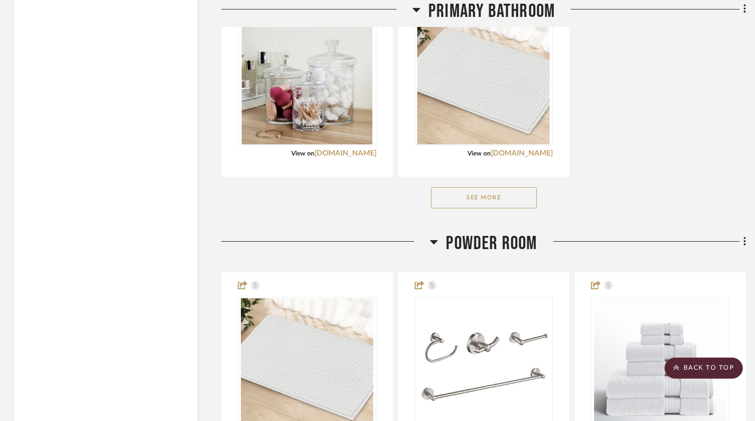
scroll to position [7777, 2]
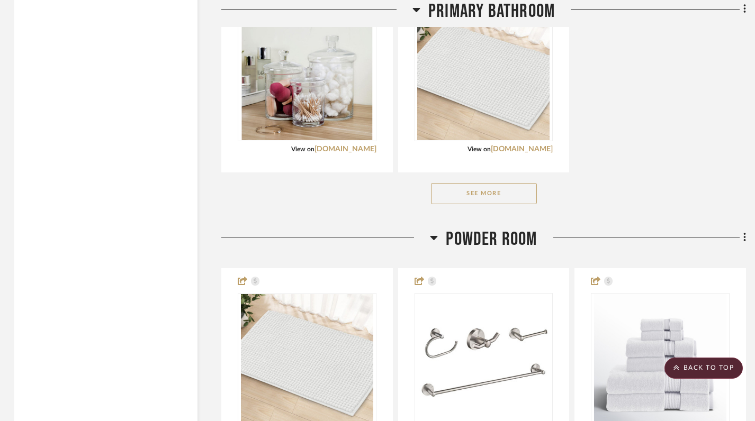
click at [479, 200] on button "See More" at bounding box center [484, 193] width 106 height 21
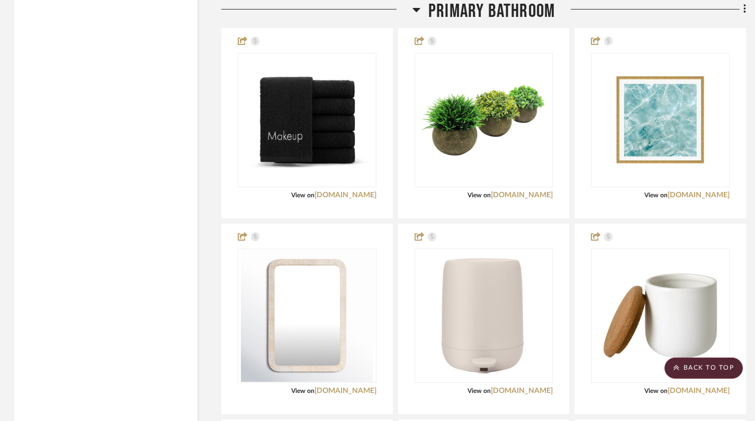
scroll to position [7152, 2]
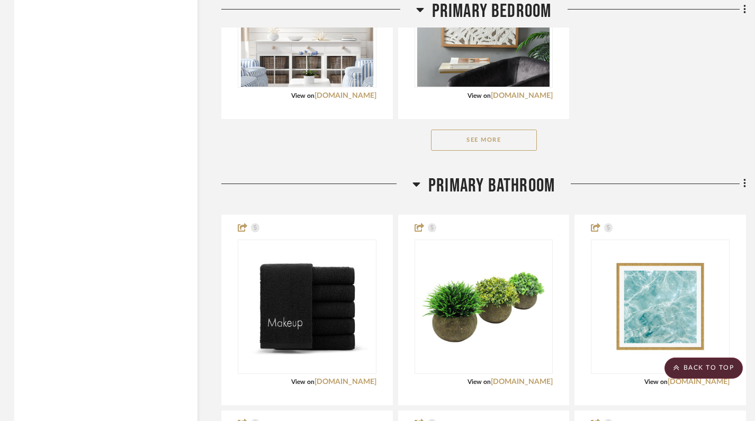
click at [416, 184] on icon at bounding box center [415, 185] width 7 height 4
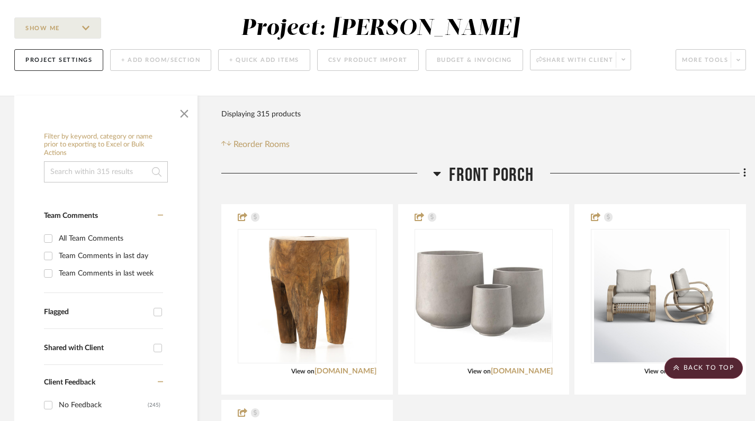
scroll to position [0, 2]
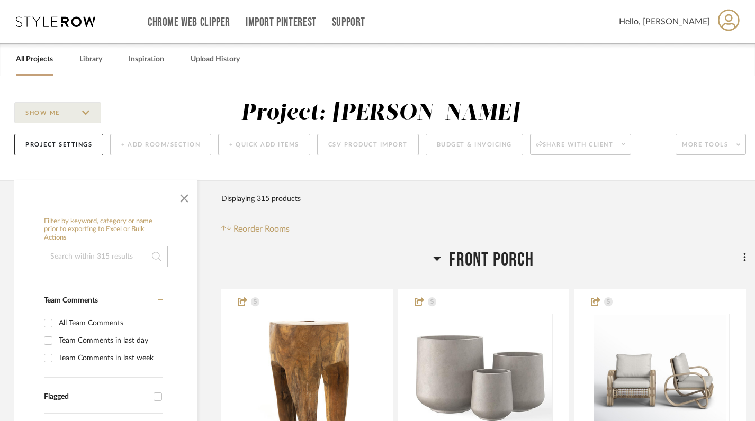
click at [31, 58] on link "All Projects" at bounding box center [34, 59] width 37 height 14
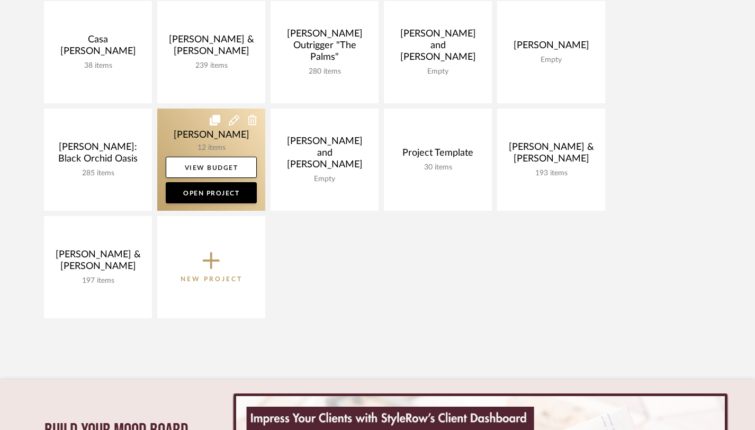
scroll to position [195, 0]
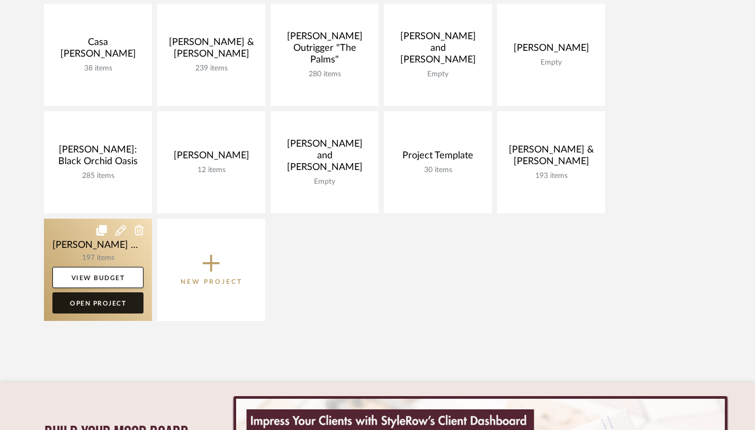
click at [107, 307] on link "Open Project" at bounding box center [97, 302] width 91 height 21
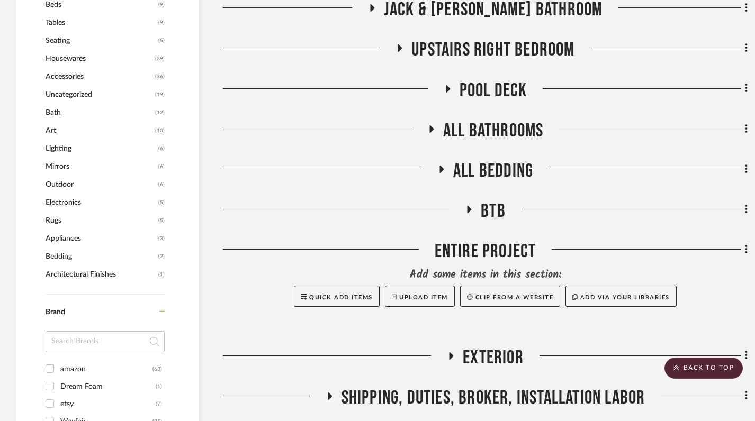
scroll to position [753, 0]
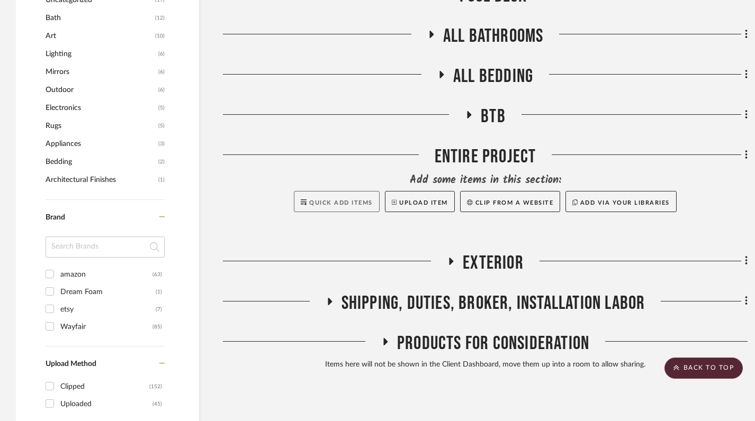
click at [342, 200] on span "Quick Add Items" at bounding box center [341, 203] width 64 height 6
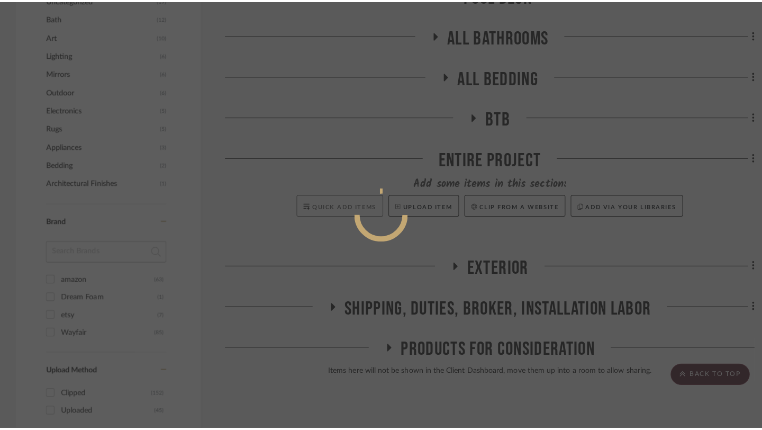
scroll to position [0, 0]
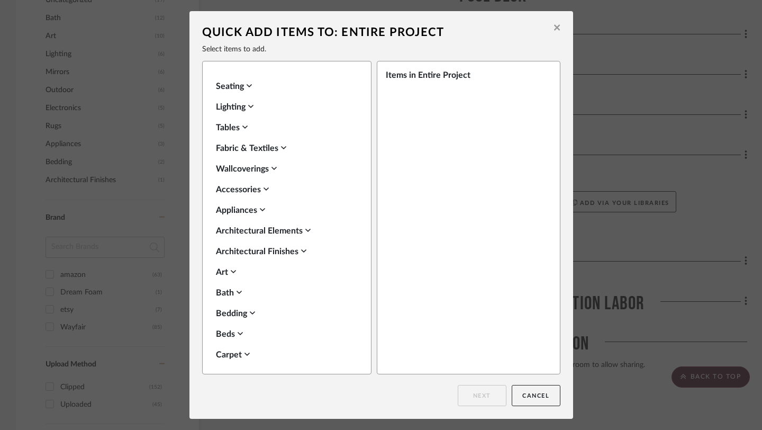
click at [268, 149] on div "Fabric & Textiles" at bounding box center [284, 148] width 137 height 13
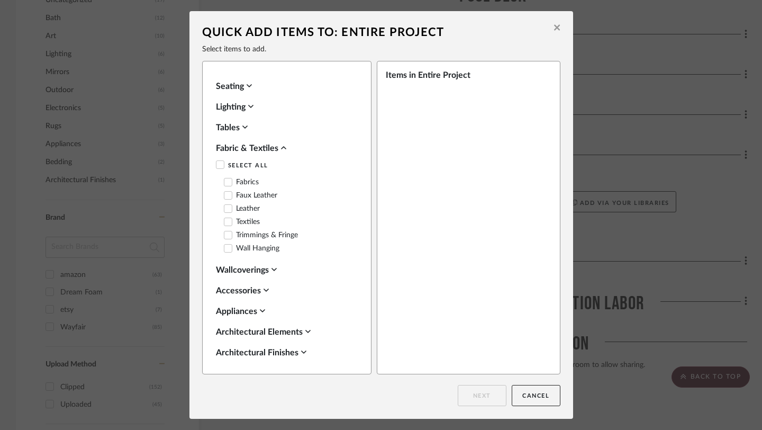
click at [226, 181] on icon at bounding box center [228, 181] width 7 height 7
click at [229, 219] on label "Textiles" at bounding box center [242, 222] width 36 height 9
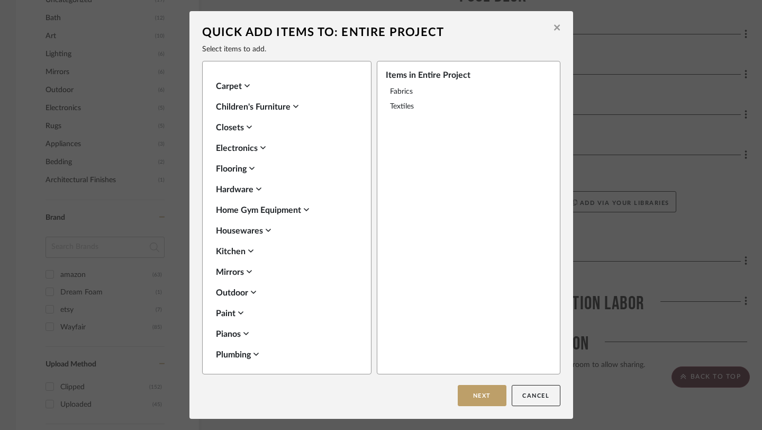
scroll to position [475, 0]
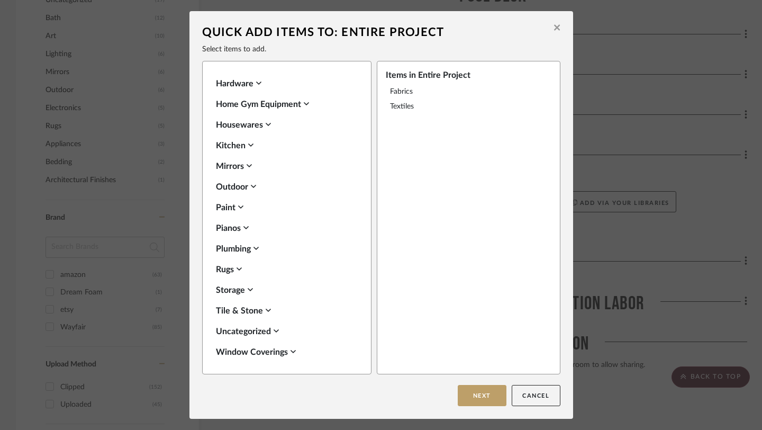
click at [268, 351] on div "Window Coverings" at bounding box center [284, 352] width 137 height 13
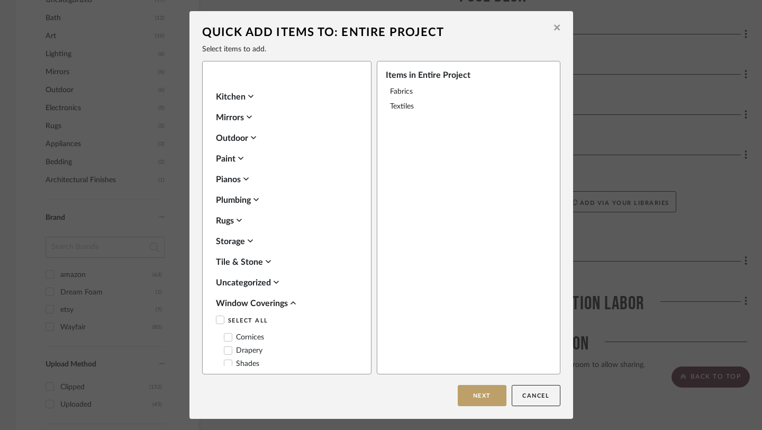
scroll to position [550, 0]
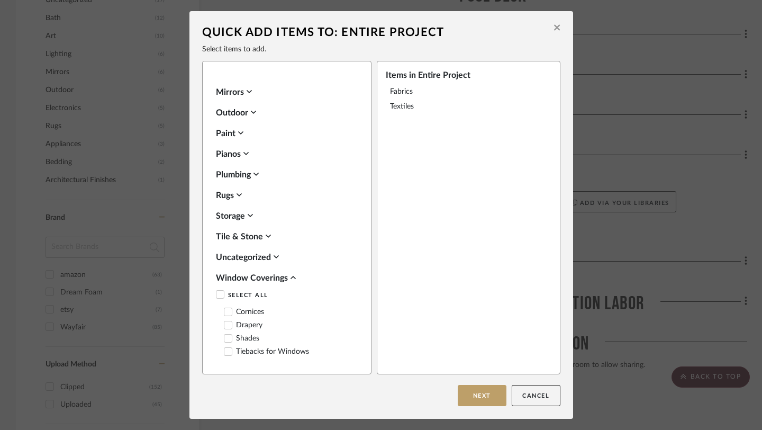
click at [241, 339] on label "Shades" at bounding box center [241, 338] width 35 height 9
click at [237, 328] on label "Drapery" at bounding box center [243, 325] width 39 height 9
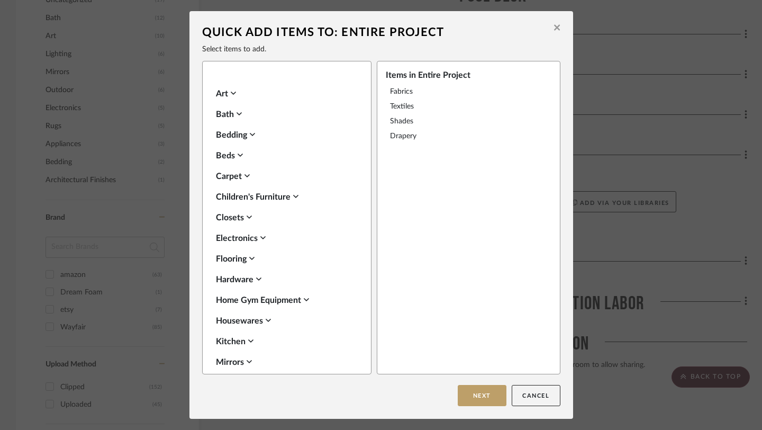
scroll to position [375, 0]
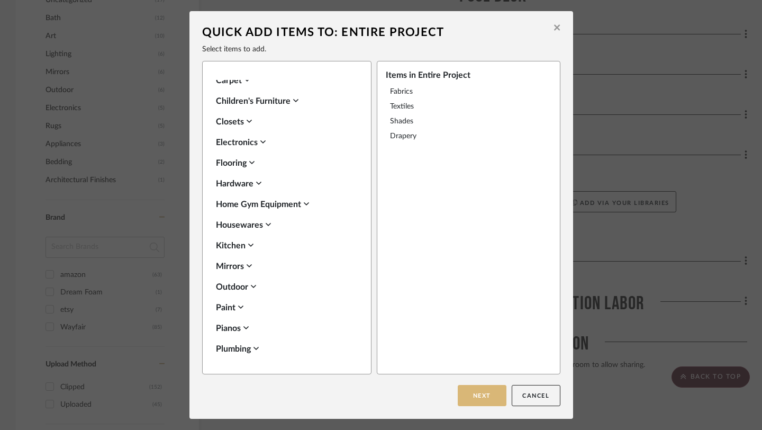
click at [470, 398] on button "Next" at bounding box center [482, 395] width 49 height 21
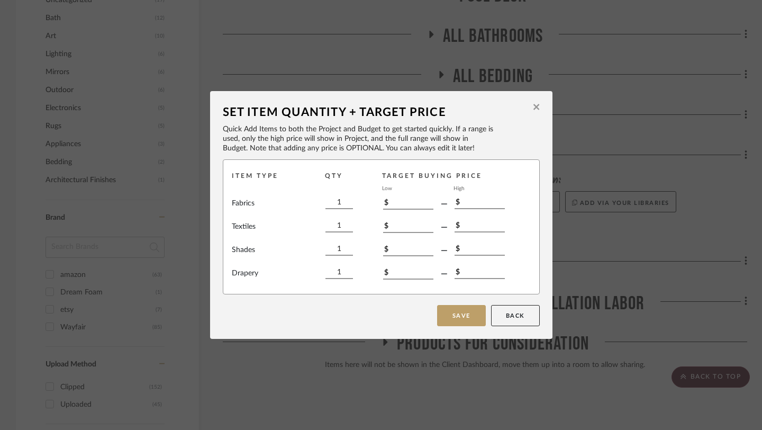
click at [534, 111] on icon at bounding box center [537, 107] width 6 height 10
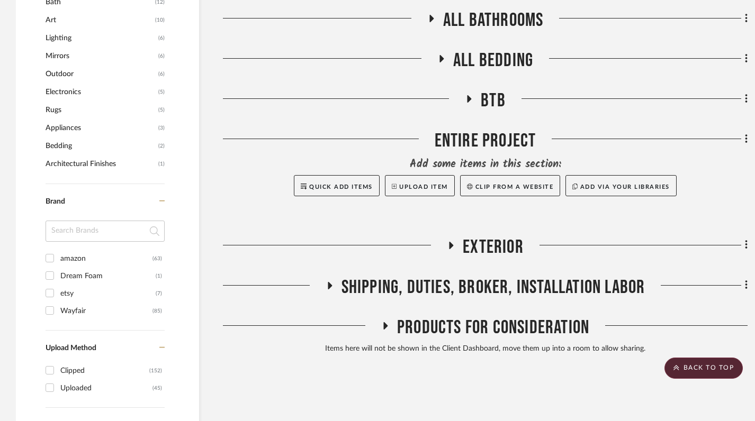
scroll to position [768, 0]
click at [349, 176] on button "Quick Add Items" at bounding box center [337, 186] width 86 height 21
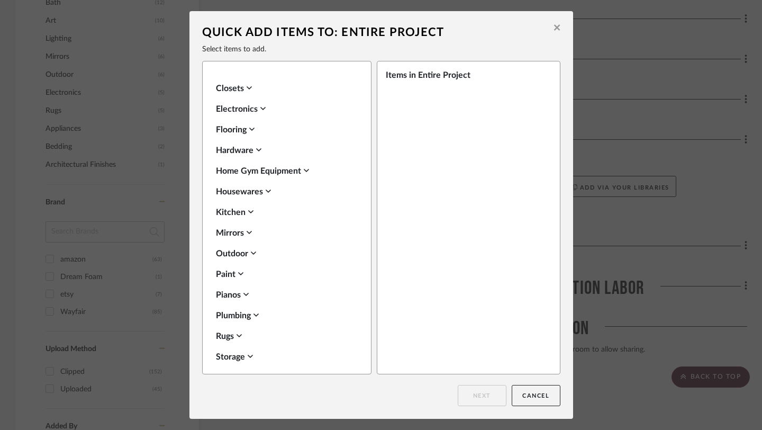
scroll to position [375, 0]
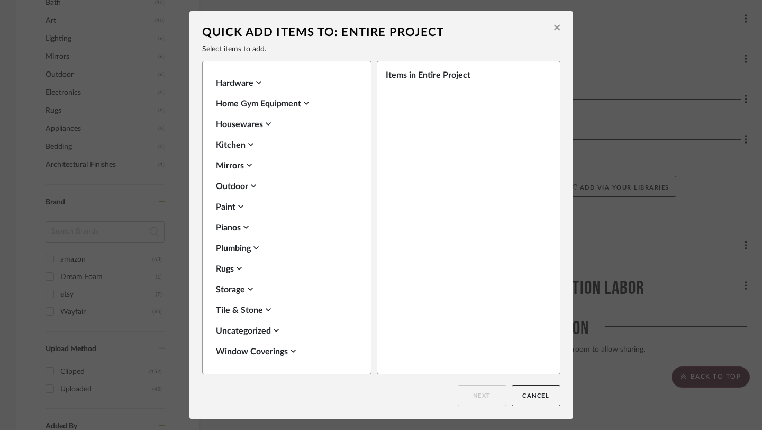
click at [263, 352] on div "Window Coverings" at bounding box center [284, 351] width 137 height 13
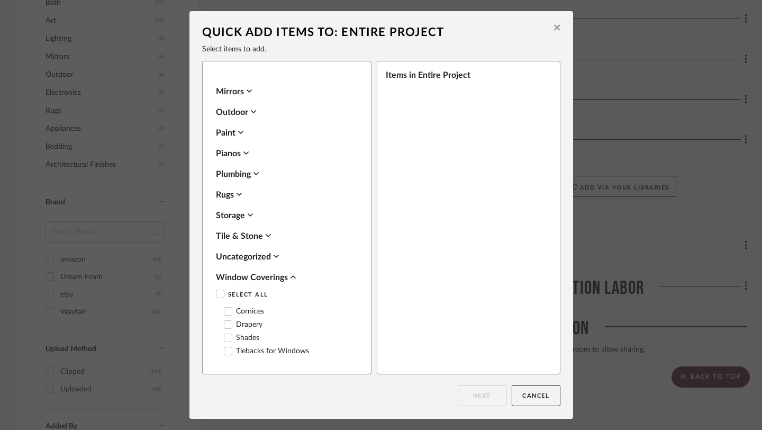
click at [230, 322] on label "Drapery" at bounding box center [243, 324] width 39 height 9
click at [238, 338] on label "Shades" at bounding box center [241, 338] width 35 height 9
click at [486, 400] on button "Next" at bounding box center [482, 395] width 49 height 21
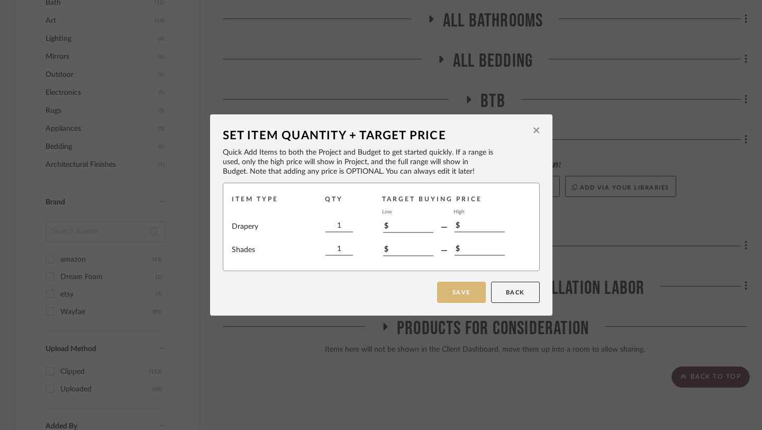
click at [445, 289] on button "Save" at bounding box center [461, 292] width 49 height 21
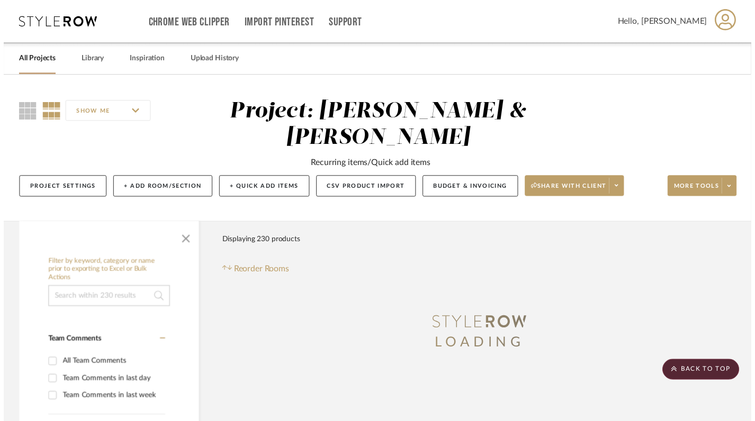
scroll to position [768, 0]
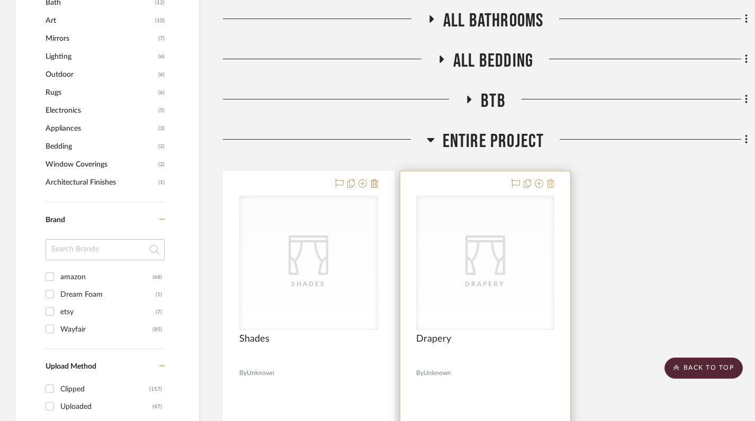
click at [551, 179] on icon at bounding box center [550, 183] width 7 height 8
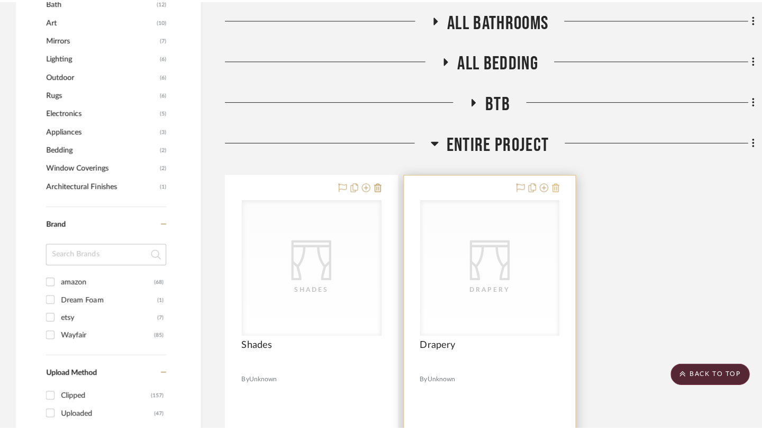
scroll to position [0, 0]
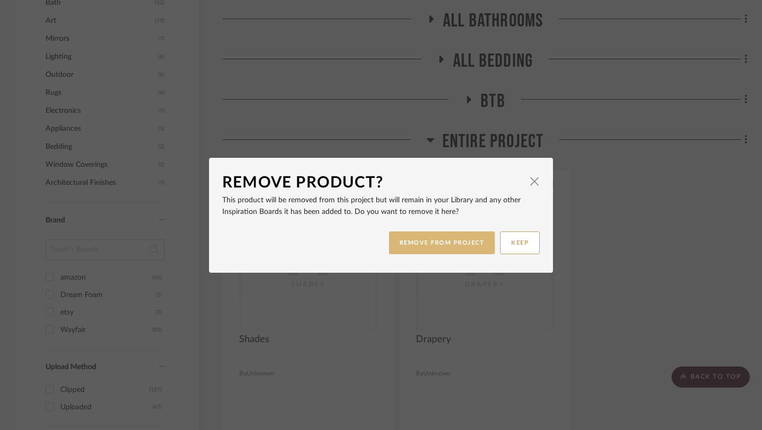
click at [455, 240] on button "REMOVE FROM PROJECT" at bounding box center [442, 242] width 106 height 23
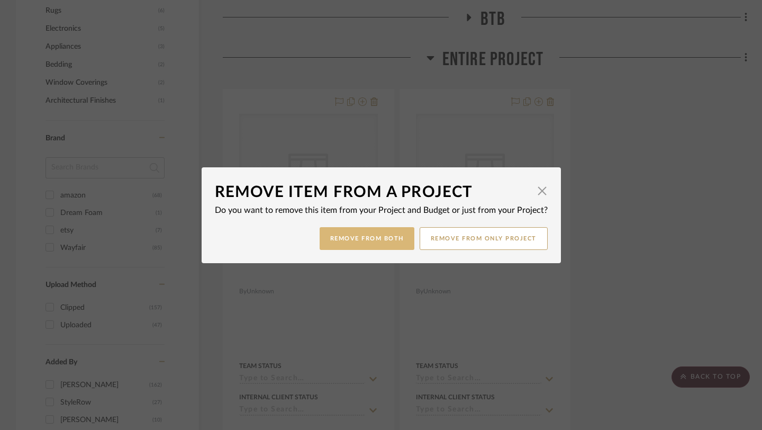
click at [389, 230] on button "Remove from Both" at bounding box center [367, 238] width 95 height 23
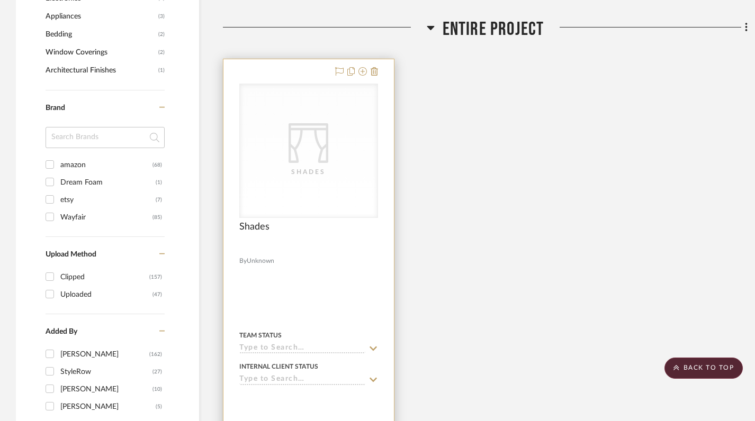
scroll to position [879, 0]
click at [302, 157] on div "CategoryIconFabrics Created with Sketch. Shades" at bounding box center [309, 151] width 138 height 133
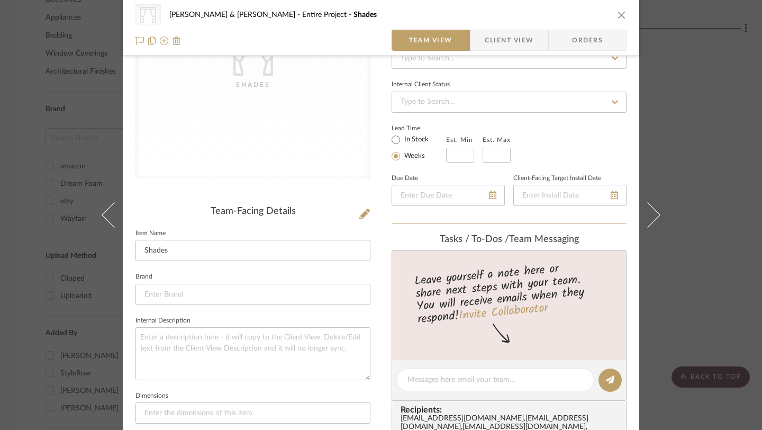
scroll to position [125, 0]
click at [174, 247] on input "Shades" at bounding box center [253, 249] width 235 height 21
click at [139, 250] on input "Shades" at bounding box center [253, 249] width 235 height 21
click at [213, 247] on input "Roller Shades" at bounding box center [253, 249] width 235 height 21
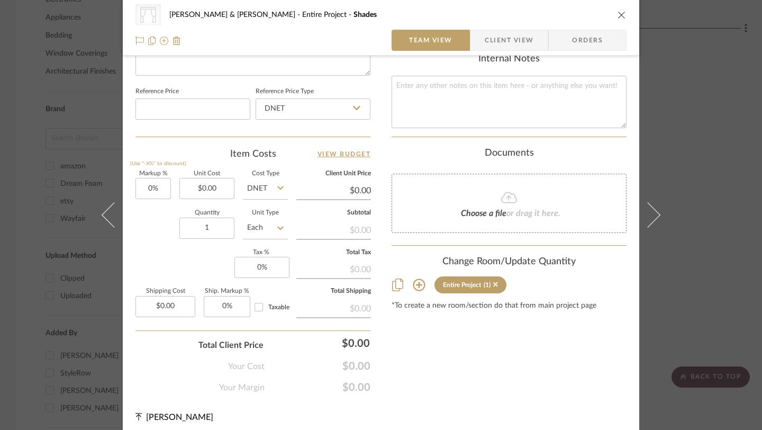
scroll to position [554, 0]
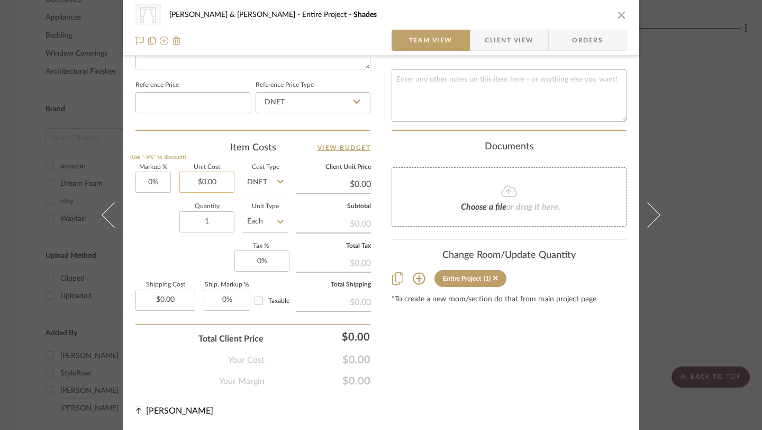
type input "Roller Shades & Drapes"
type input "0.00"
click at [208, 177] on input "0.00" at bounding box center [206, 182] width 55 height 21
type input "$6,227.44"
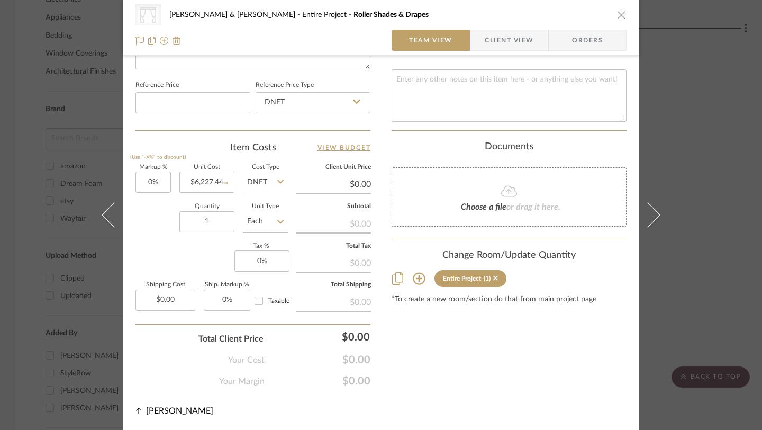
type input "$6,227.44"
click at [621, 16] on icon "close" at bounding box center [622, 15] width 8 height 8
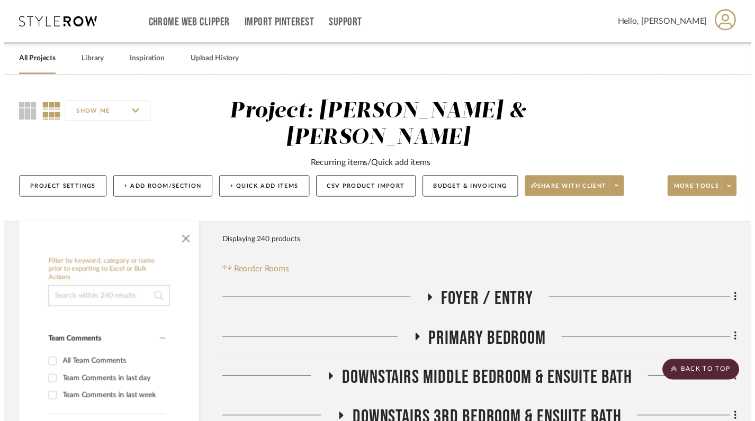
scroll to position [879, 0]
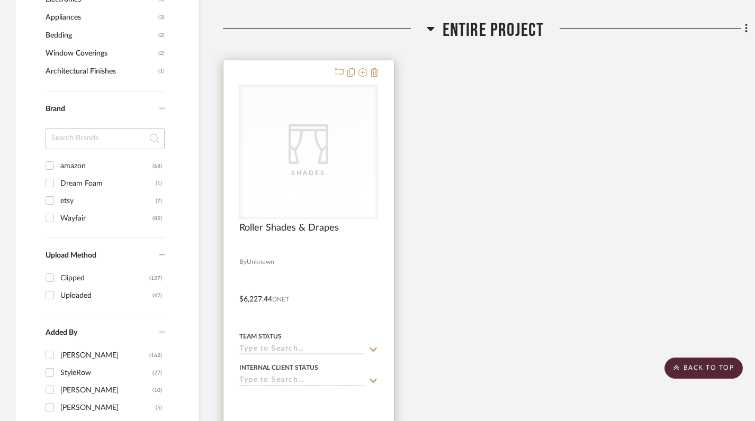
click at [291, 168] on div "Shades" at bounding box center [309, 173] width 106 height 11
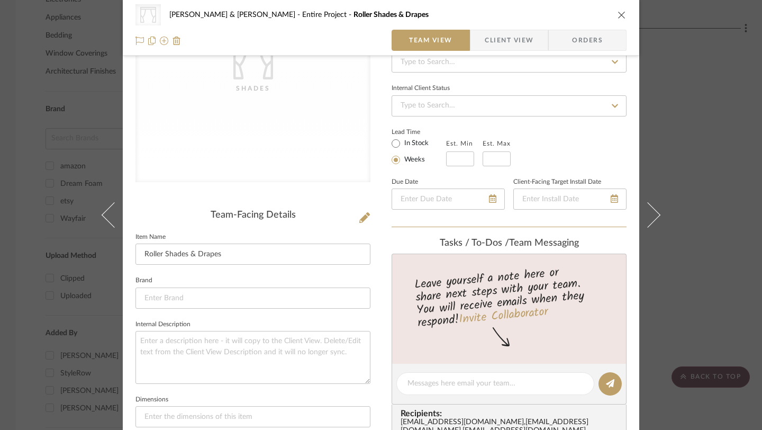
scroll to position [228, 0]
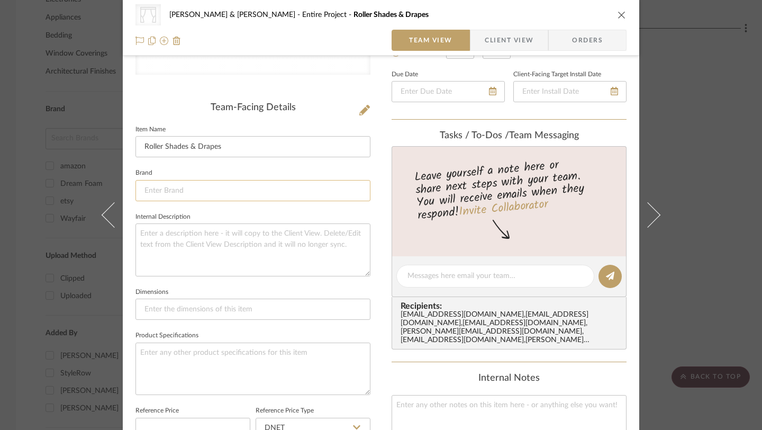
click at [160, 187] on input at bounding box center [253, 190] width 235 height 21
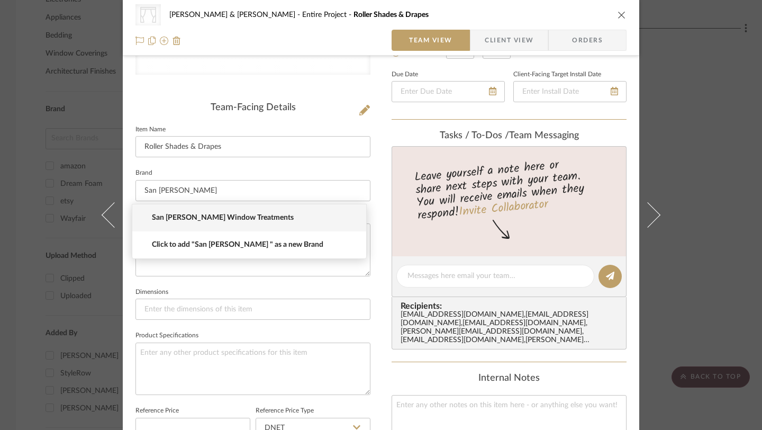
click at [237, 220] on span "San [PERSON_NAME] Window Treatments" at bounding box center [253, 217] width 203 height 9
type input "San [PERSON_NAME] Window Treatments"
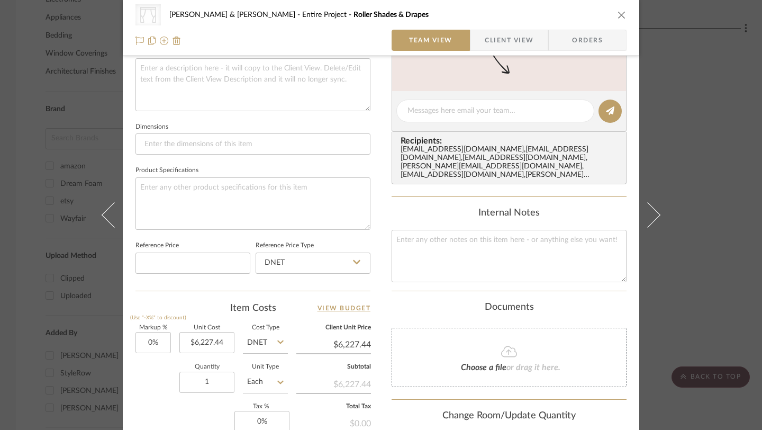
scroll to position [554, 0]
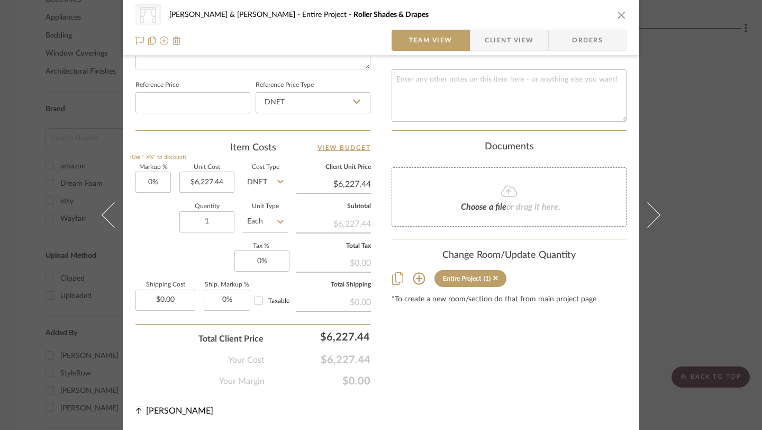
click at [618, 16] on icon "close" at bounding box center [622, 15] width 8 height 8
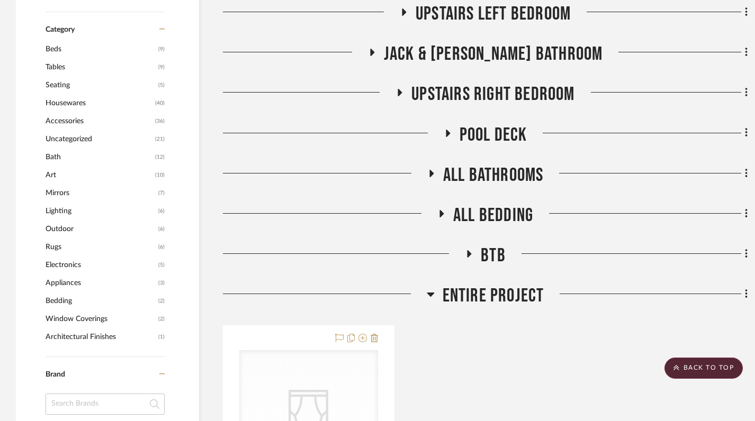
scroll to position [622, 0]
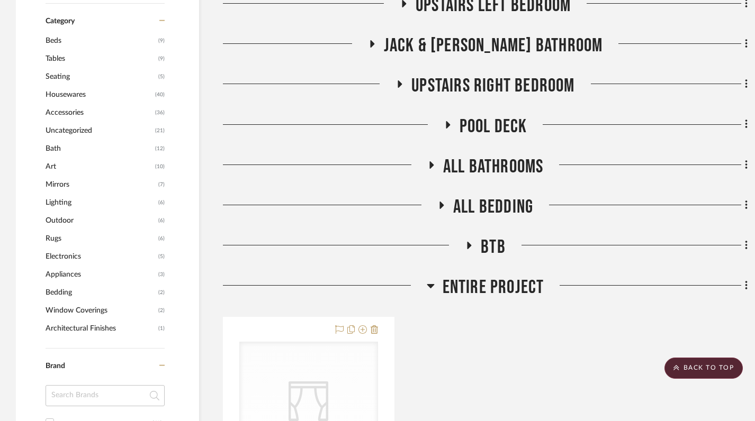
click at [434, 280] on icon at bounding box center [431, 286] width 8 height 13
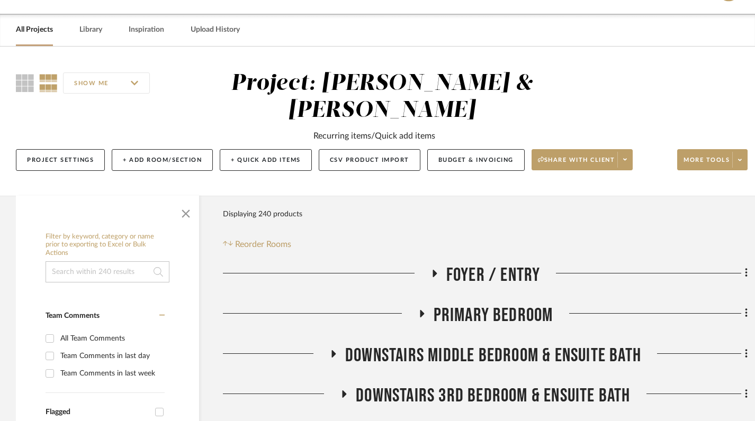
scroll to position [29, 0]
click at [152, 150] on button "+ Add Room/Section" at bounding box center [162, 161] width 101 height 22
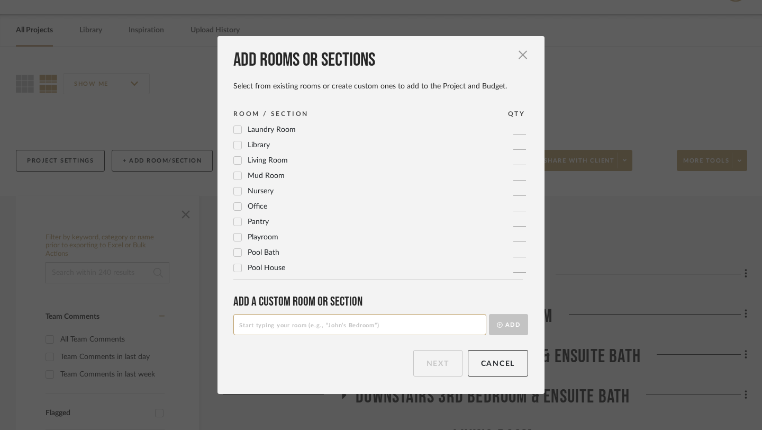
scroll to position [353, 0]
click at [255, 324] on input at bounding box center [360, 324] width 253 height 21
type input "D"
type input "Front Entrance"
click at [500, 326] on button "Add" at bounding box center [508, 324] width 39 height 21
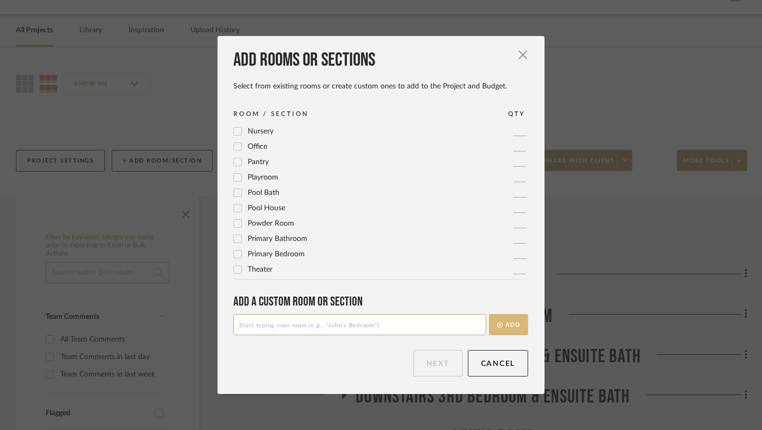
scroll to position [0, 0]
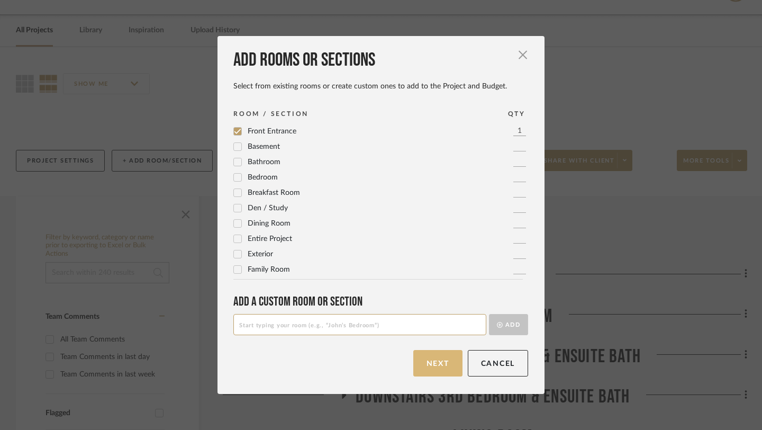
click at [432, 364] on button "Next" at bounding box center [438, 363] width 49 height 26
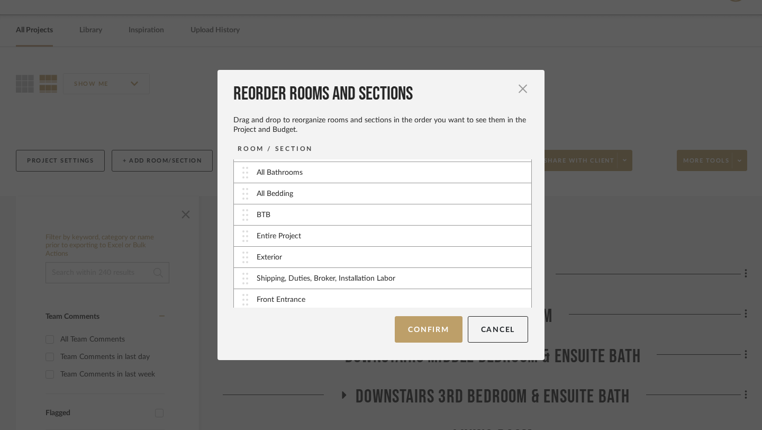
scroll to position [255, 0]
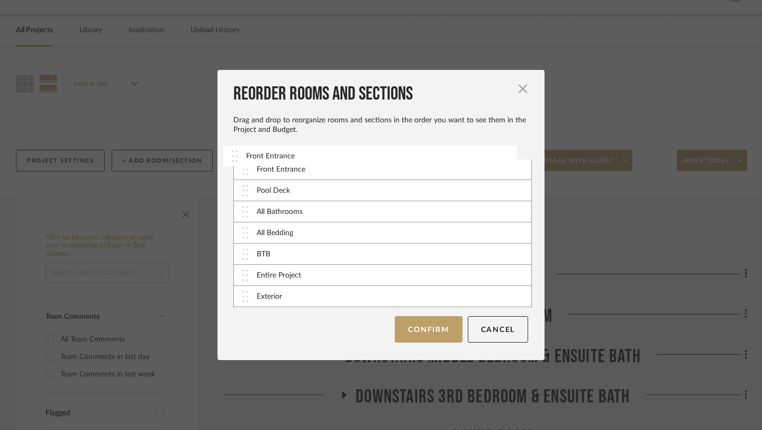
drag, startPoint x: 342, startPoint y: 301, endPoint x: 334, endPoint y: 158, distance: 143.2
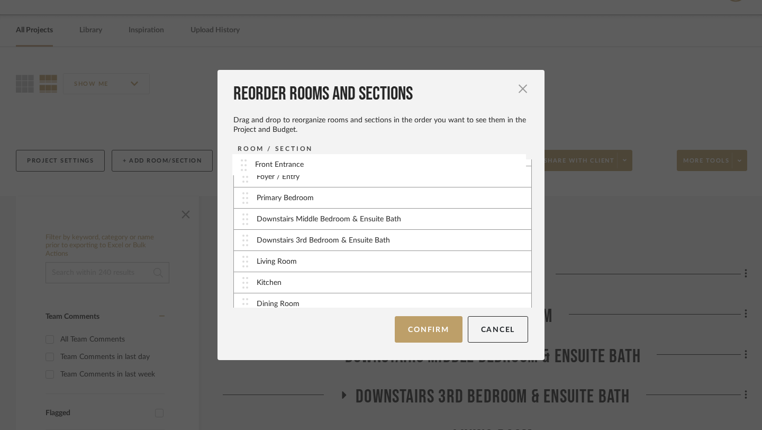
scroll to position [0, 0]
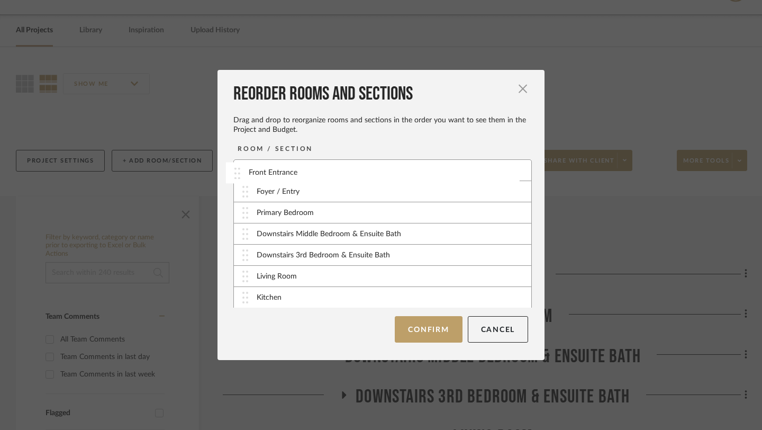
drag, startPoint x: 295, startPoint y: 291, endPoint x: 291, endPoint y: 176, distance: 115.0
click at [426, 334] on button "Confirm" at bounding box center [428, 329] width 67 height 26
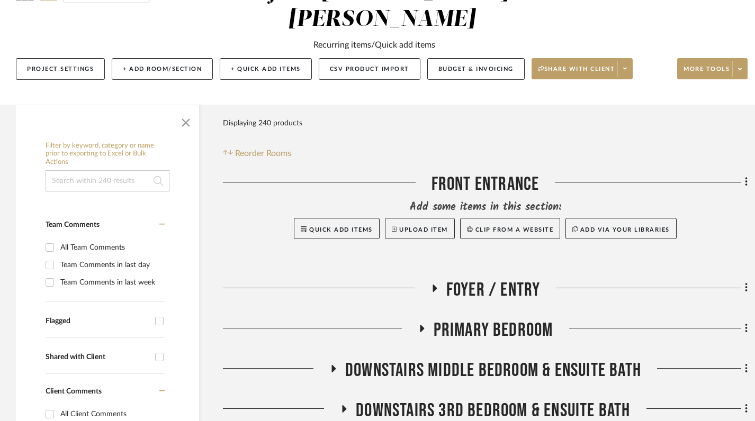
scroll to position [122, 0]
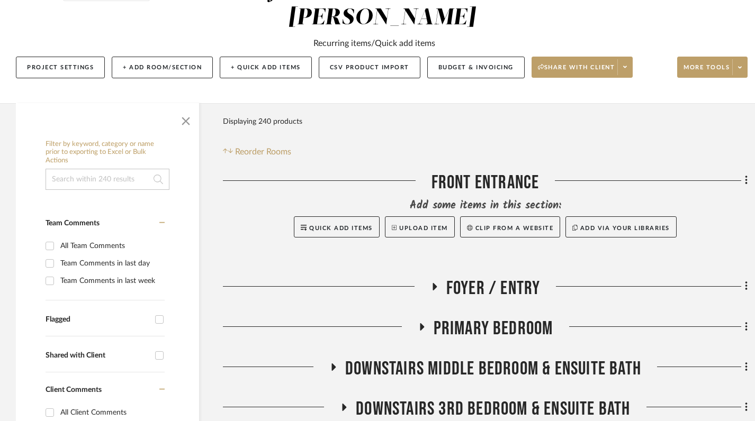
click at [437, 277] on h3 "Foyer / Entry" at bounding box center [485, 288] width 110 height 23
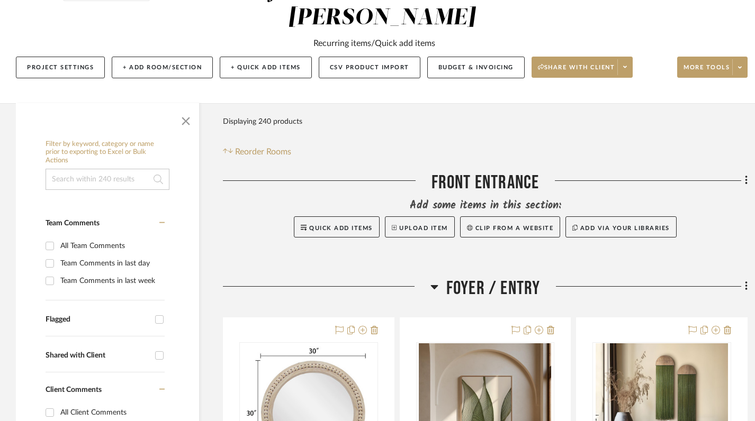
click at [437, 281] on icon at bounding box center [434, 287] width 8 height 13
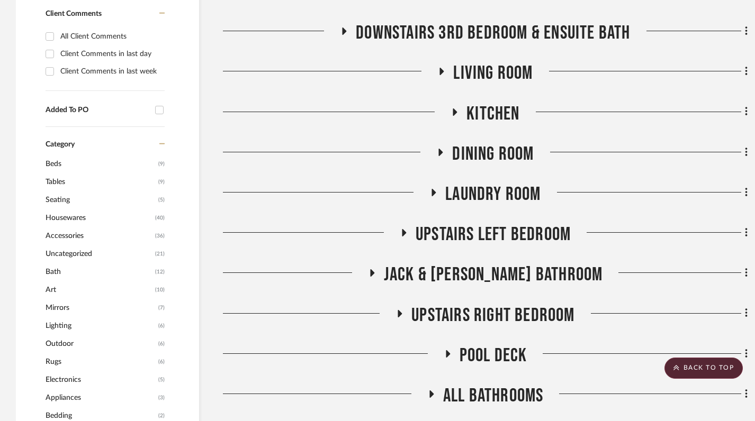
scroll to position [566, 0]
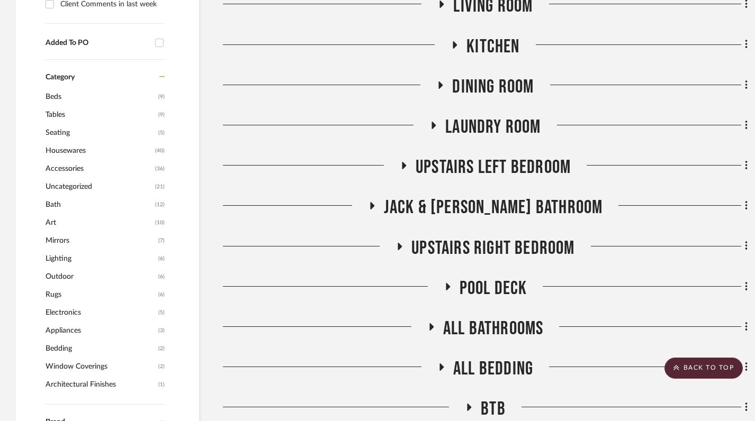
click at [451, 283] on icon at bounding box center [447, 287] width 13 height 8
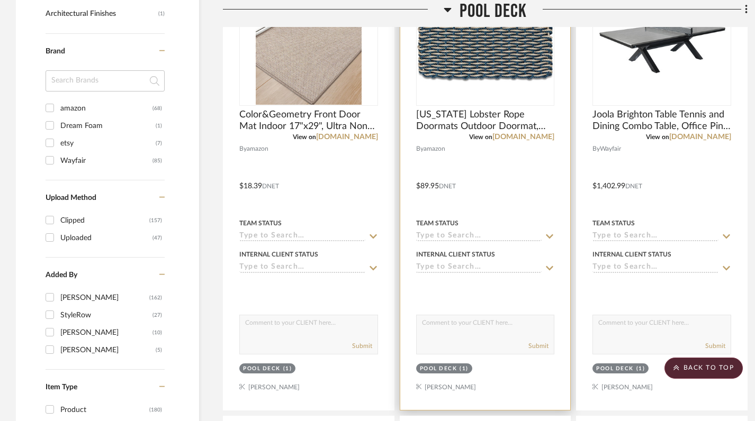
scroll to position [938, 0]
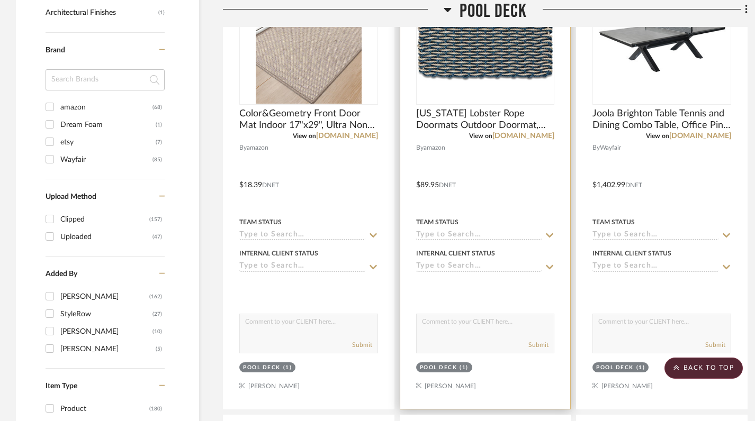
click at [451, 364] on div "Pool Deck" at bounding box center [439, 368] width 38 height 8
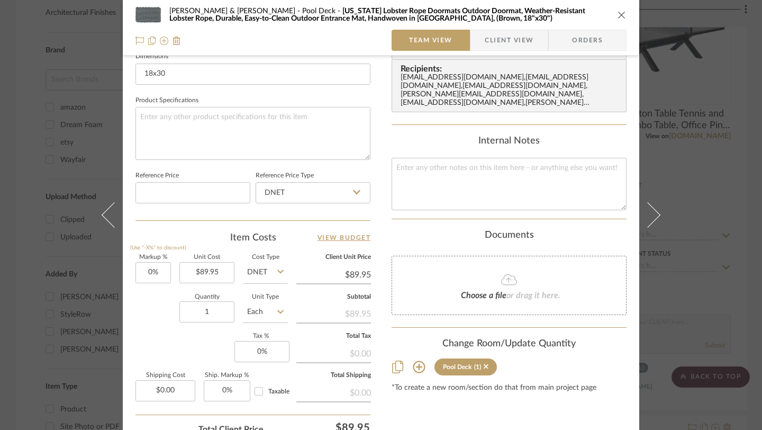
scroll to position [504, 0]
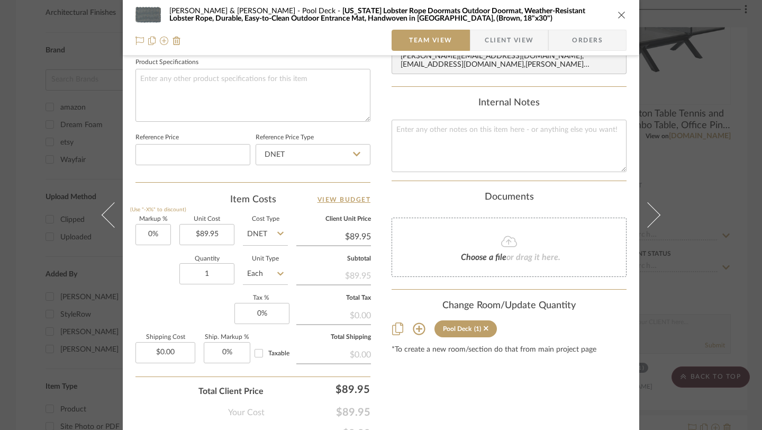
click at [417, 322] on icon at bounding box center [419, 328] width 13 height 13
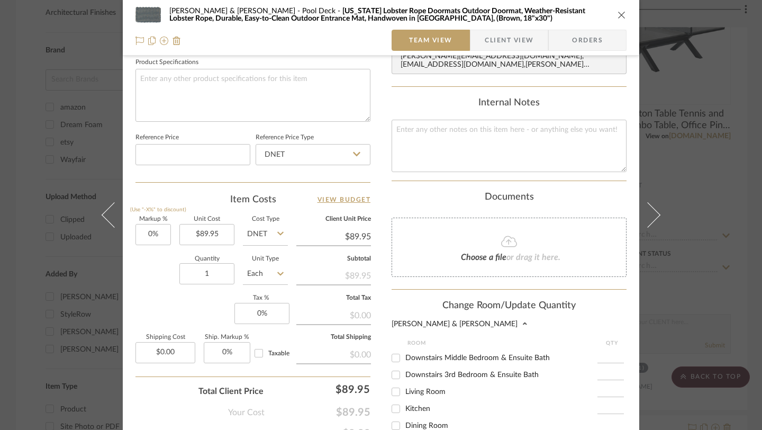
scroll to position [0, 0]
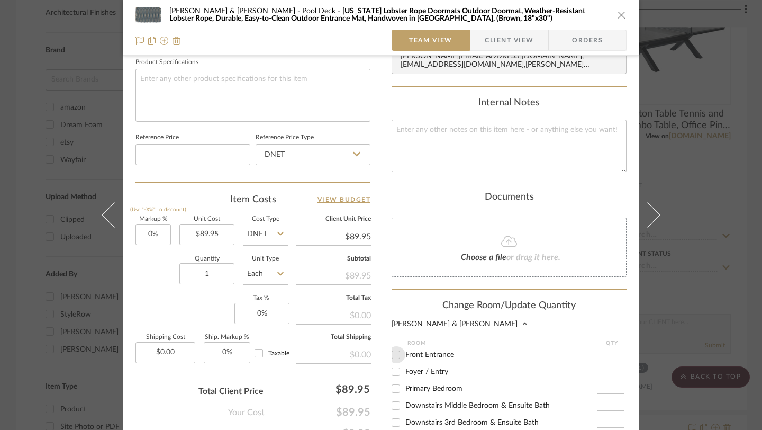
click at [394, 348] on input "Front Entrance" at bounding box center [396, 354] width 17 height 17
checkbox input "true"
type input "1"
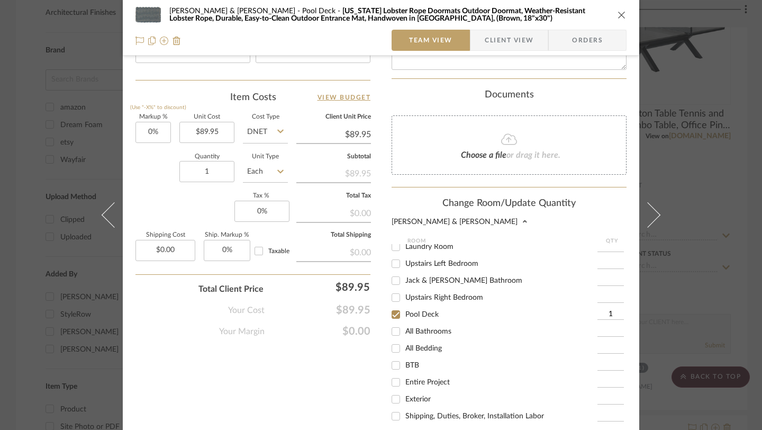
scroll to position [719, 0]
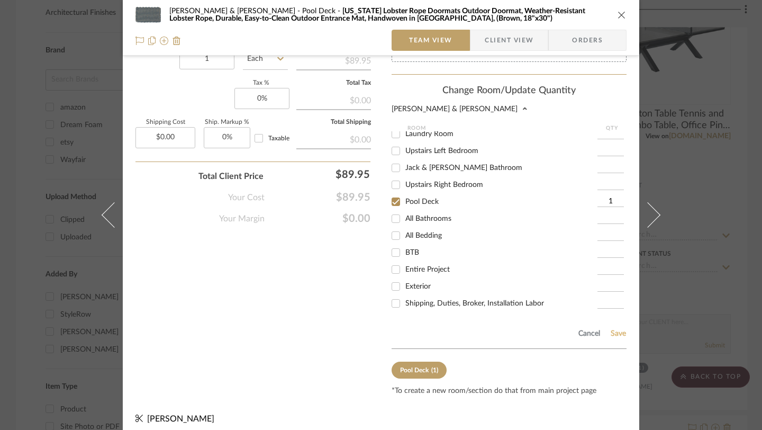
click at [617, 329] on button "Save" at bounding box center [619, 333] width 16 height 8
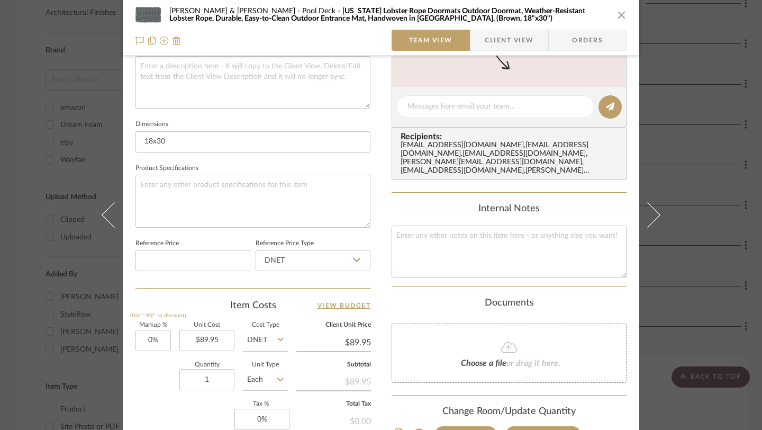
scroll to position [0, 0]
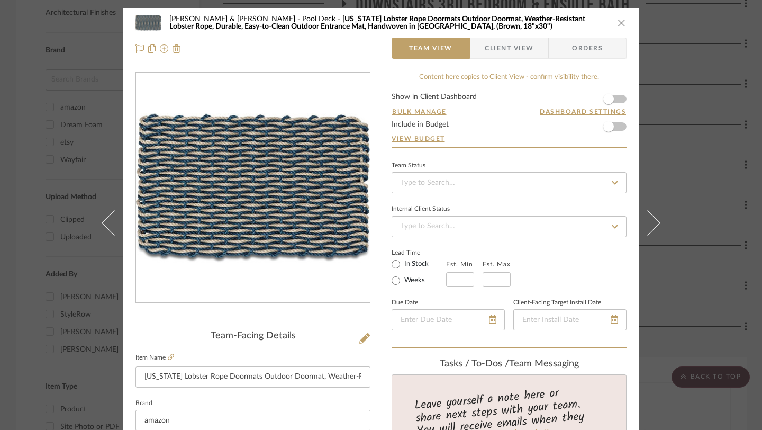
click at [618, 22] on icon "close" at bounding box center [622, 23] width 8 height 8
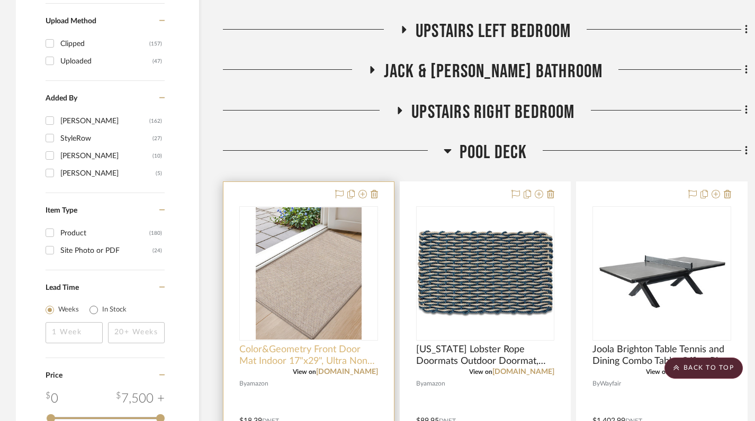
scroll to position [1119, 0]
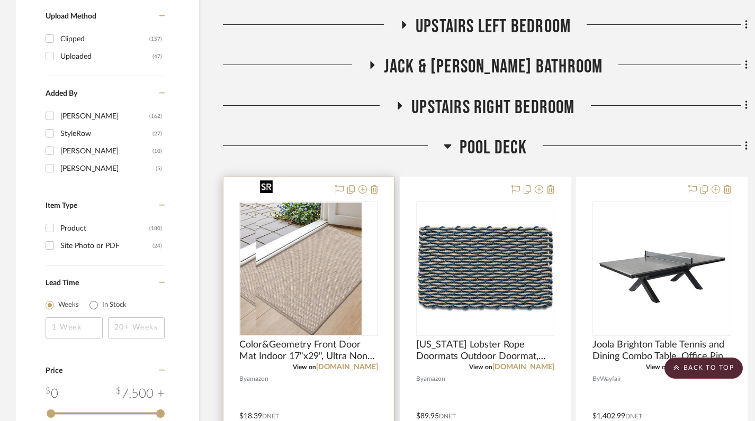
click at [344, 262] on img at bounding box center [309, 269] width 106 height 132
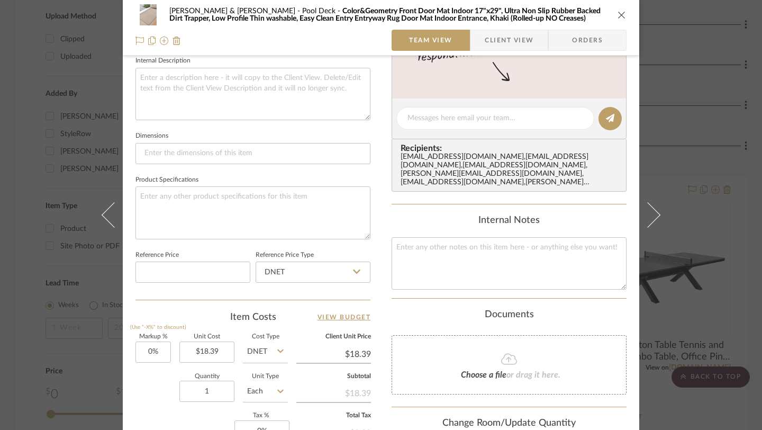
scroll to position [556, 0]
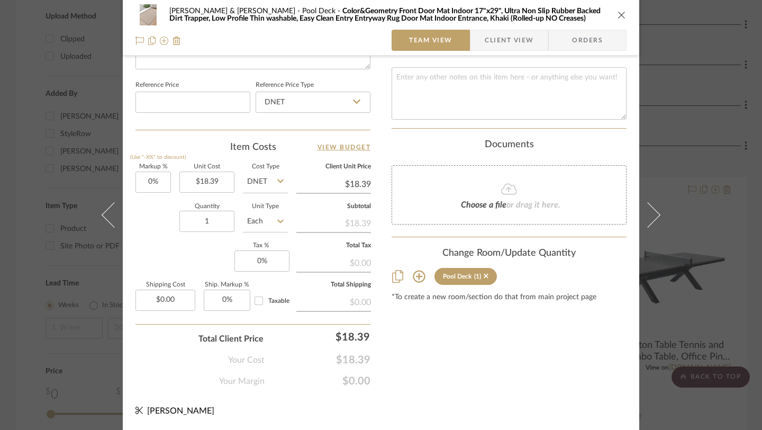
click at [417, 271] on icon at bounding box center [419, 276] width 13 height 13
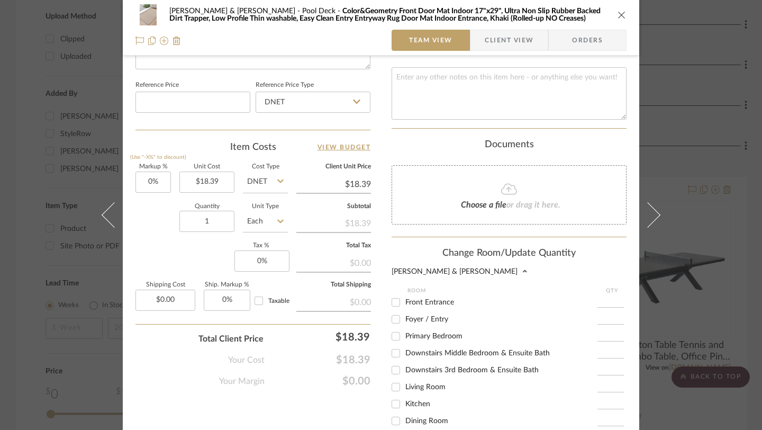
click at [396, 294] on input "Front Entrance" at bounding box center [396, 302] width 17 height 17
checkbox input "true"
type input "1"
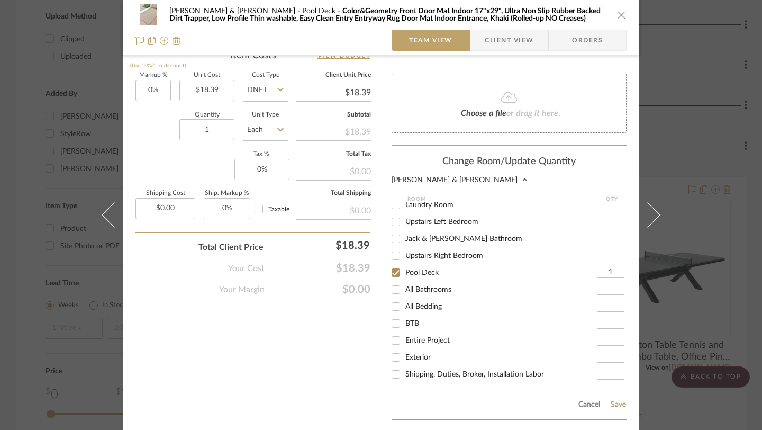
scroll to position [719, 0]
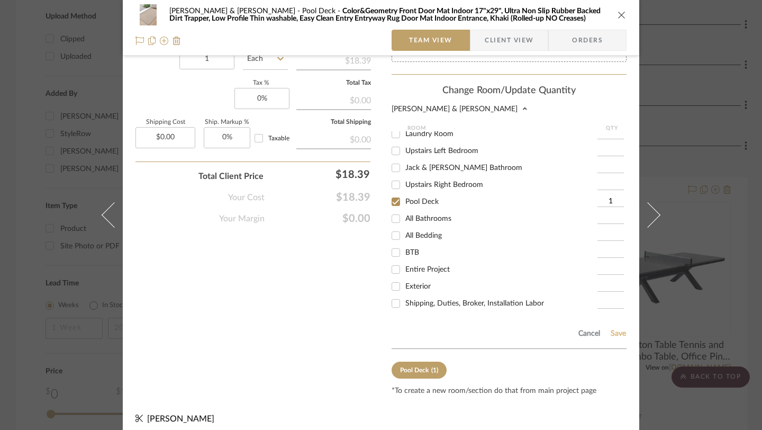
click at [613, 329] on button "Save" at bounding box center [619, 333] width 16 height 8
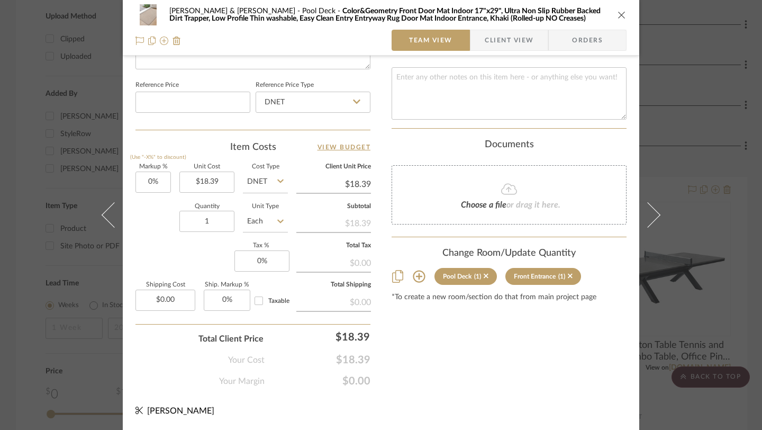
scroll to position [556, 0]
click at [618, 15] on icon "close" at bounding box center [622, 15] width 8 height 8
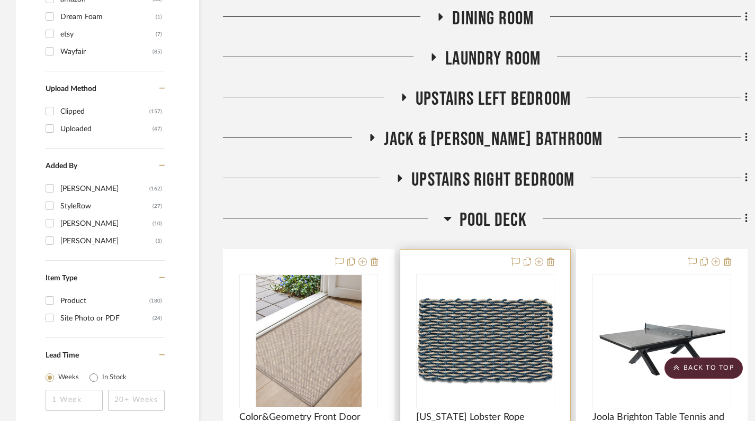
scroll to position [1049, 0]
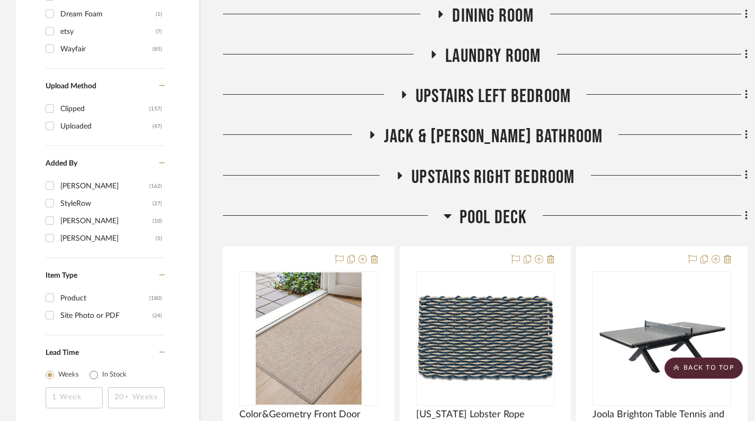
click at [447, 214] on icon at bounding box center [447, 216] width 7 height 4
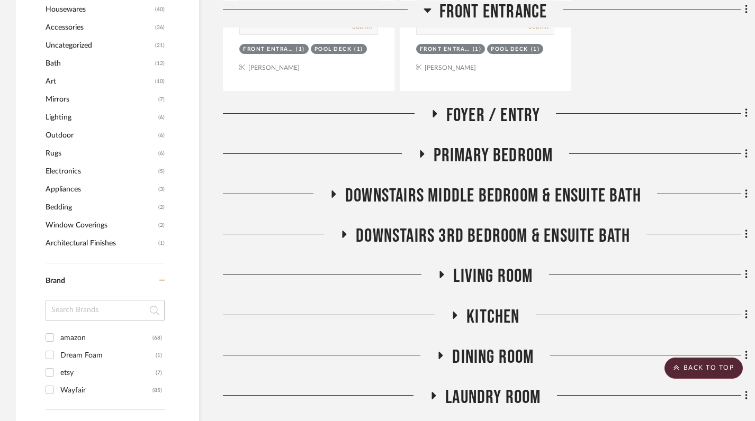
scroll to position [672, 0]
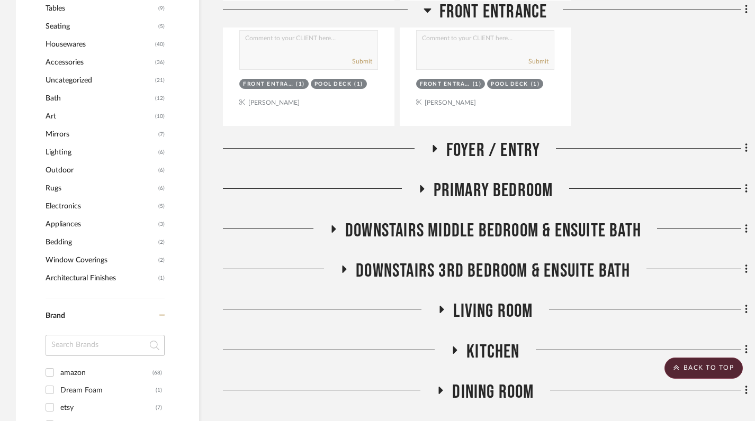
click at [453, 346] on icon at bounding box center [454, 350] width 13 height 8
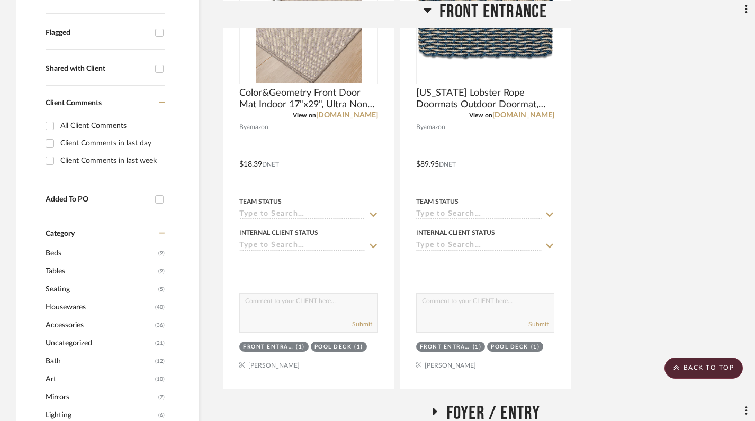
scroll to position [0, 0]
